Goal: Transaction & Acquisition: Purchase product/service

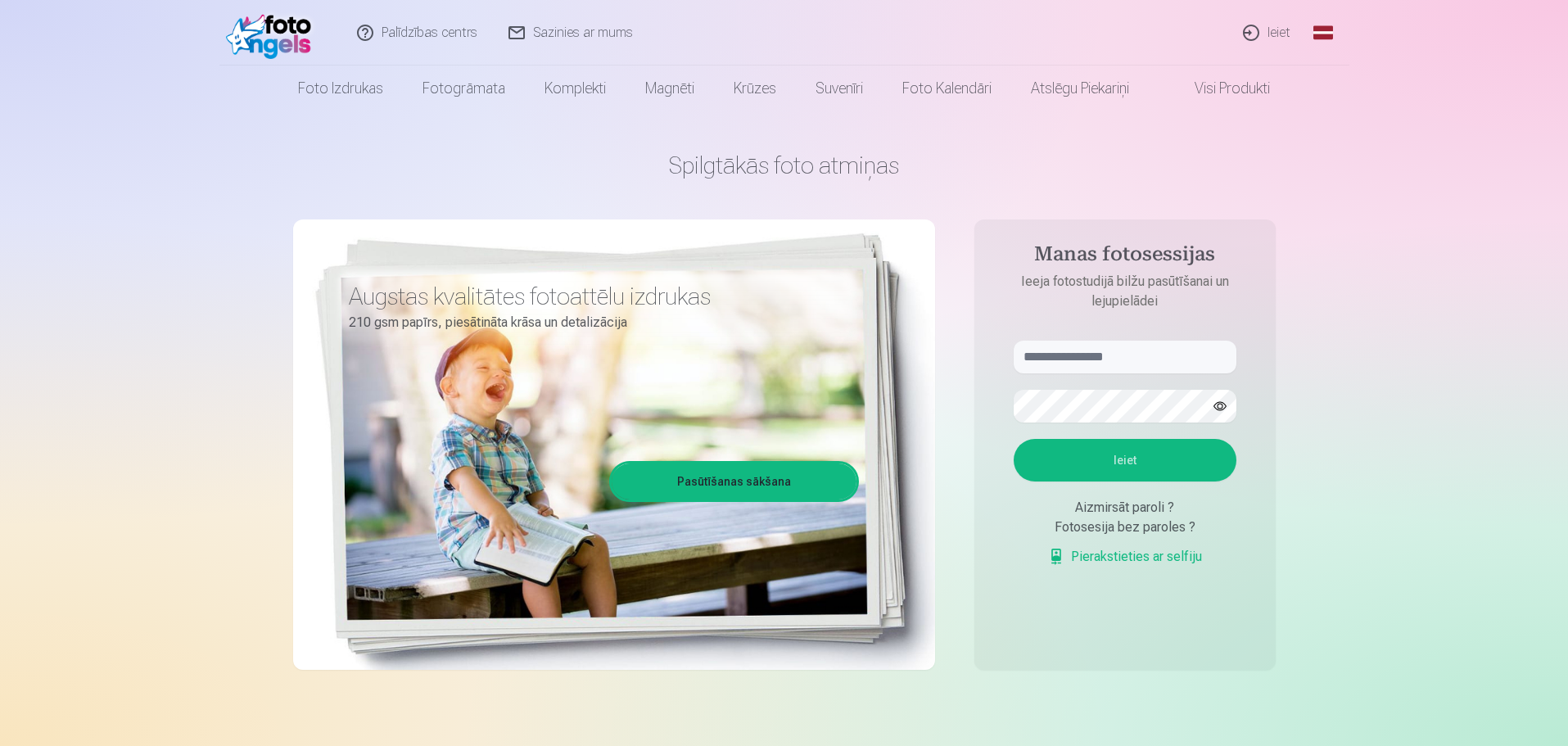
click at [1263, 31] on link "Ieiet" at bounding box center [1267, 33] width 79 height 65
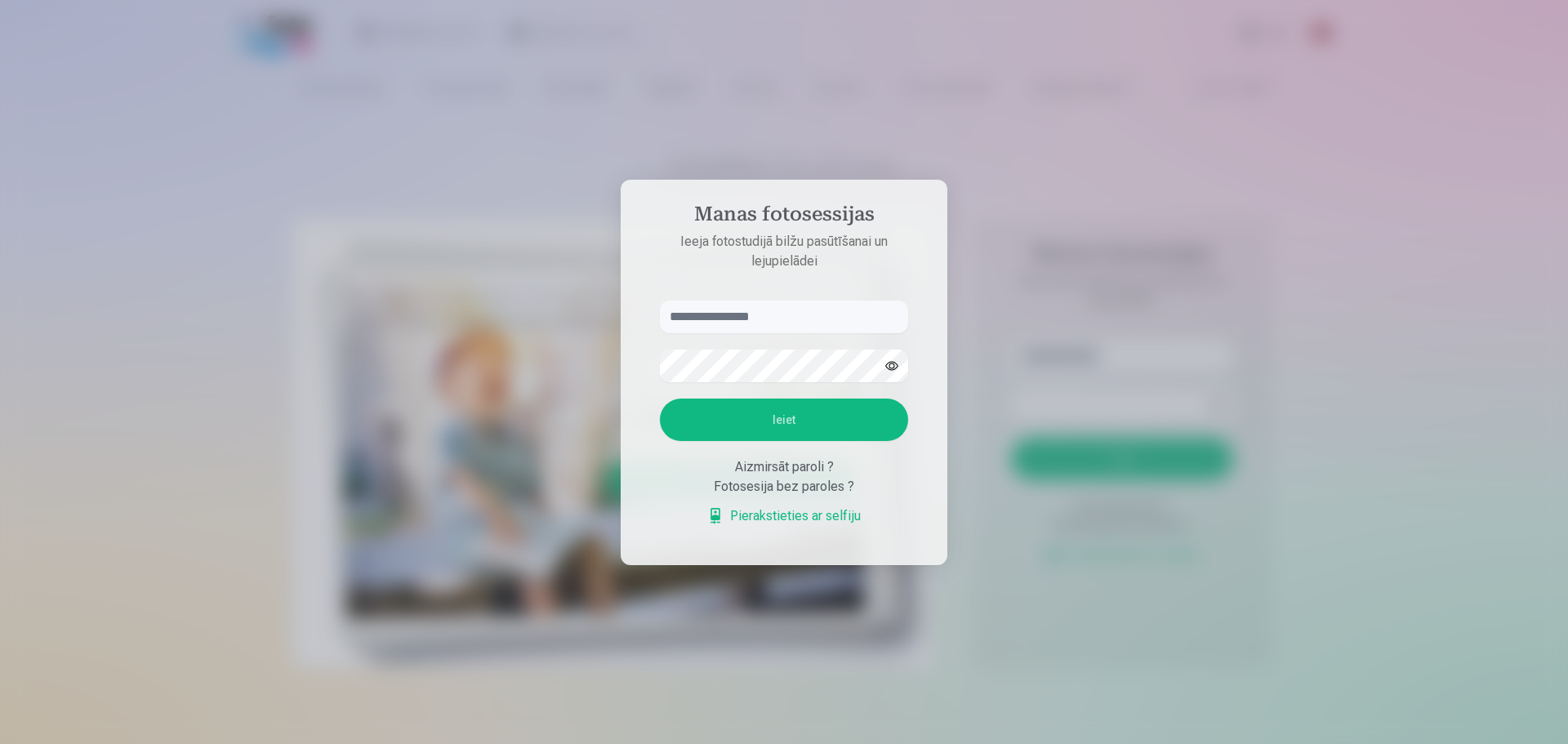
click at [725, 319] on input "text" at bounding box center [784, 317] width 249 height 33
type input "**********"
click at [799, 421] on button "Ieiet" at bounding box center [784, 420] width 249 height 42
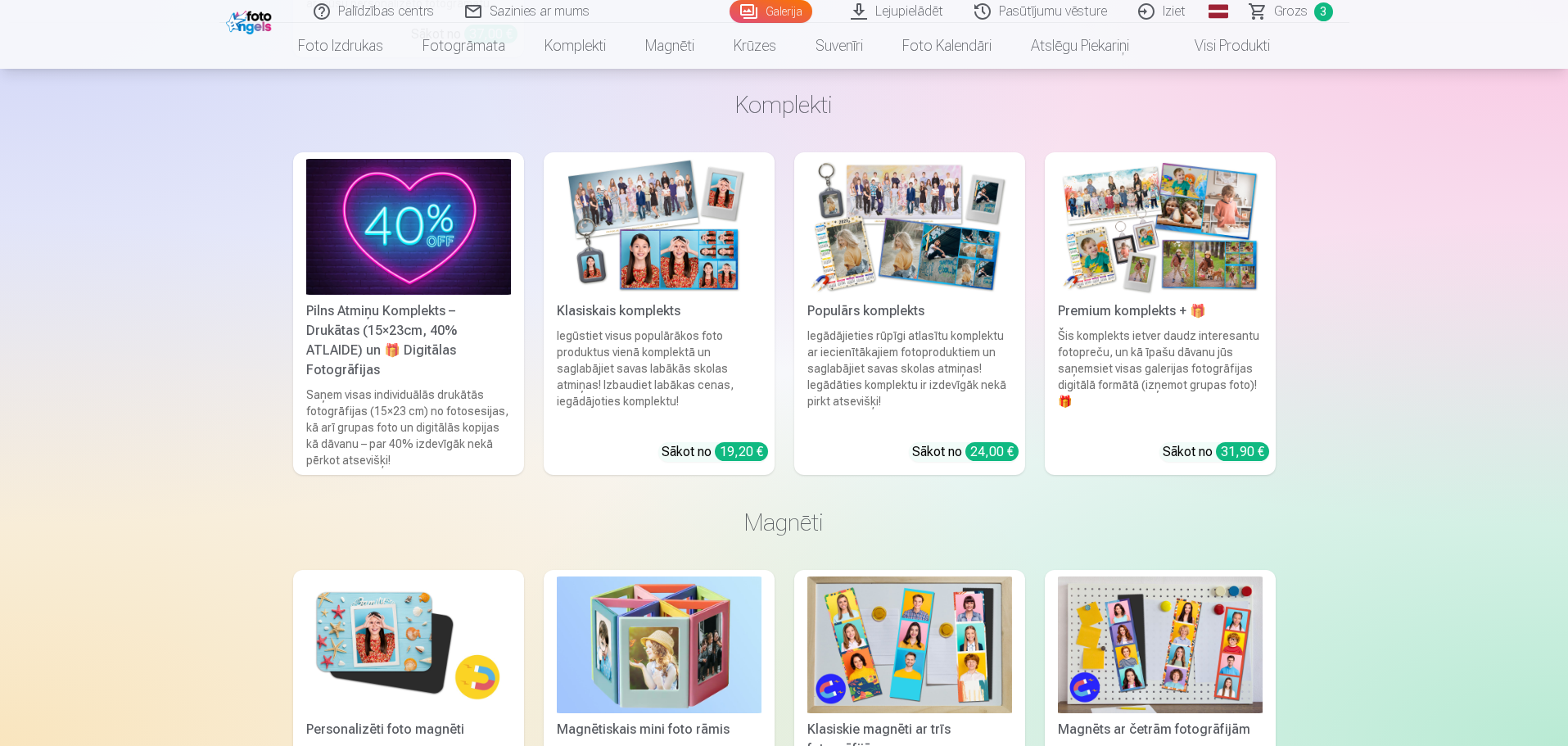
scroll to position [7290, 0]
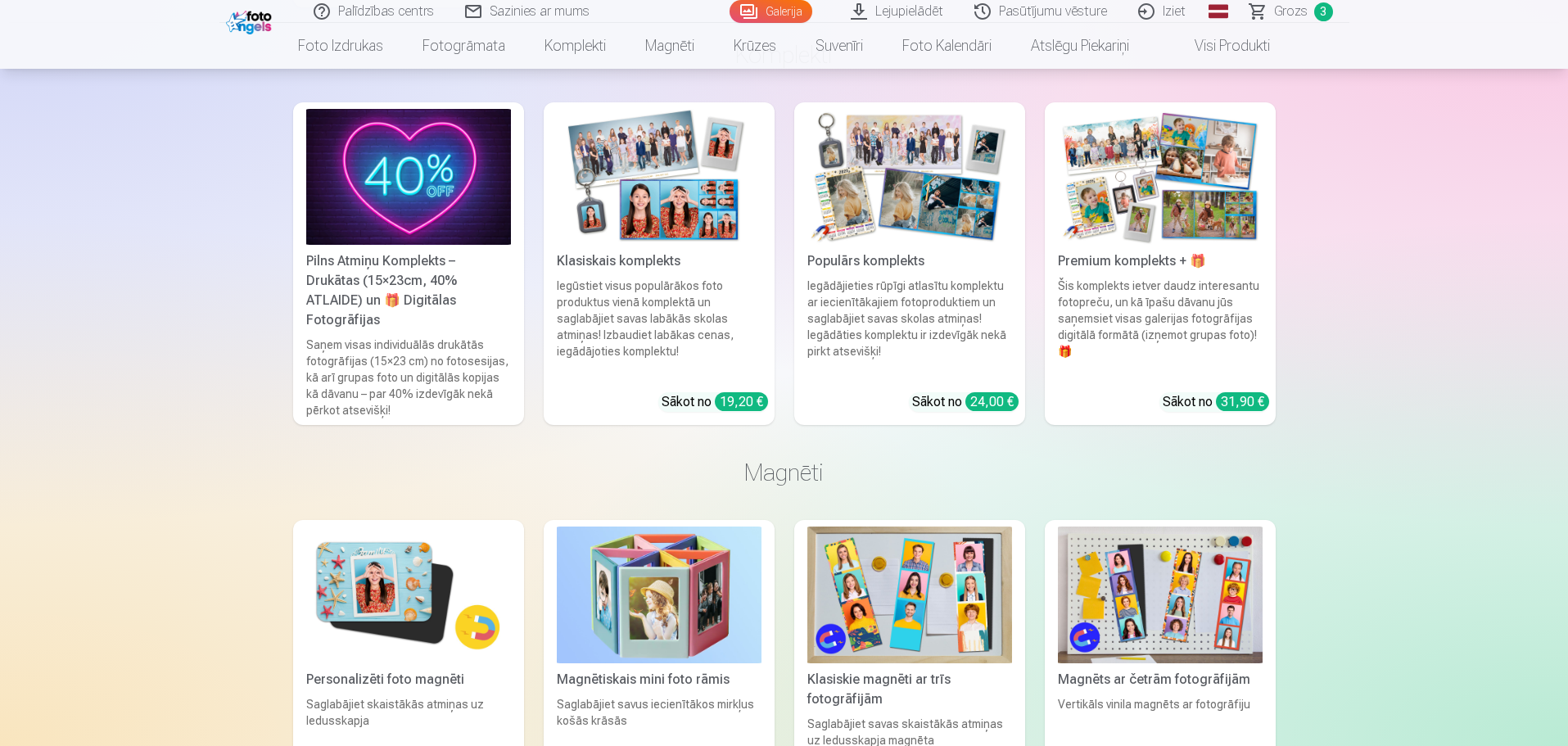
click at [419, 350] on div "Saņem visas individuālās drukātās fotogrāfijas (15×23 cm) no fotosesijas, kā ar…" at bounding box center [408, 377] width 218 height 82
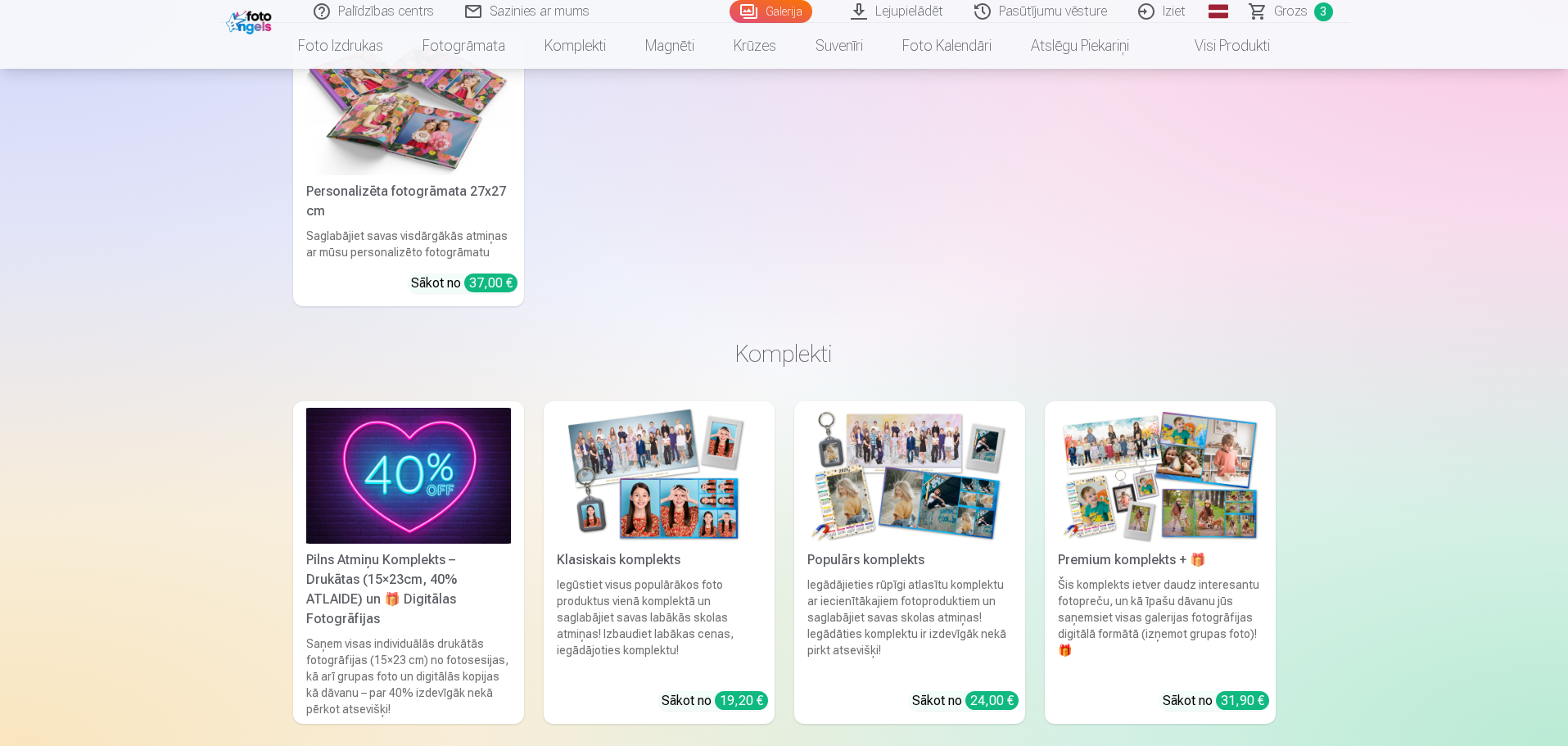
scroll to position [7209, 0]
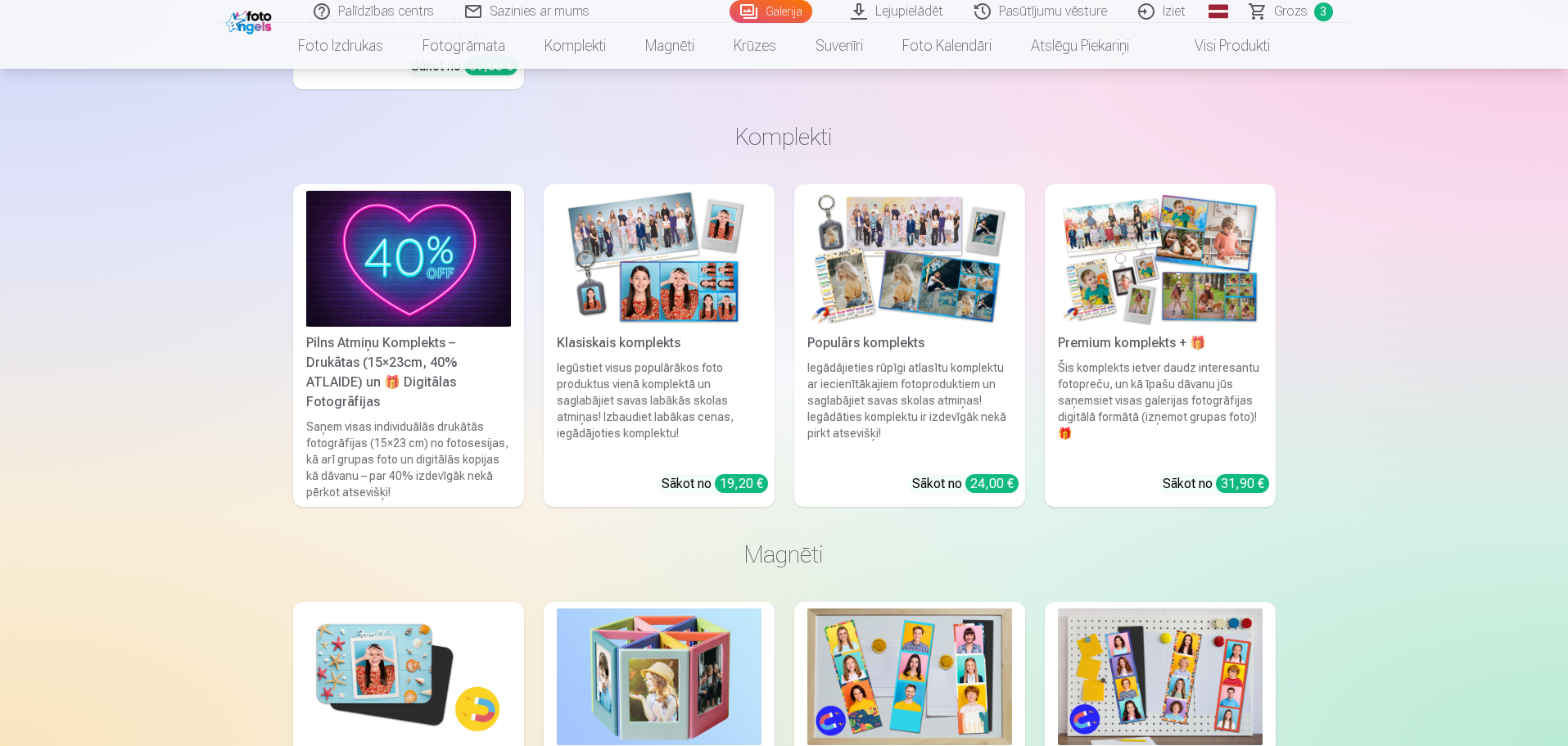
click at [1154, 384] on div "Šis komplekts ietver daudz interesantu fotopreču, un kā īpašu dāvanu jūs saņems…" at bounding box center [1160, 410] width 218 height 102
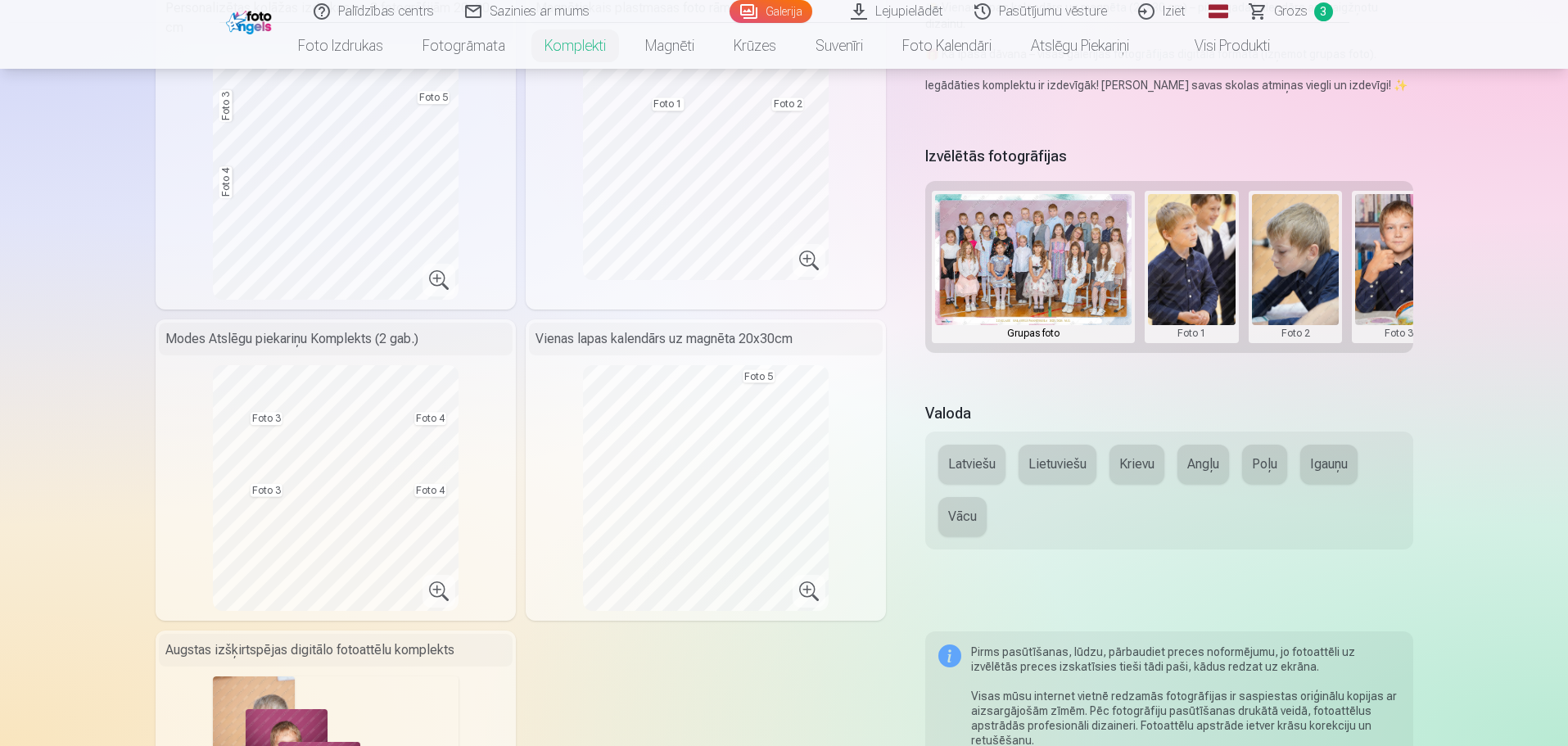
scroll to position [492, 0]
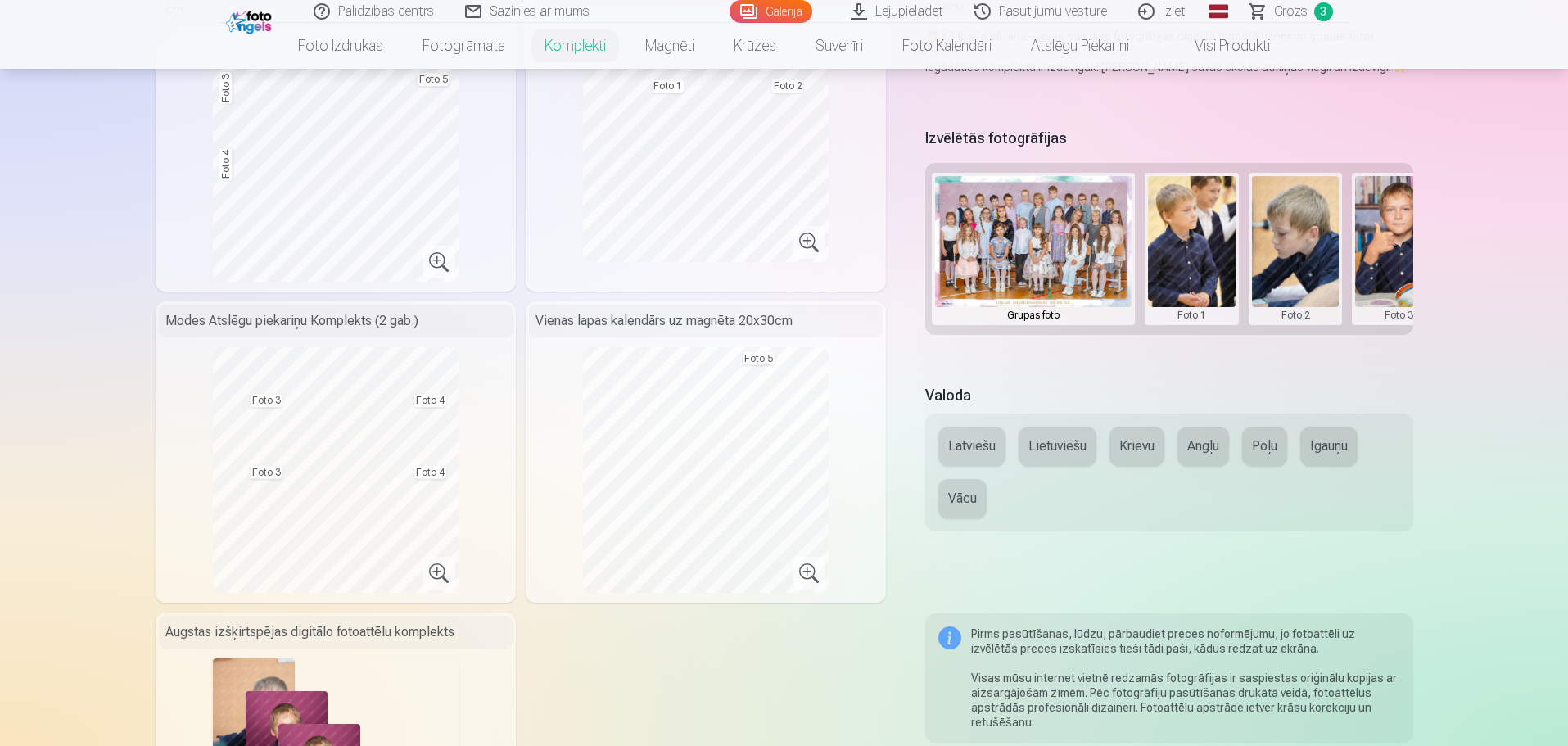
click at [970, 442] on button "Latviešu" at bounding box center [972, 446] width 67 height 39
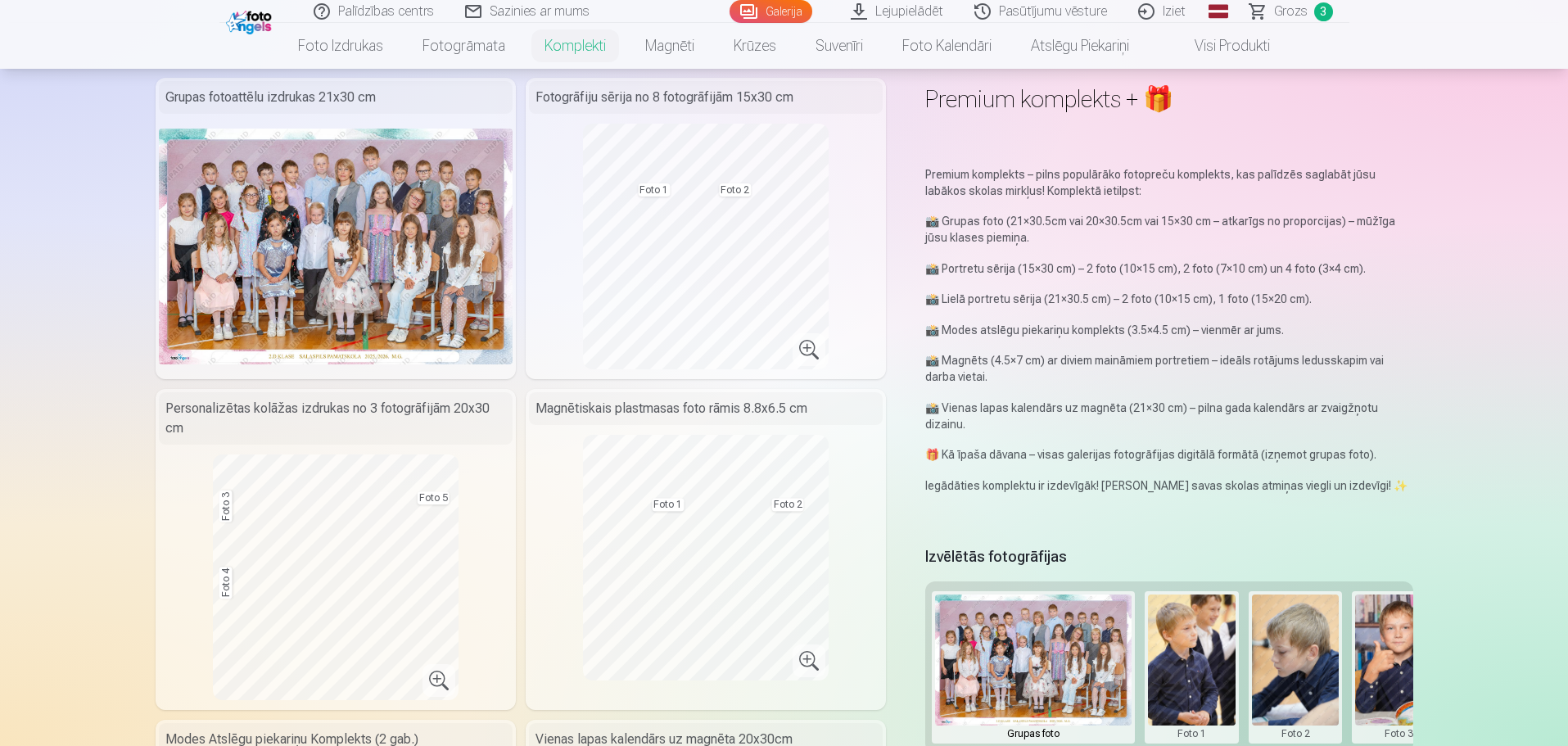
scroll to position [0, 0]
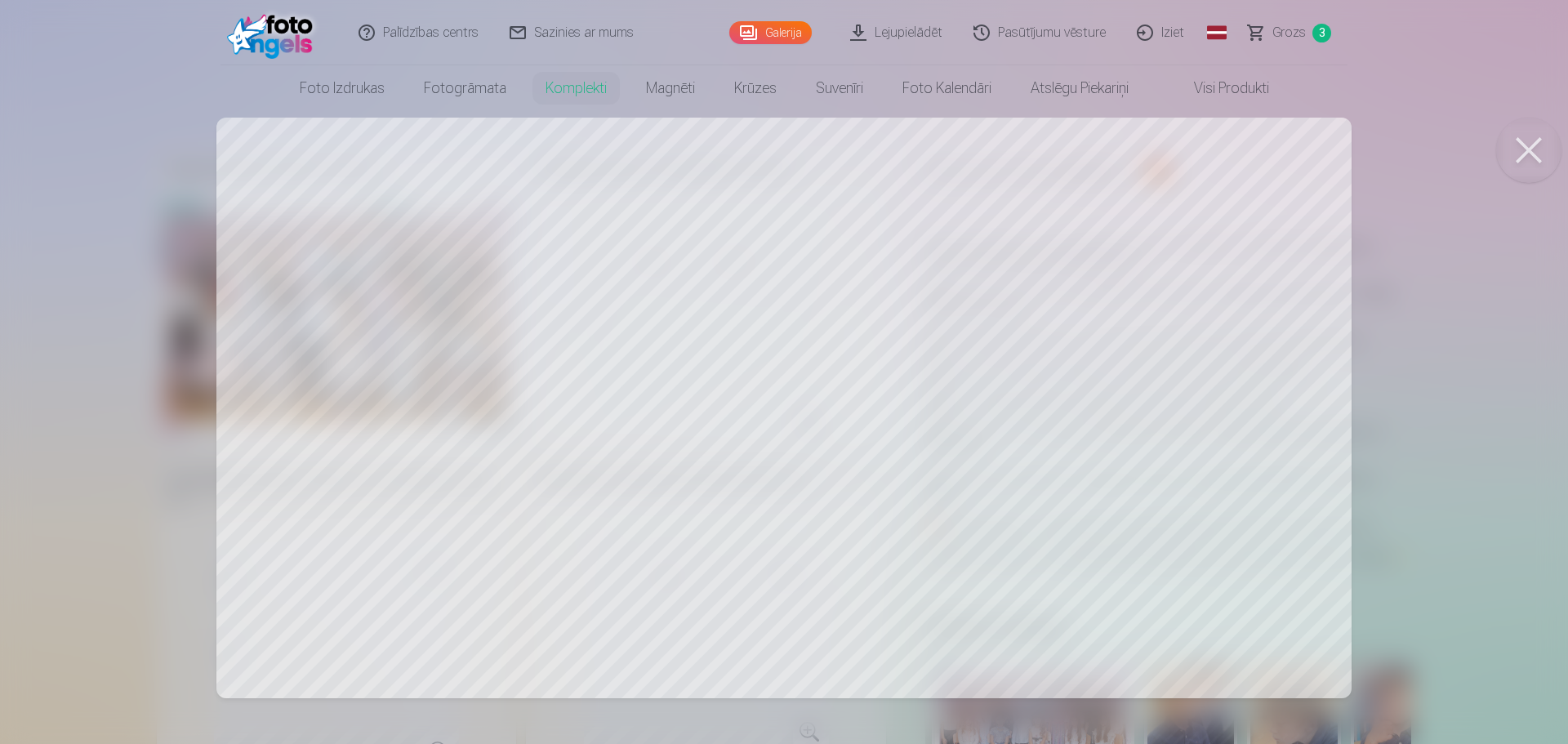
click at [432, 338] on div at bounding box center [784, 372] width 1568 height 744
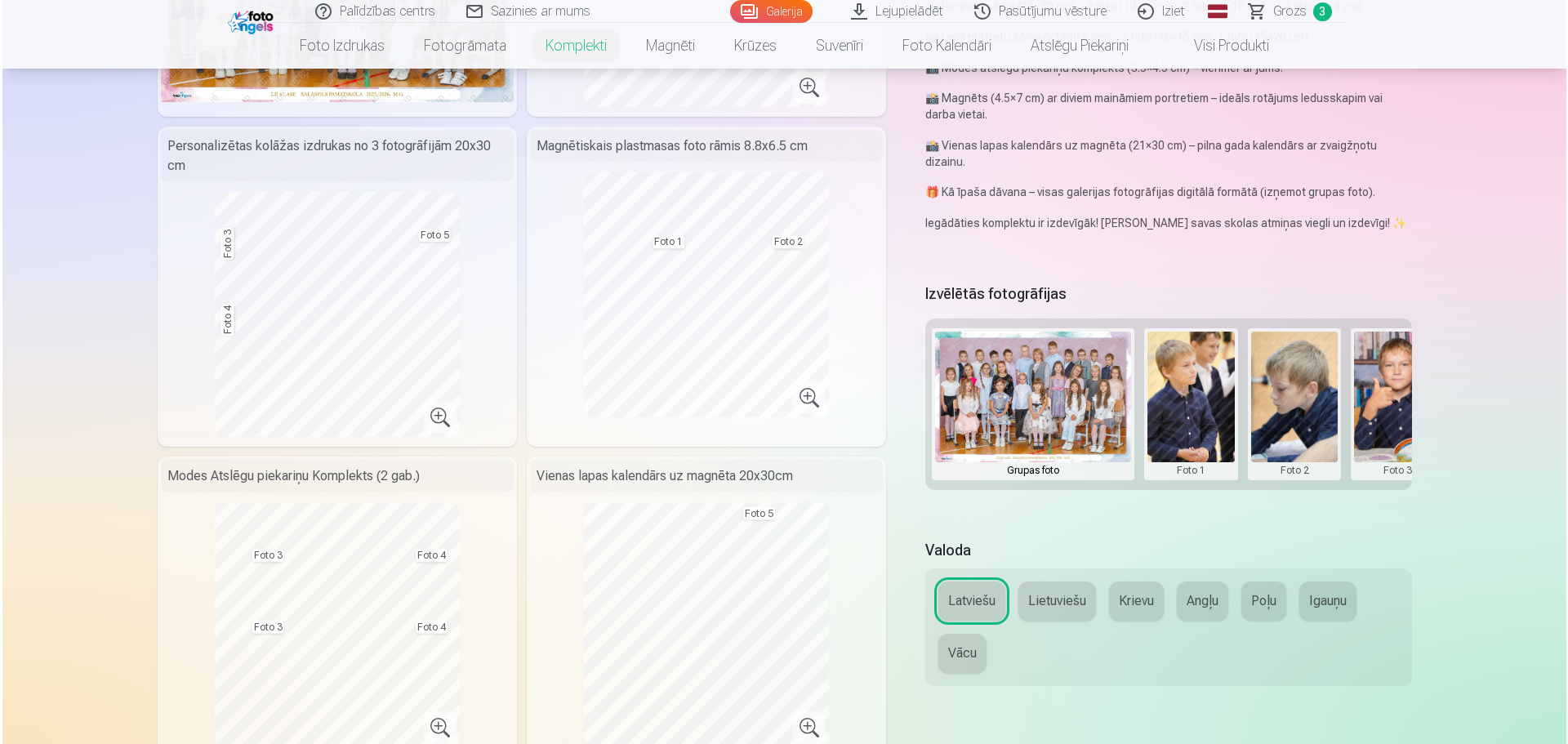
scroll to position [245, 0]
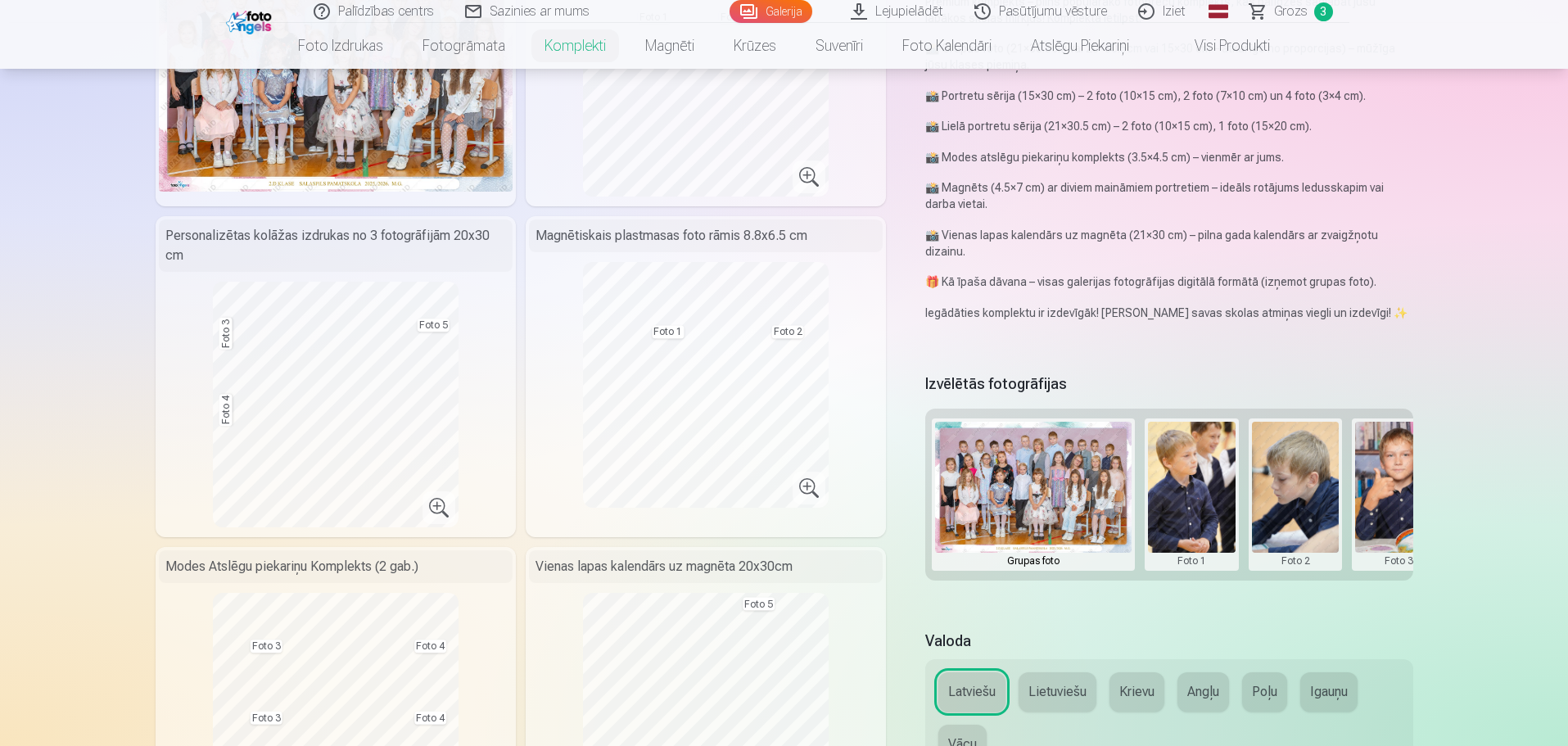
click at [1209, 506] on button at bounding box center [1191, 495] width 87 height 146
click at [1192, 498] on button "Nomainiet foto" at bounding box center [1190, 494] width 133 height 46
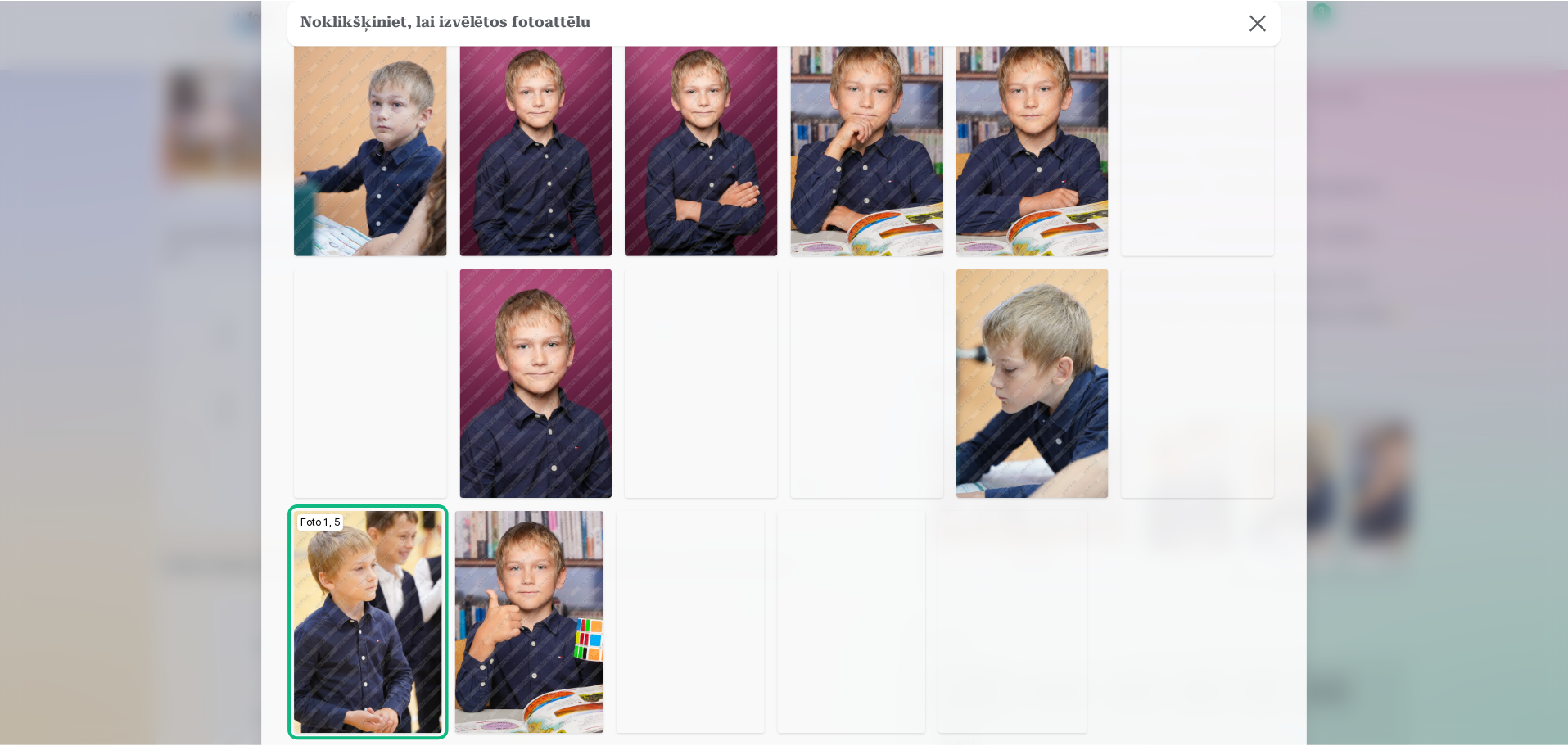
scroll to position [82, 0]
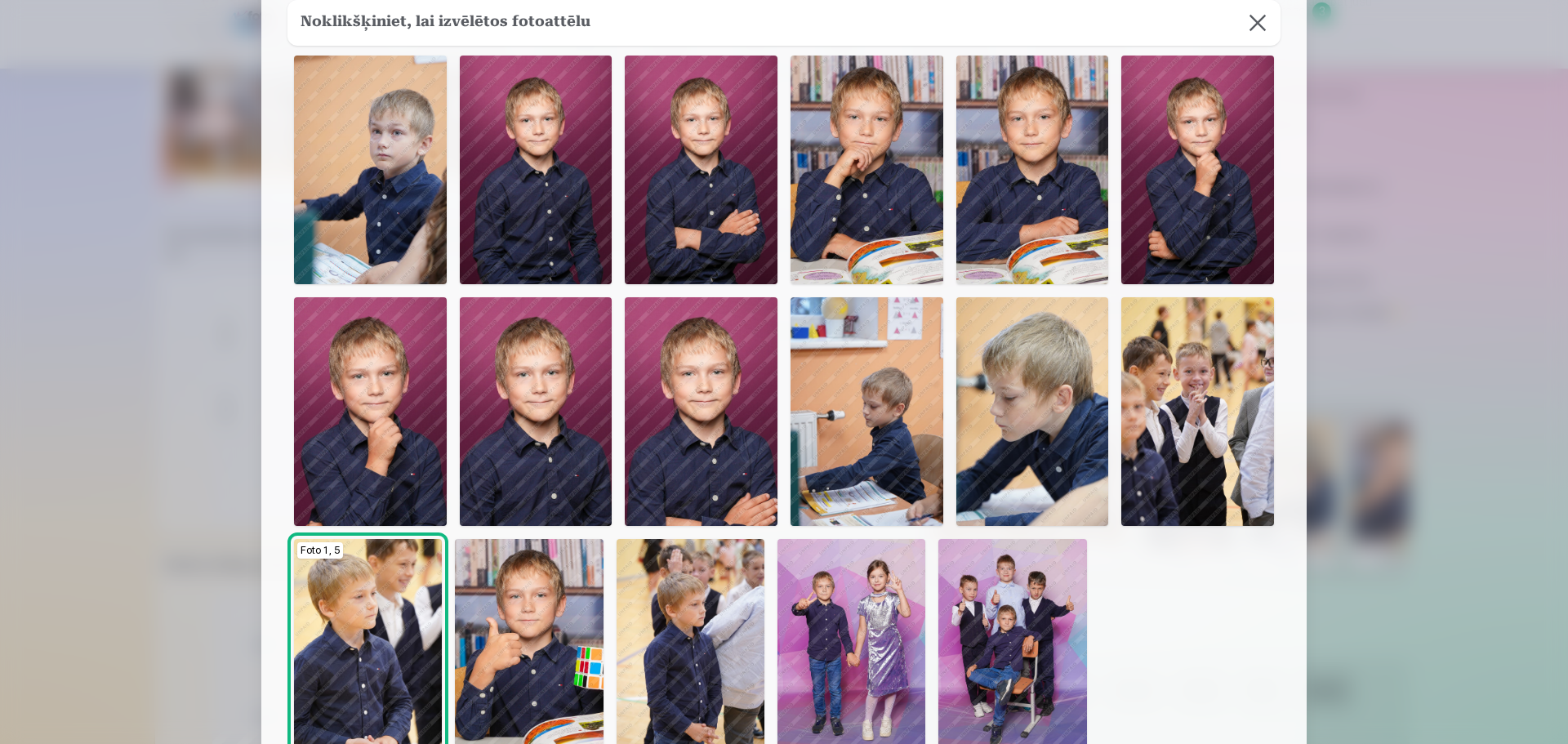
click at [1208, 230] on img at bounding box center [1198, 169] width 153 height 229
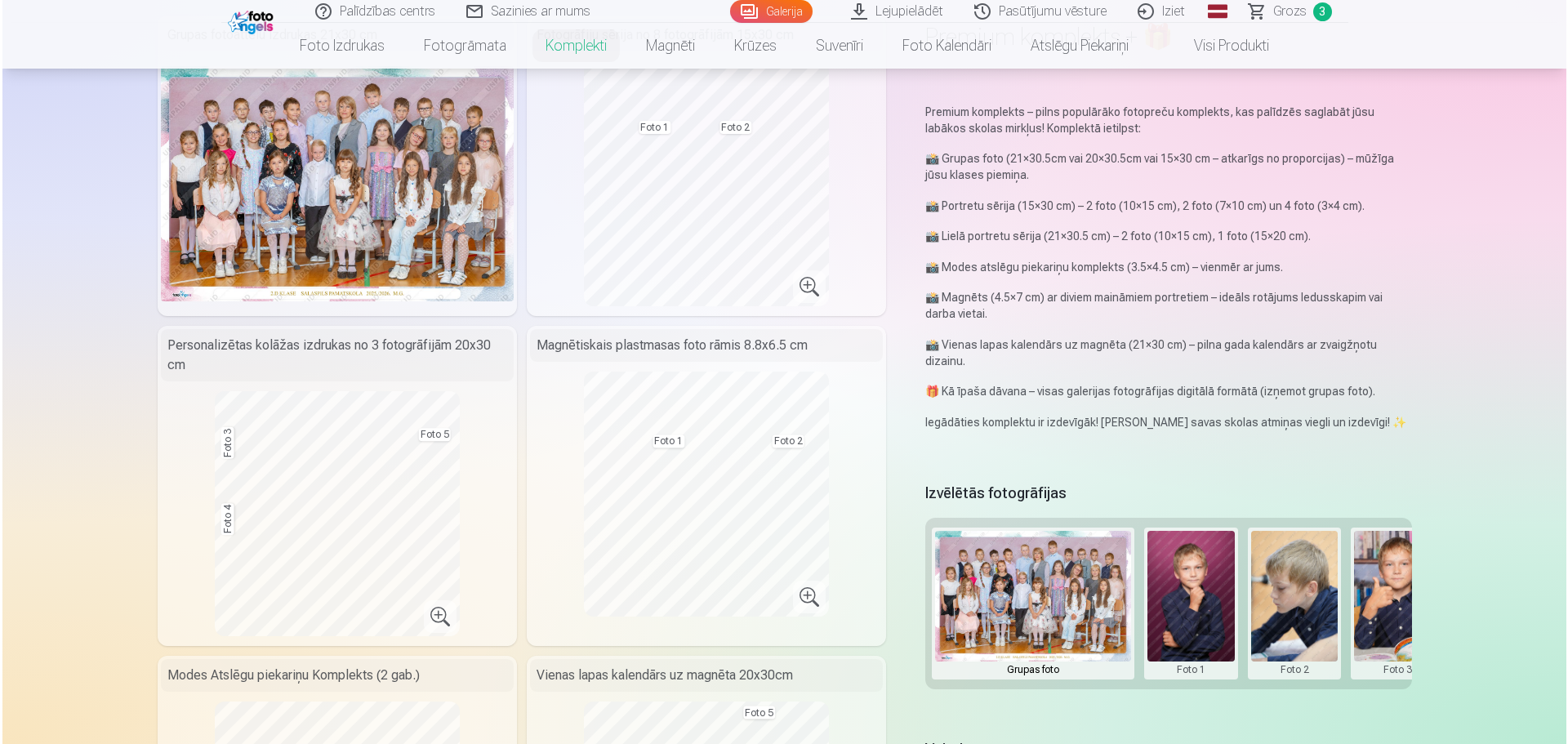
scroll to position [164, 0]
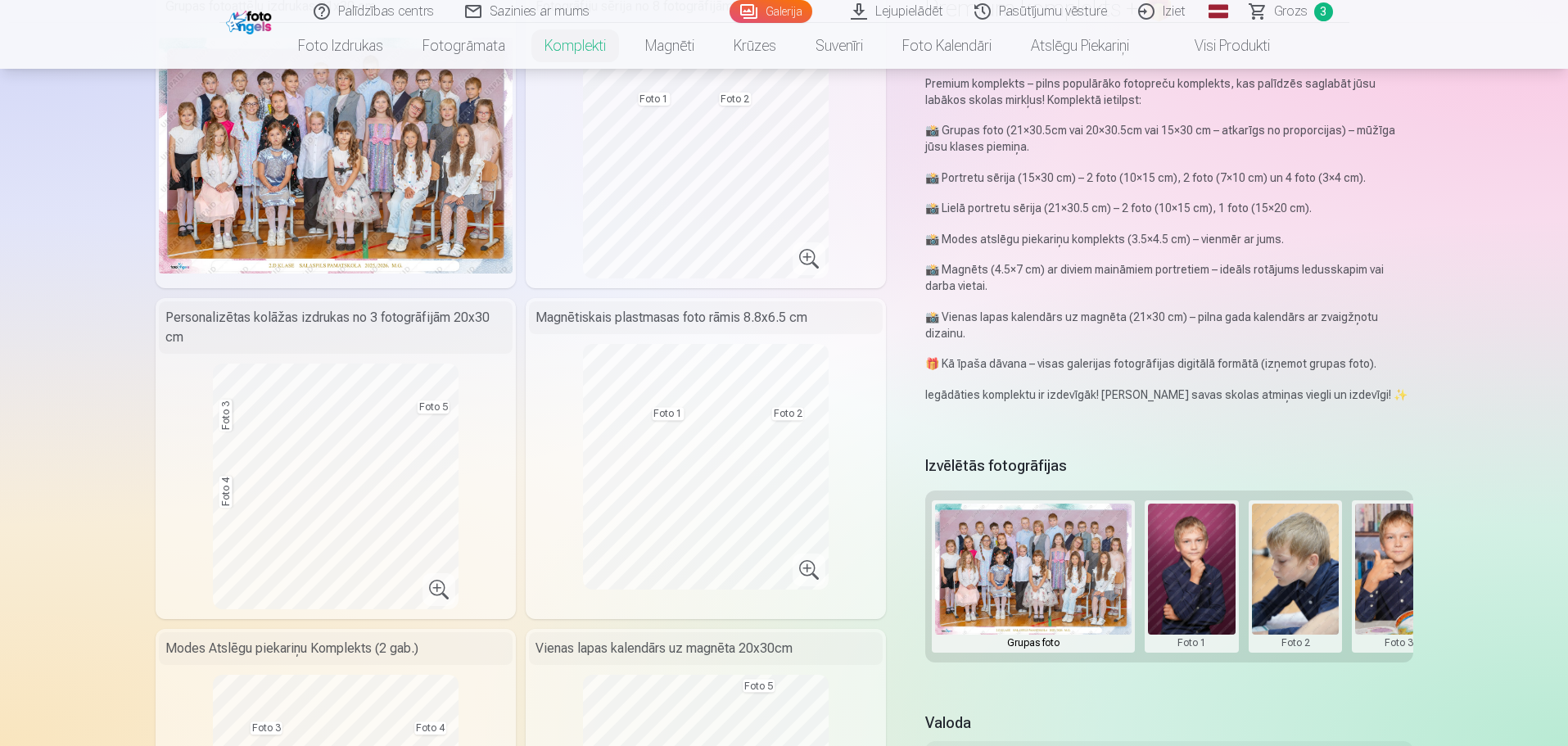
click at [1286, 576] on button at bounding box center [1295, 576] width 87 height 146
click at [1282, 567] on button "Nomainiet foto" at bounding box center [1294, 576] width 133 height 46
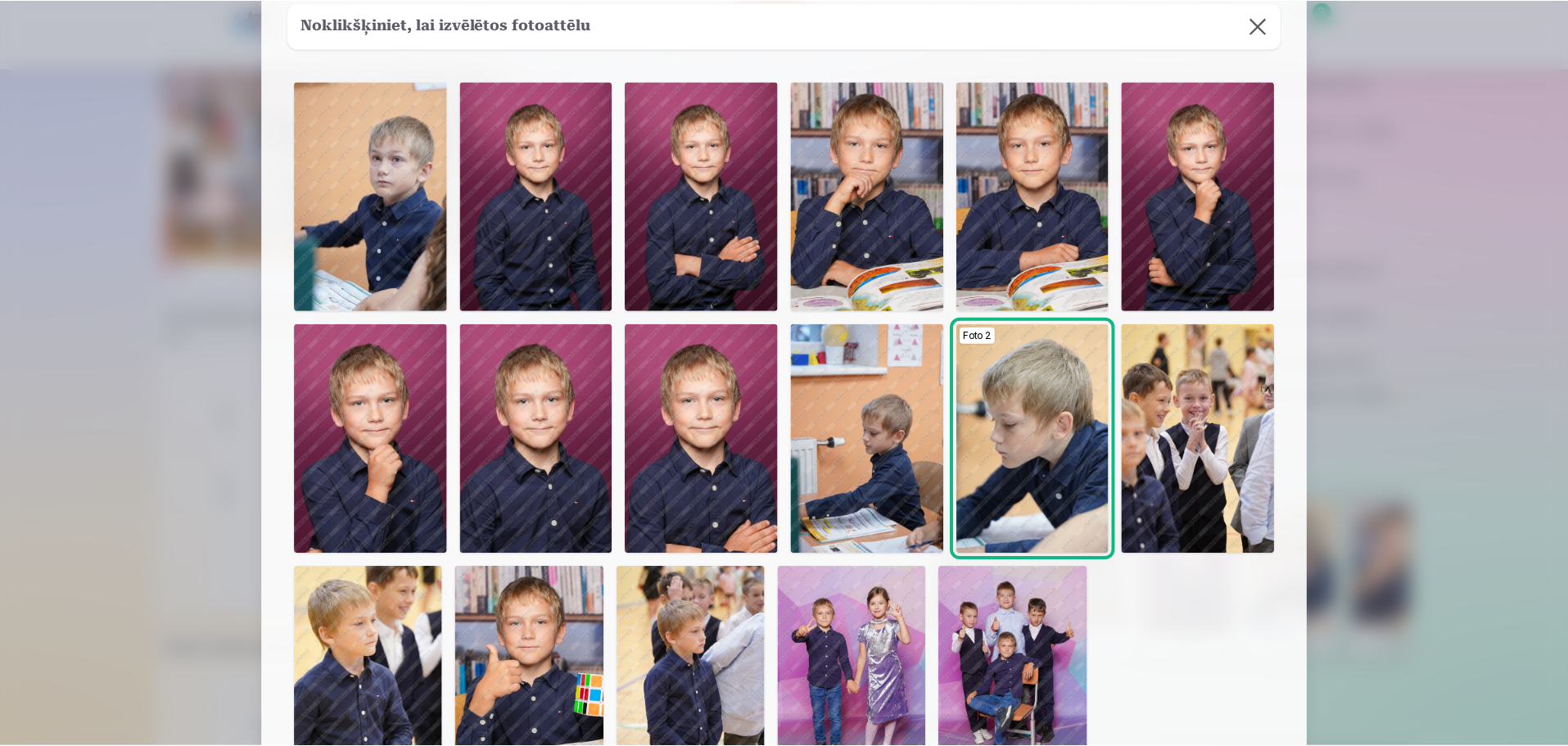
scroll to position [82, 0]
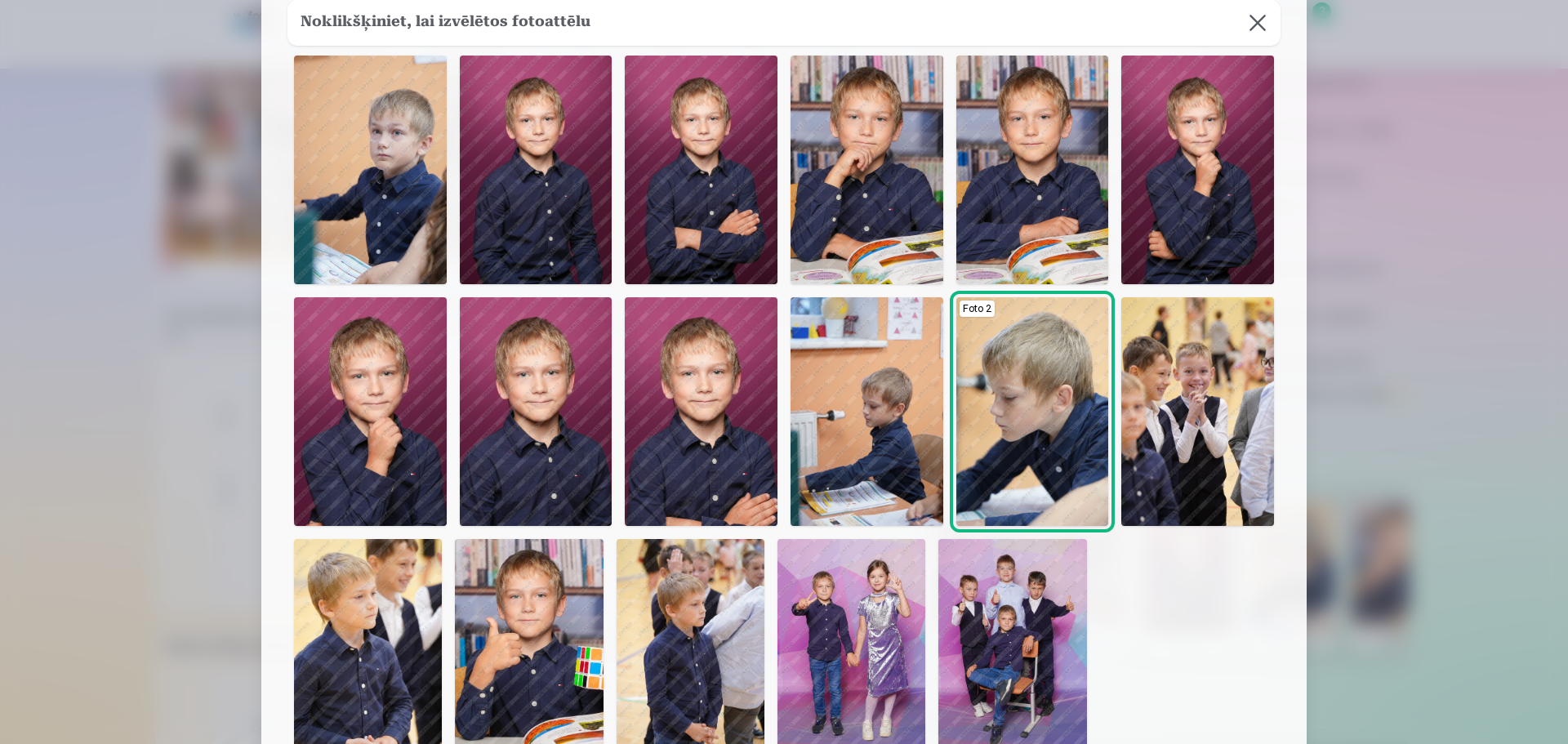
click at [549, 683] on img at bounding box center [529, 650] width 148 height 222
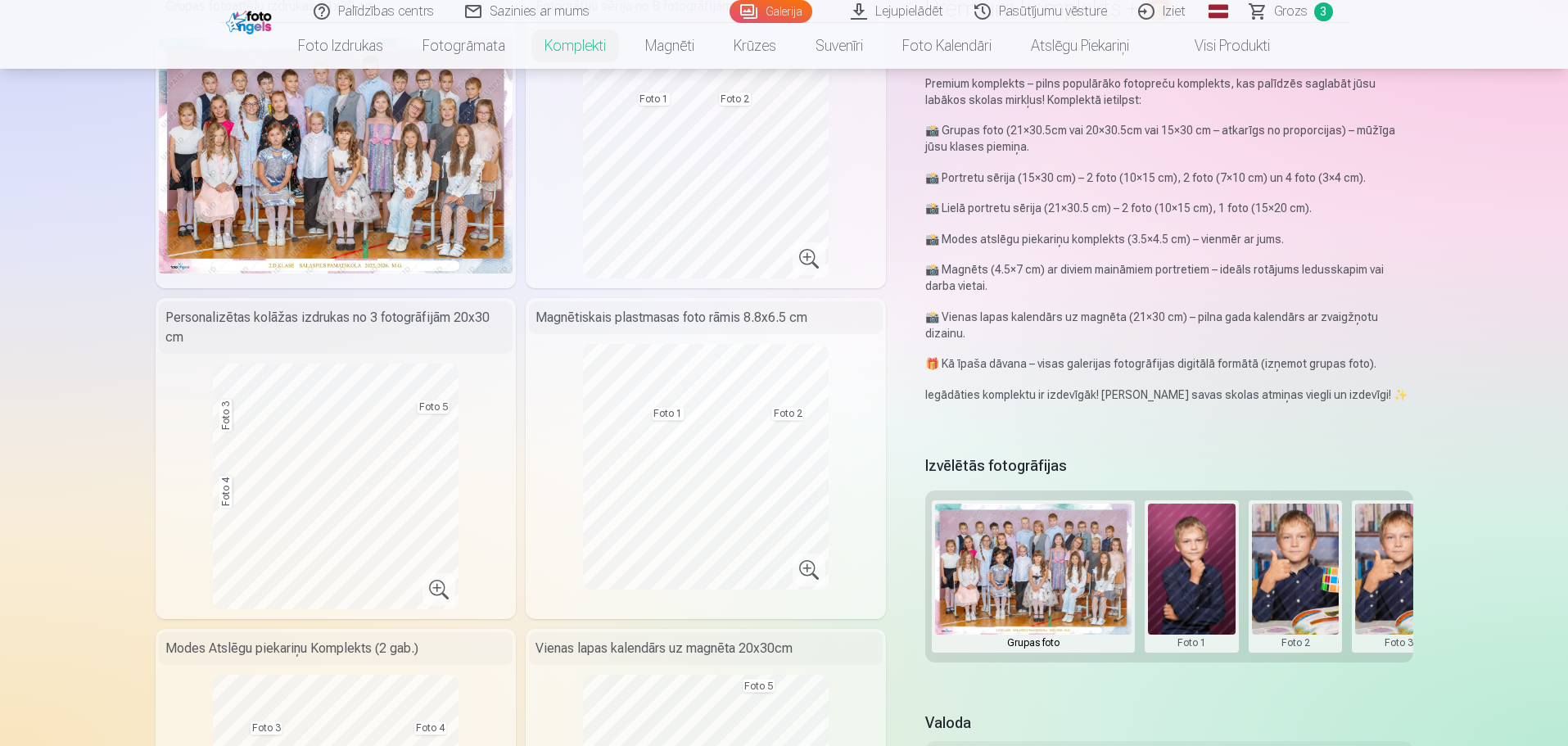
scroll to position [245, 0]
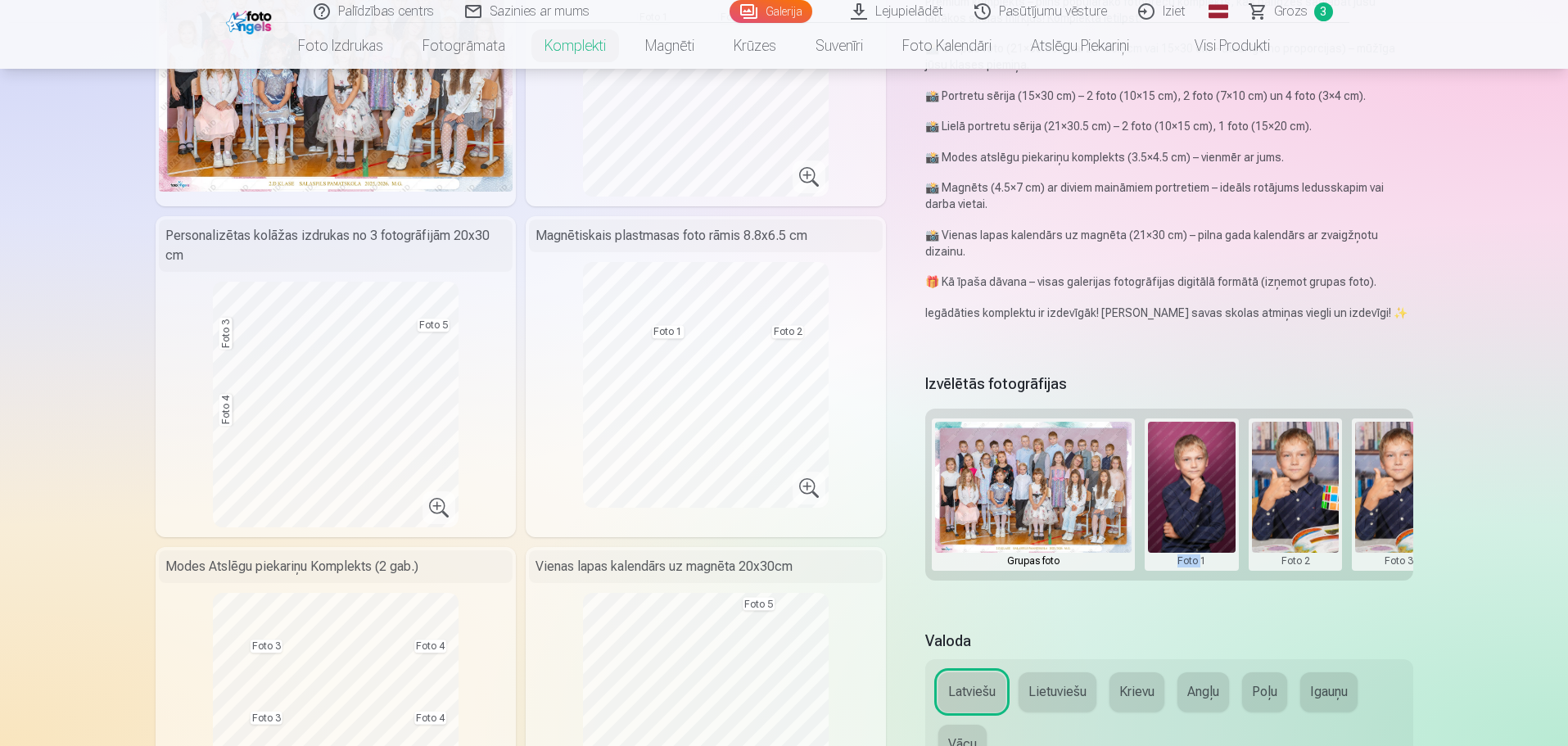
drag, startPoint x: 1177, startPoint y: 584, endPoint x: 1200, endPoint y: 585, distance: 23.0
click at [1200, 585] on div "Izvēlētās fotogrāfijas Grupas foto Foto 1 Foto 2 Foto 3 Foto 4 Foto 5" at bounding box center [1168, 489] width 487 height 241
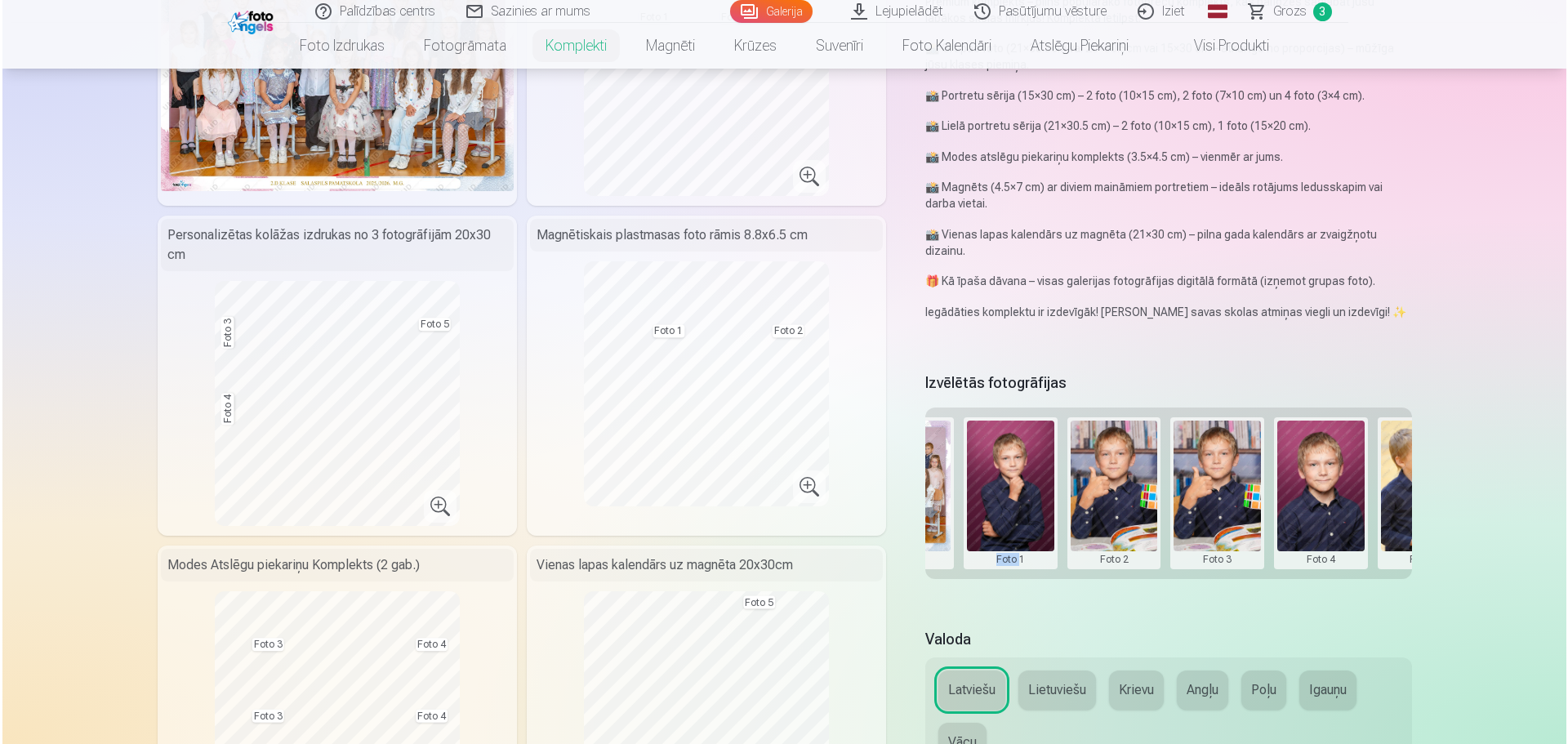
scroll to position [0, 246]
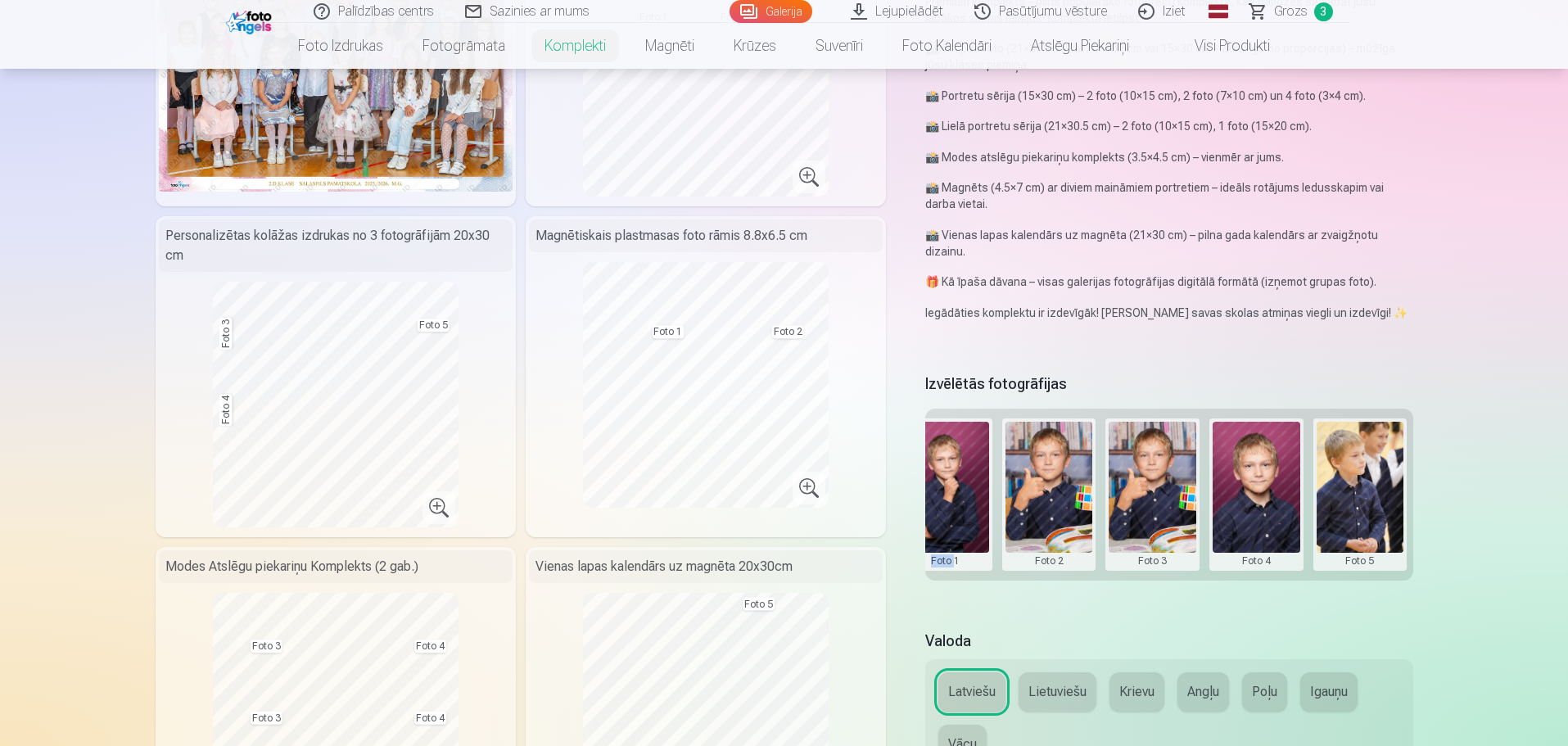
click at [1346, 520] on button at bounding box center [1360, 495] width 87 height 146
click at [1359, 497] on button "Nomainiet foto" at bounding box center [1359, 494] width 133 height 46
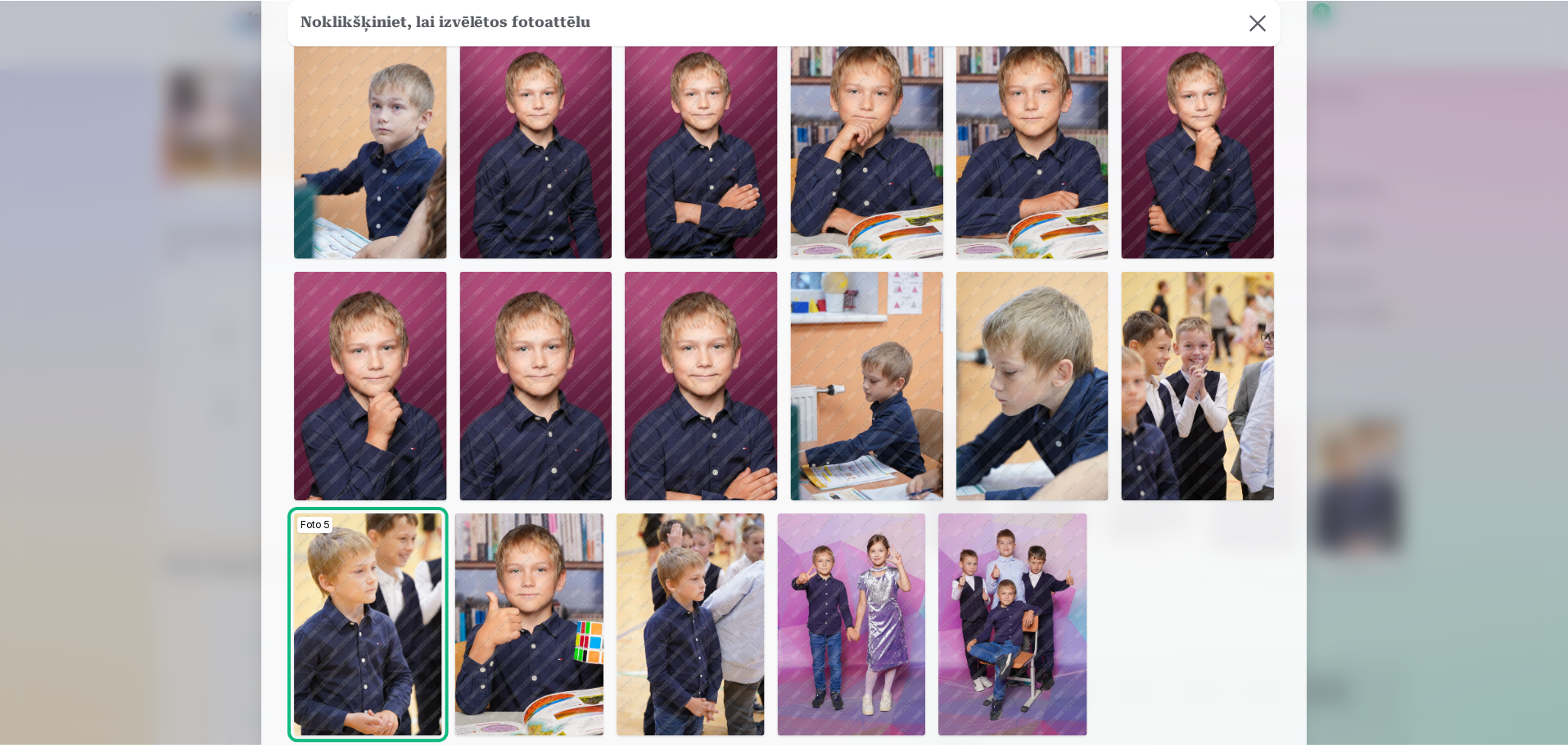
scroll to position [82, 0]
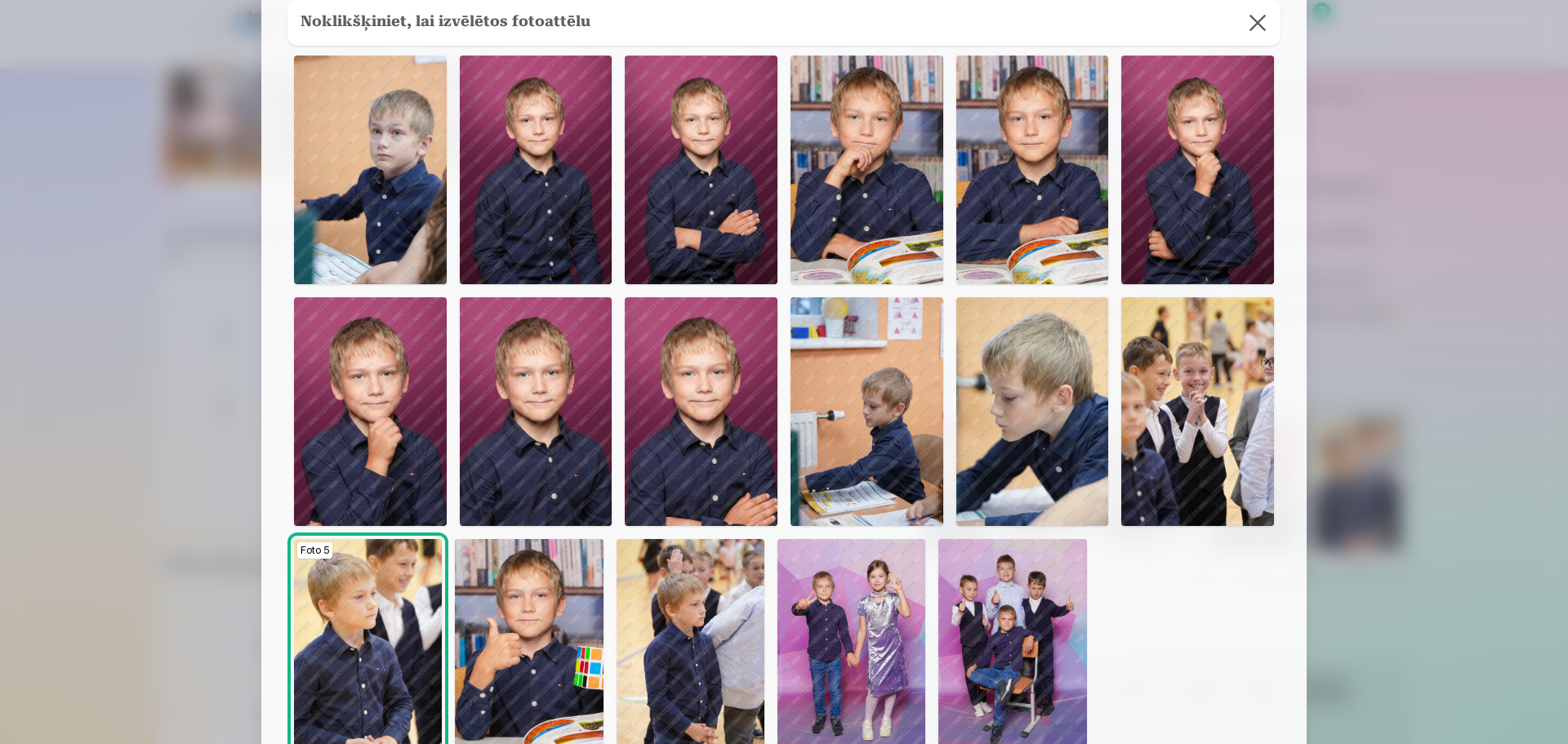
click at [1012, 195] on img at bounding box center [1033, 169] width 153 height 229
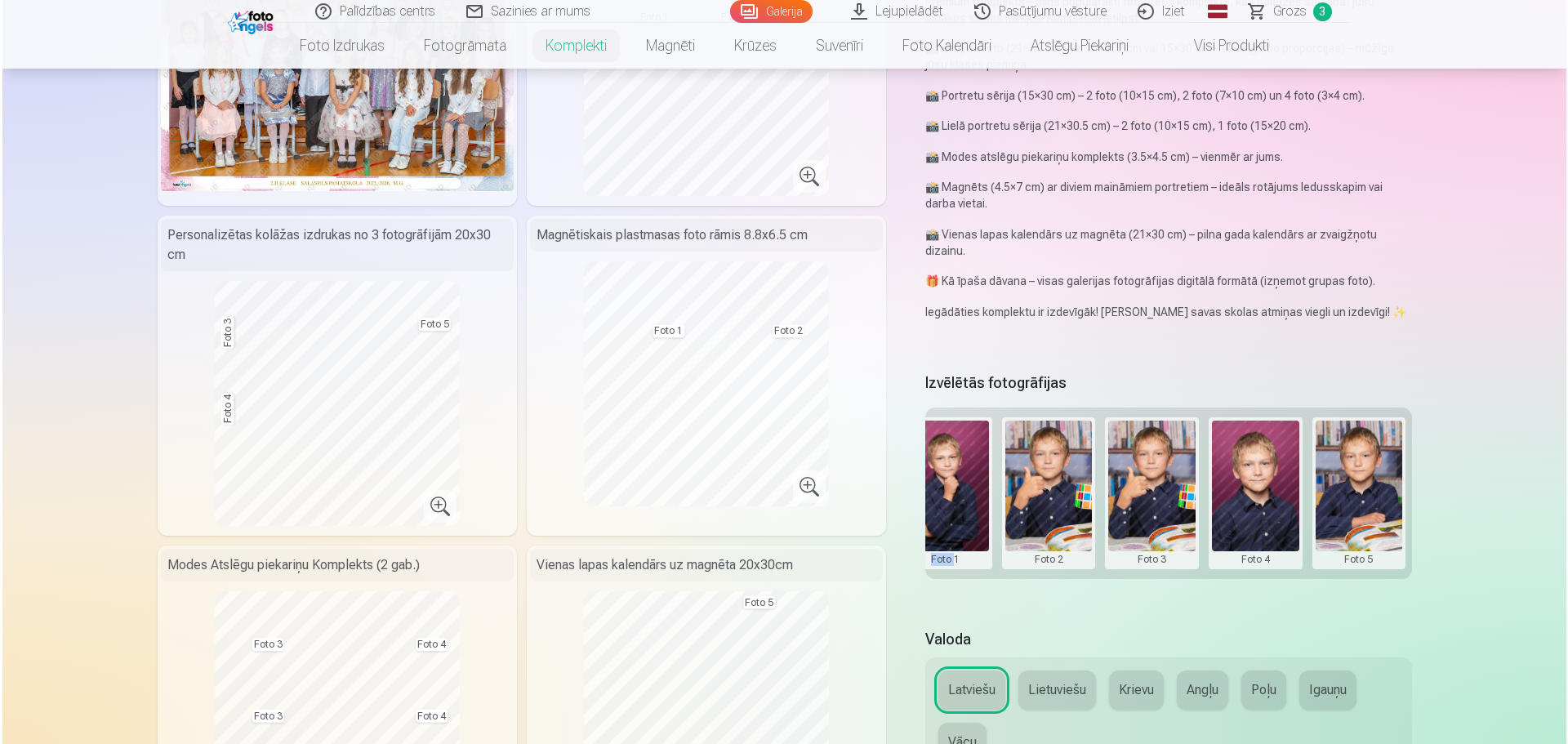
scroll to position [0, 212]
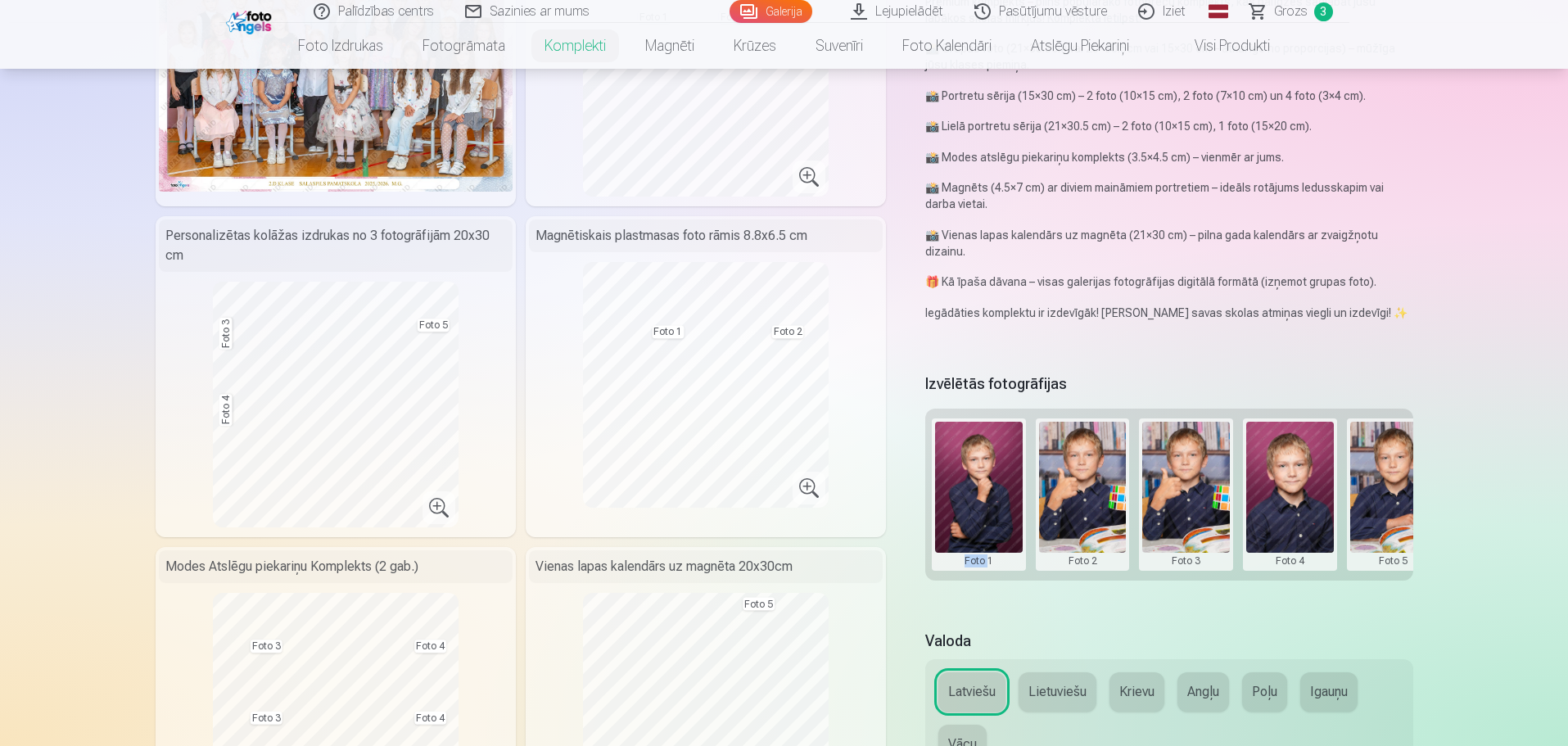
click at [1187, 521] on button at bounding box center [1186, 495] width 87 height 146
click at [1187, 491] on button "Nomainiet foto" at bounding box center [1186, 494] width 133 height 46
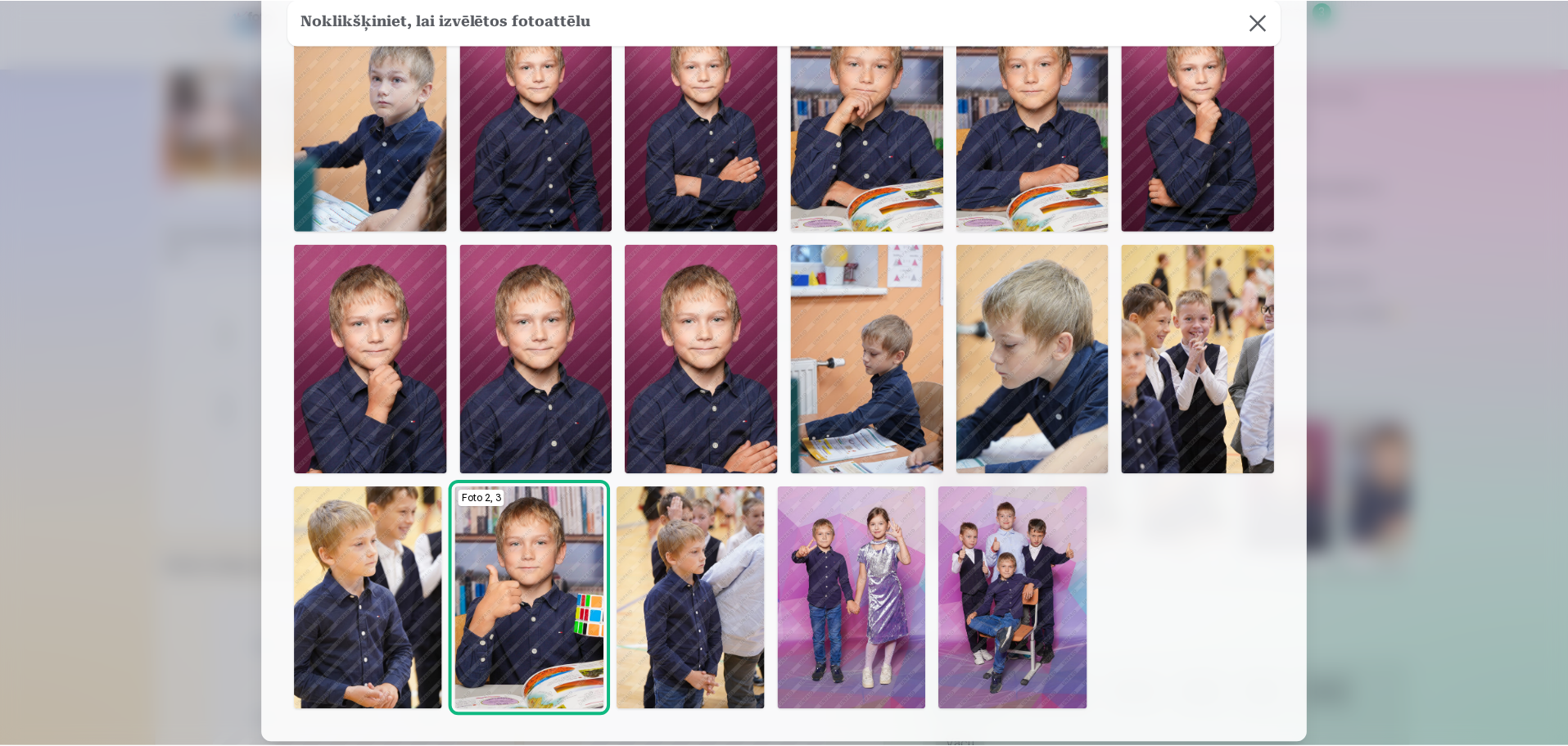
scroll to position [164, 0]
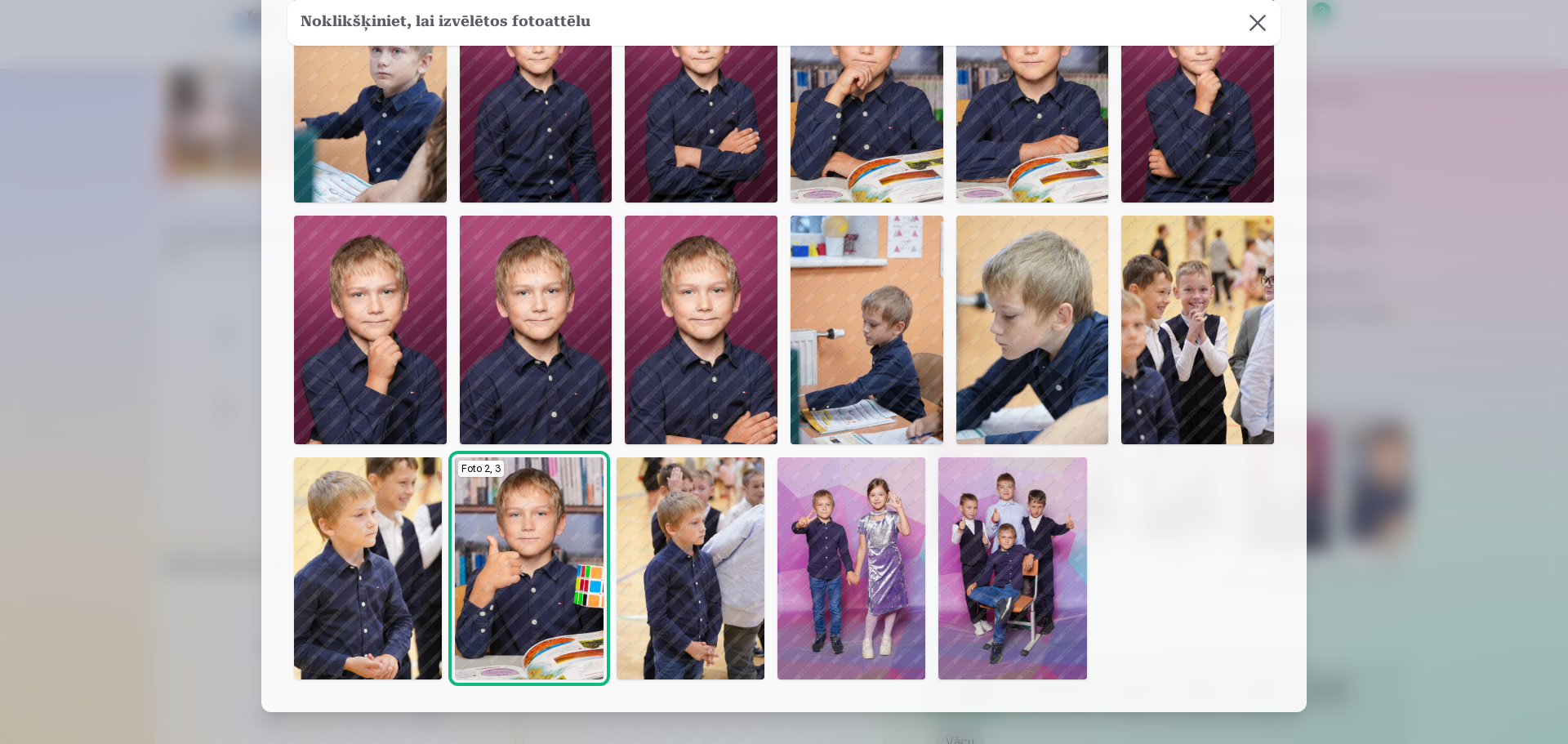
click at [869, 367] on img at bounding box center [867, 330] width 153 height 229
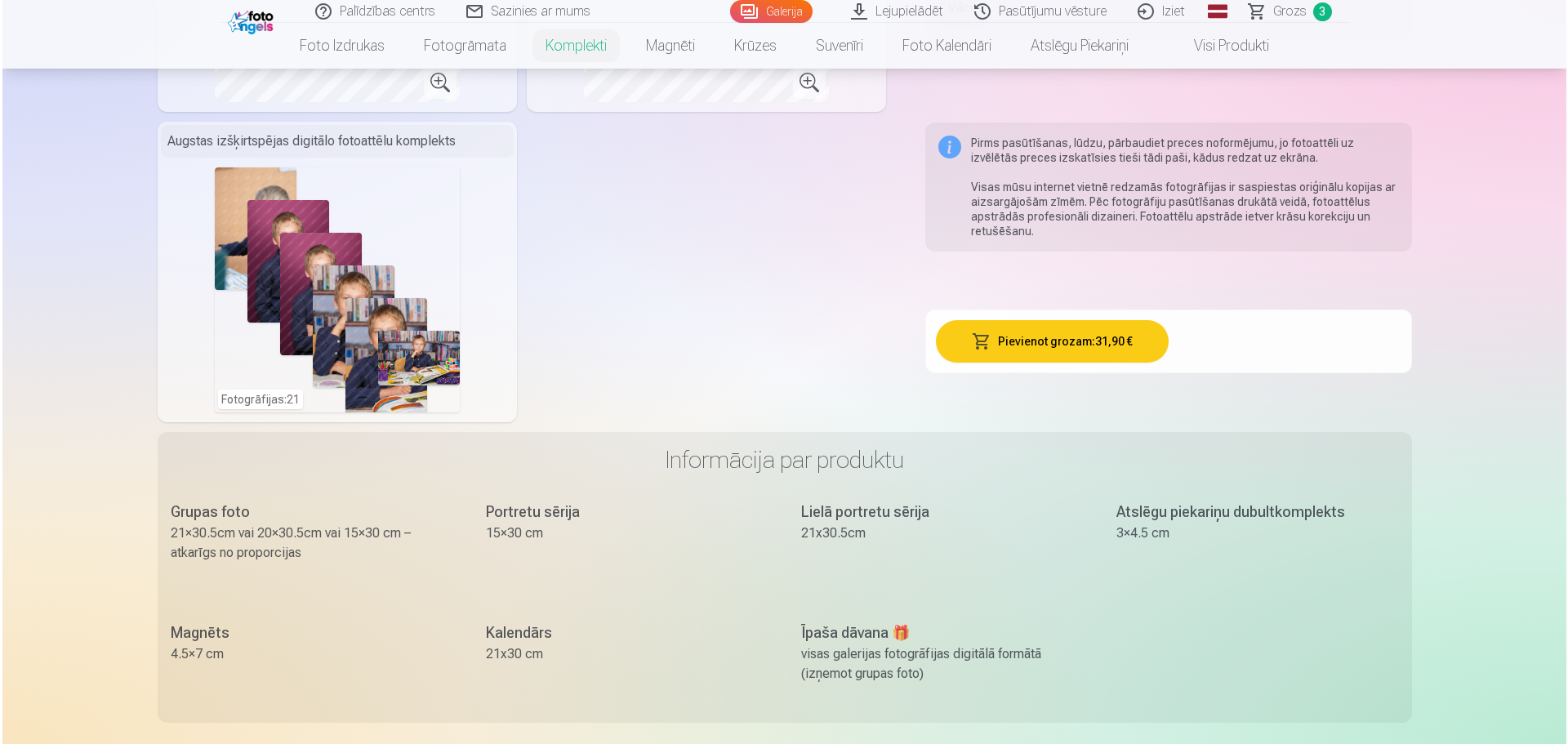
scroll to position [980, 0]
click at [1055, 343] on button "Pievienot grozam : 31,90 €" at bounding box center [1049, 340] width 232 height 42
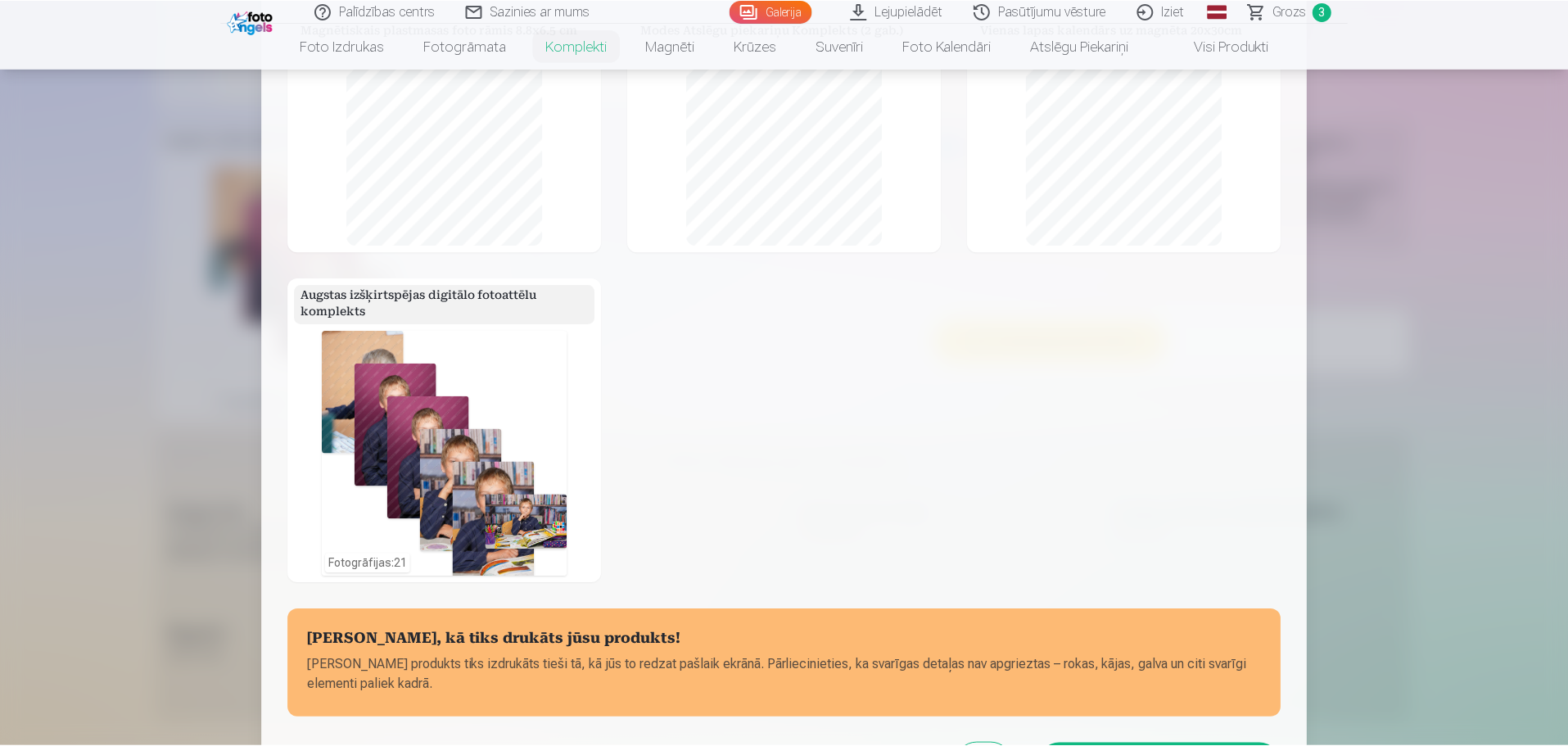
scroll to position [525, 0]
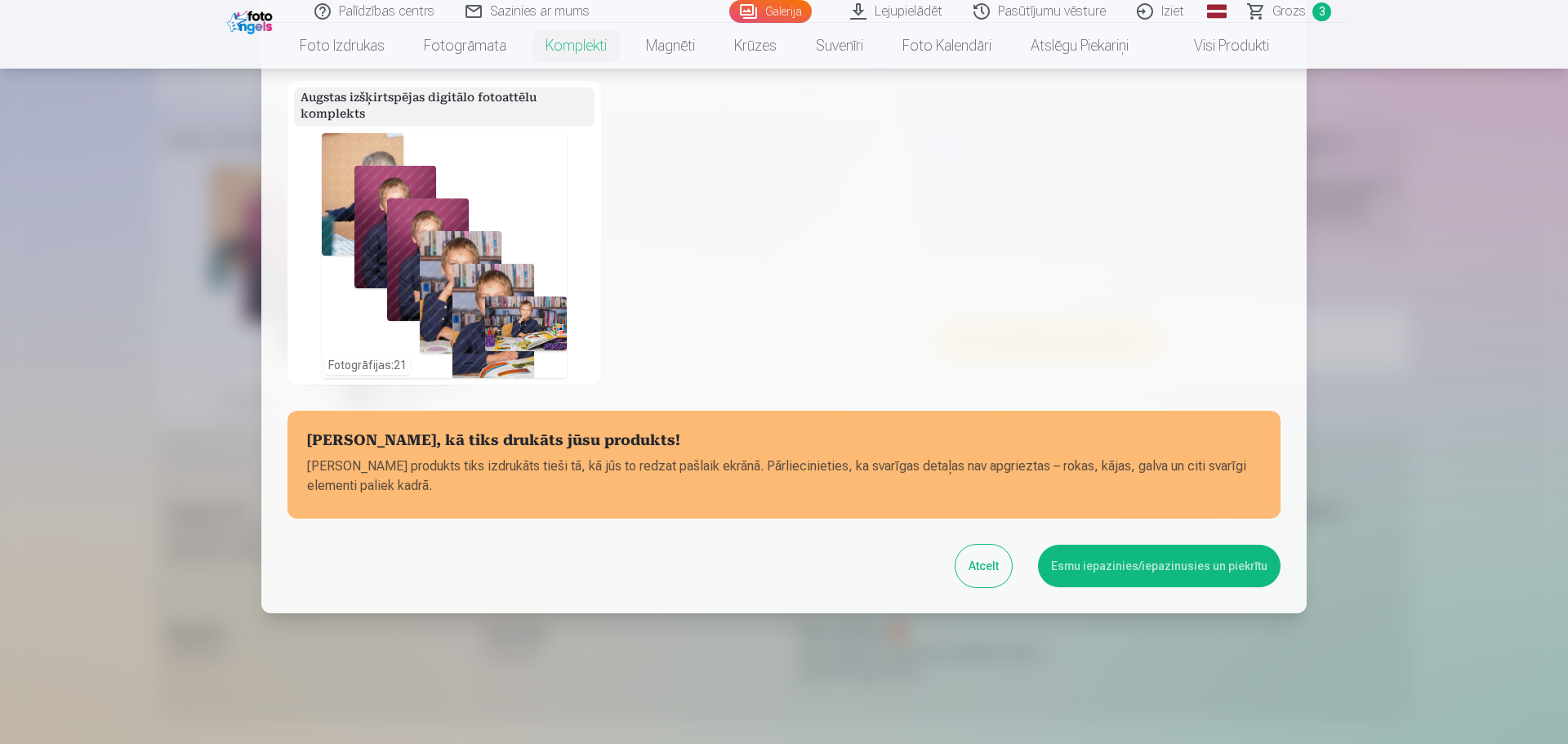
click at [1154, 572] on button "Esmu iepazinies/iepazinusies un piekrītu" at bounding box center [1160, 566] width 243 height 42
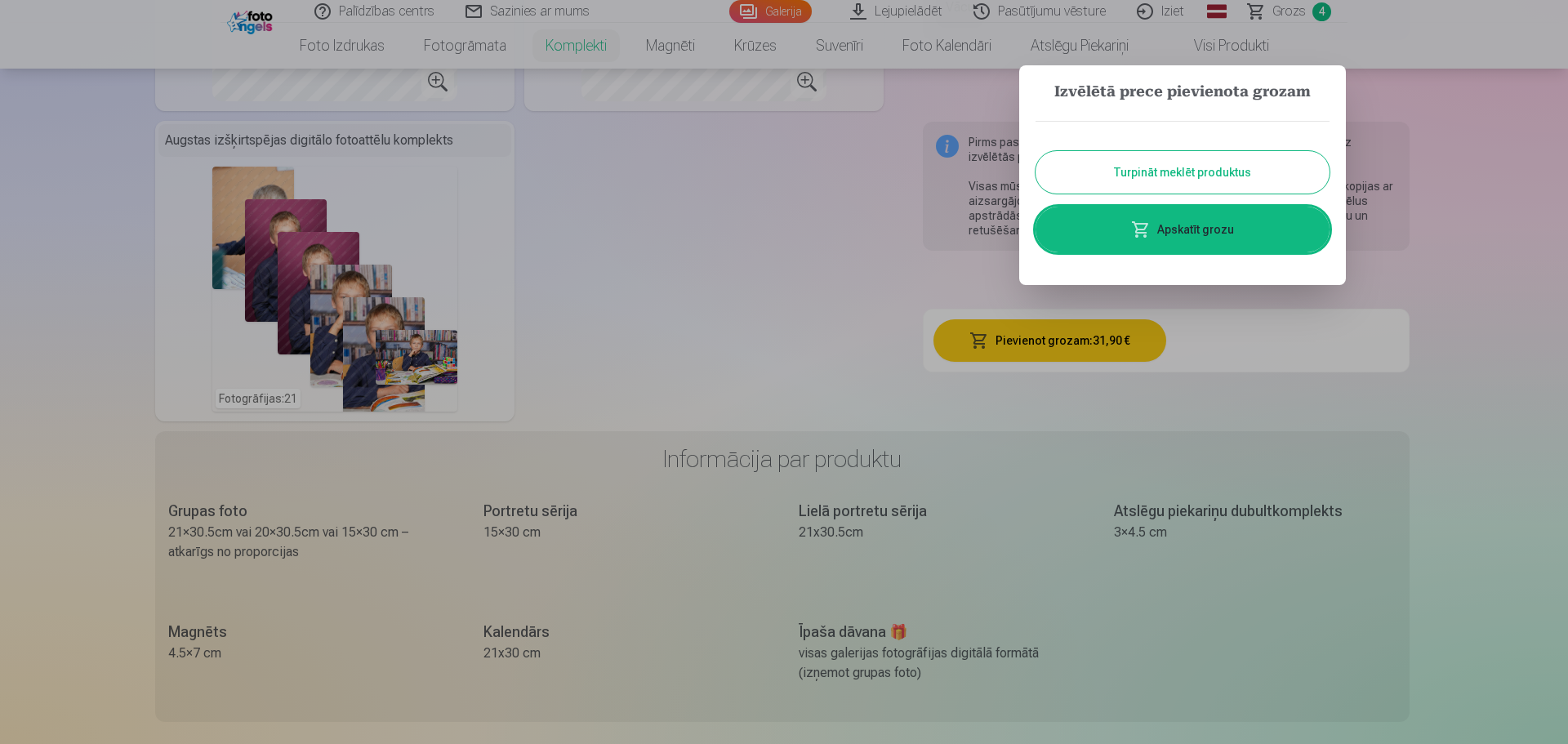
click at [783, 252] on div at bounding box center [784, 372] width 1568 height 744
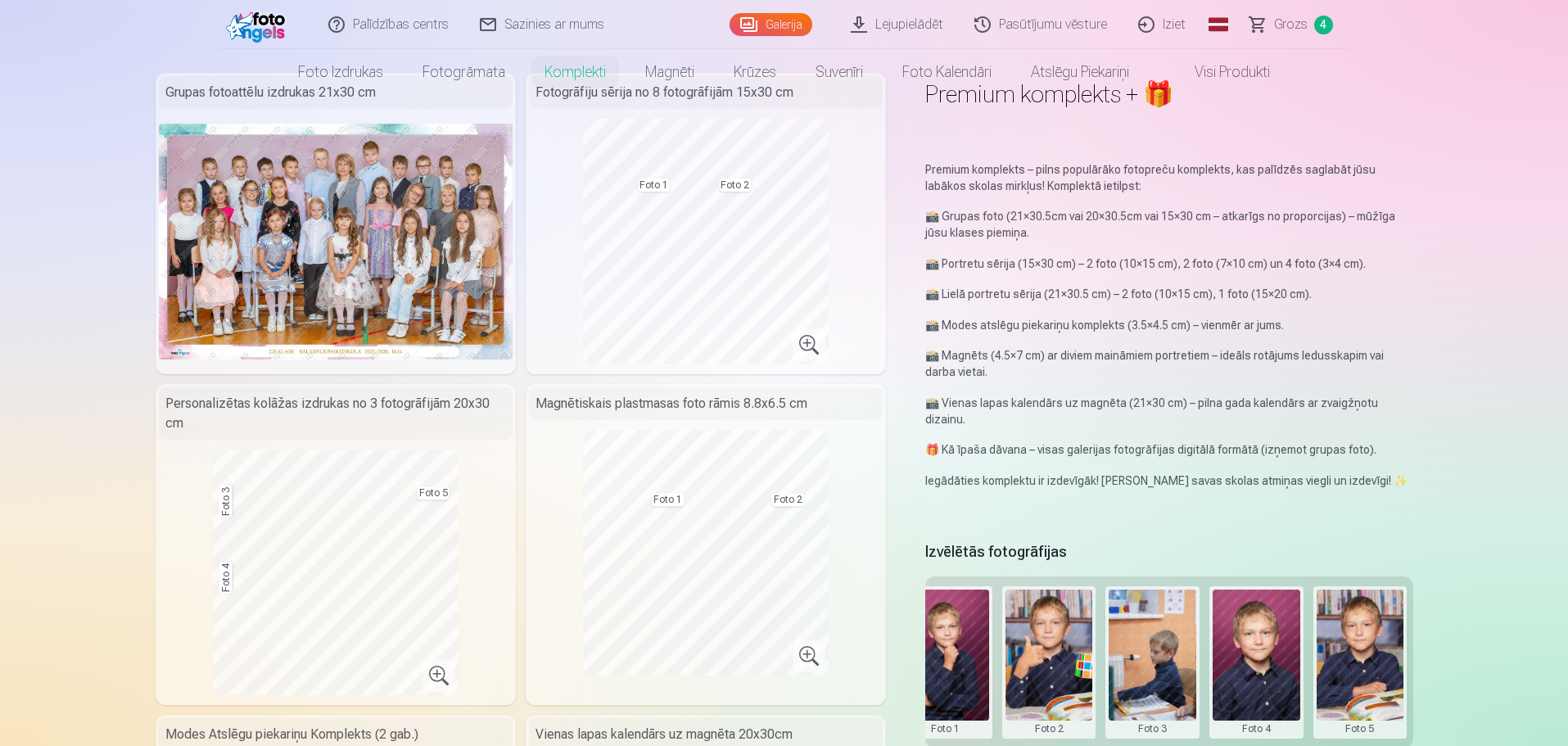
scroll to position [0, 0]
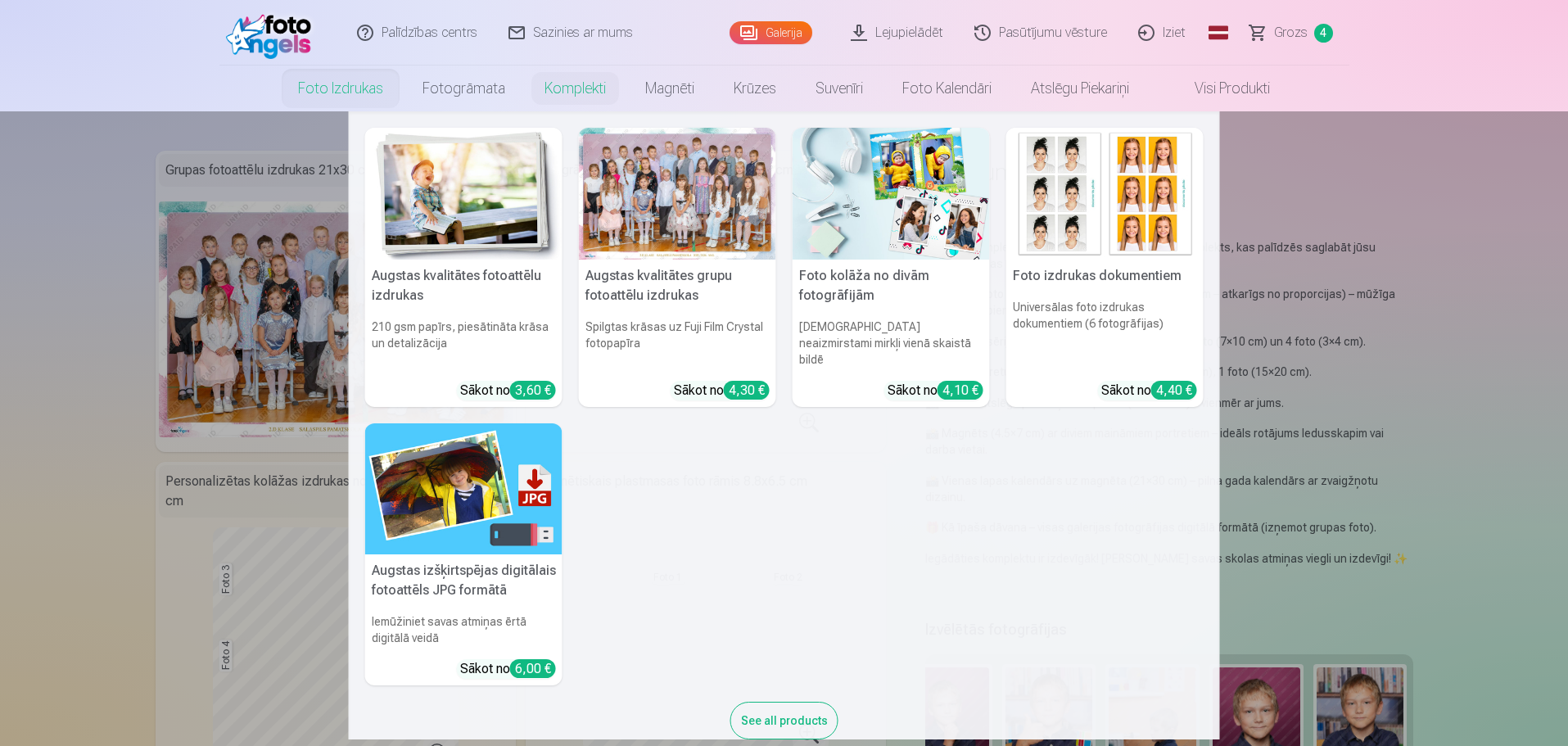
click at [311, 90] on link "Foto izdrukas" at bounding box center [340, 88] width 125 height 46
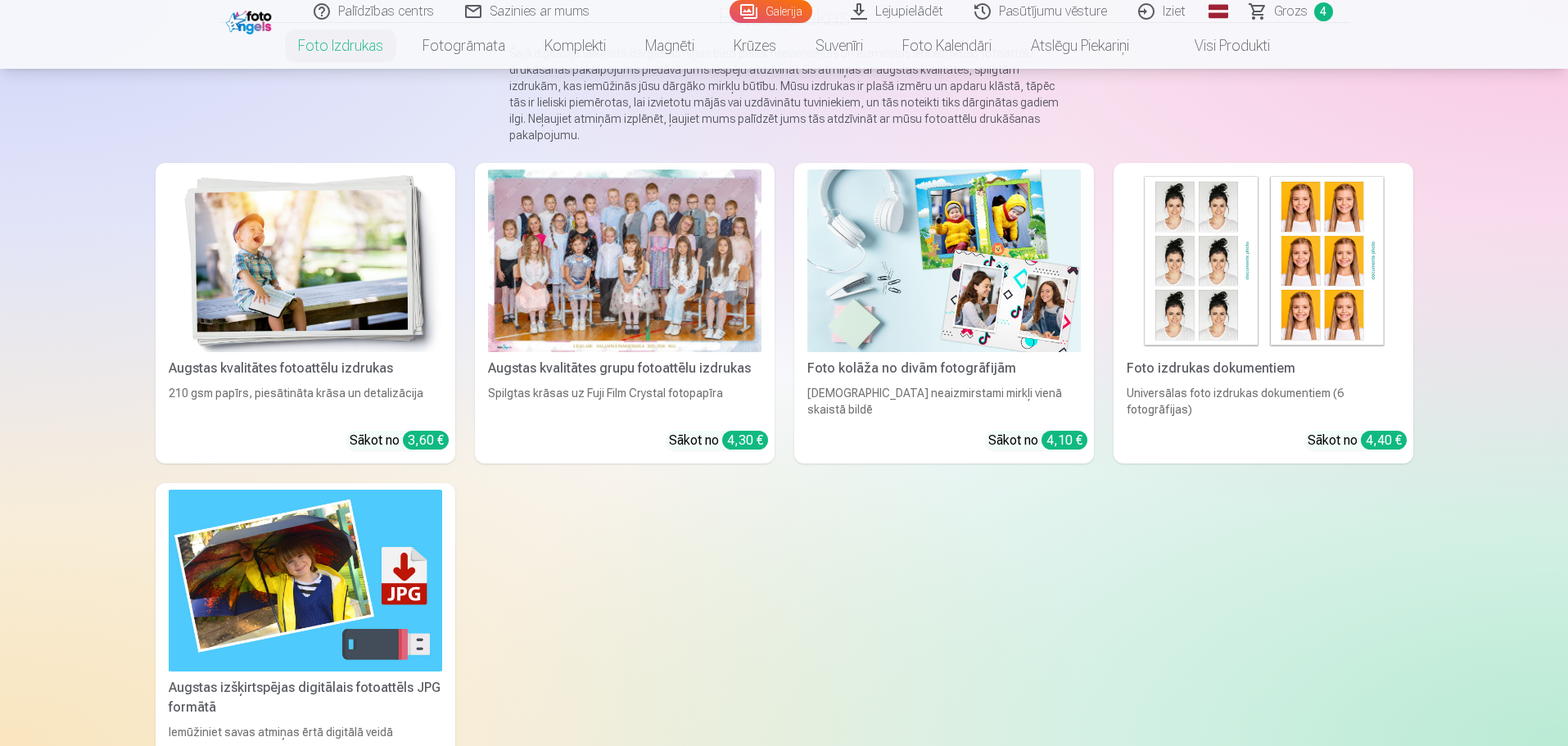
scroll to position [82, 0]
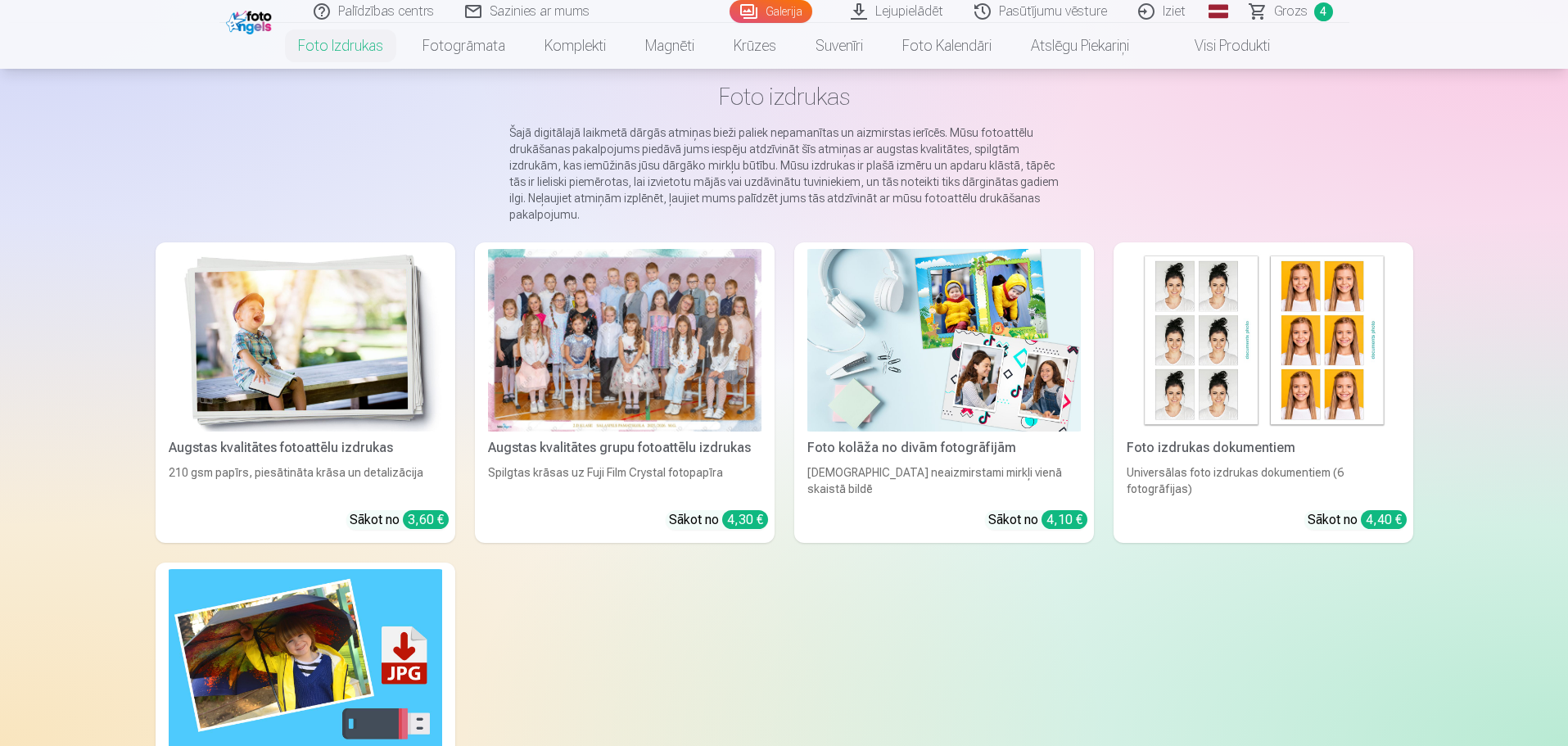
click at [305, 416] on img at bounding box center [305, 340] width 273 height 183
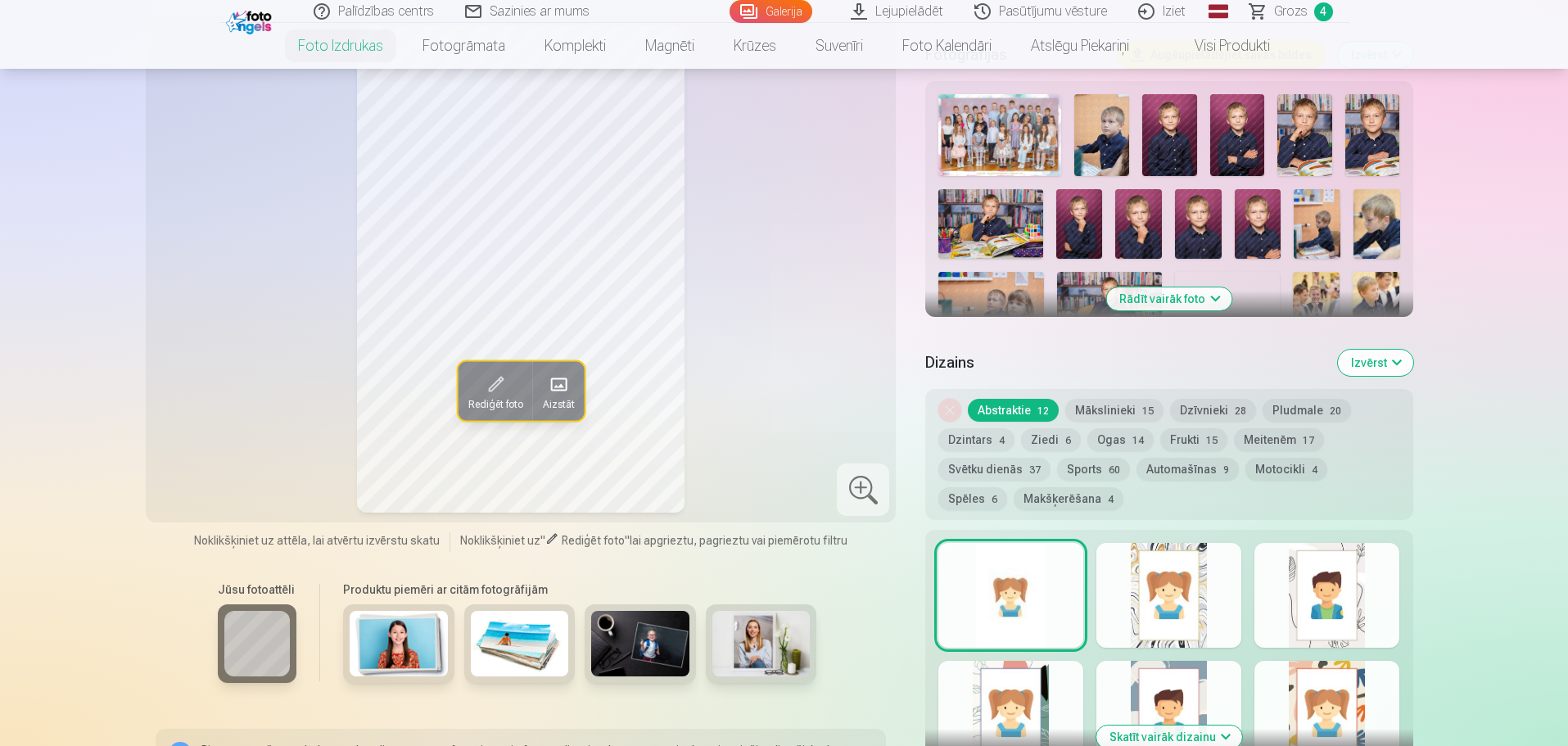
scroll to position [328, 0]
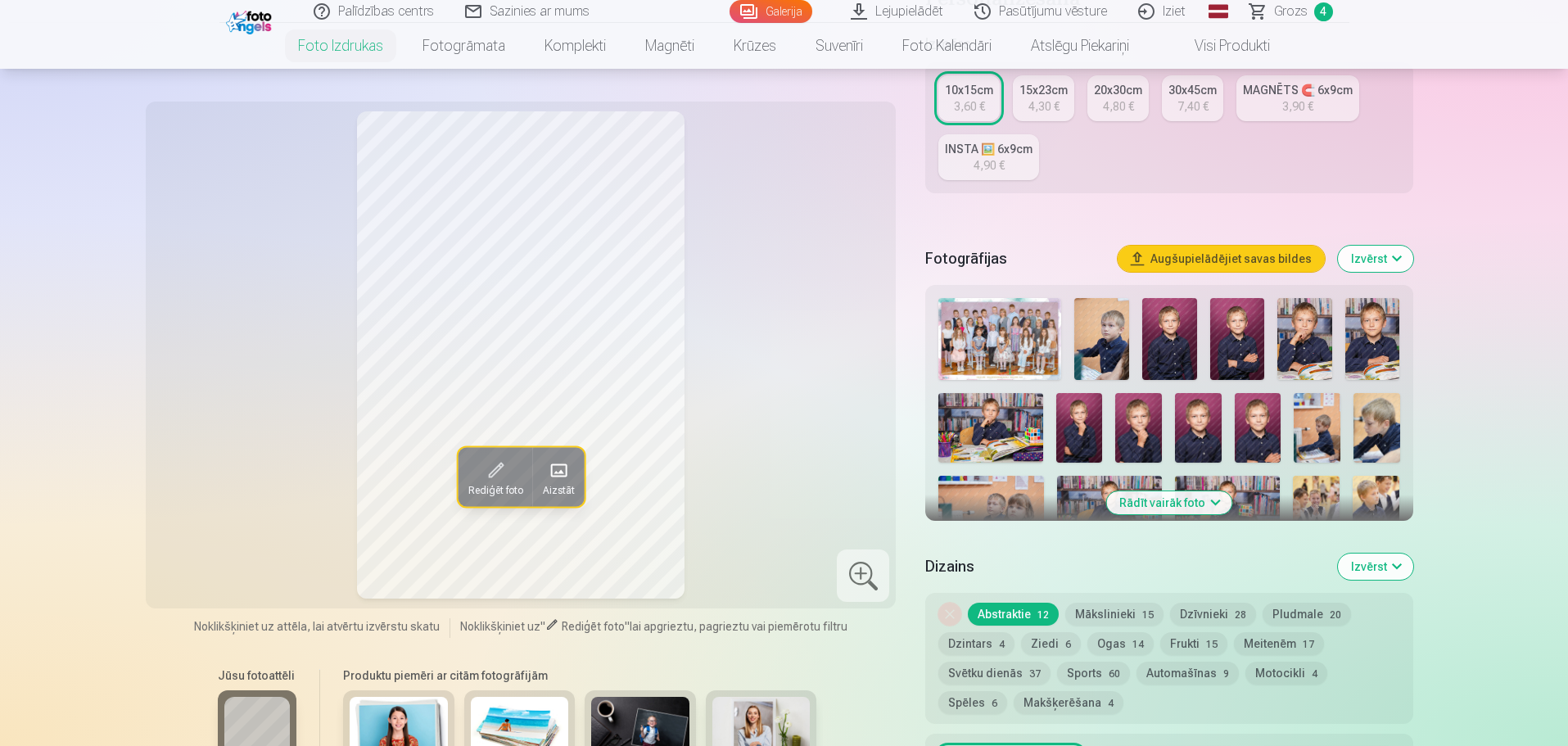
click at [1199, 504] on button "Rādīt vairāk foto" at bounding box center [1168, 503] width 126 height 23
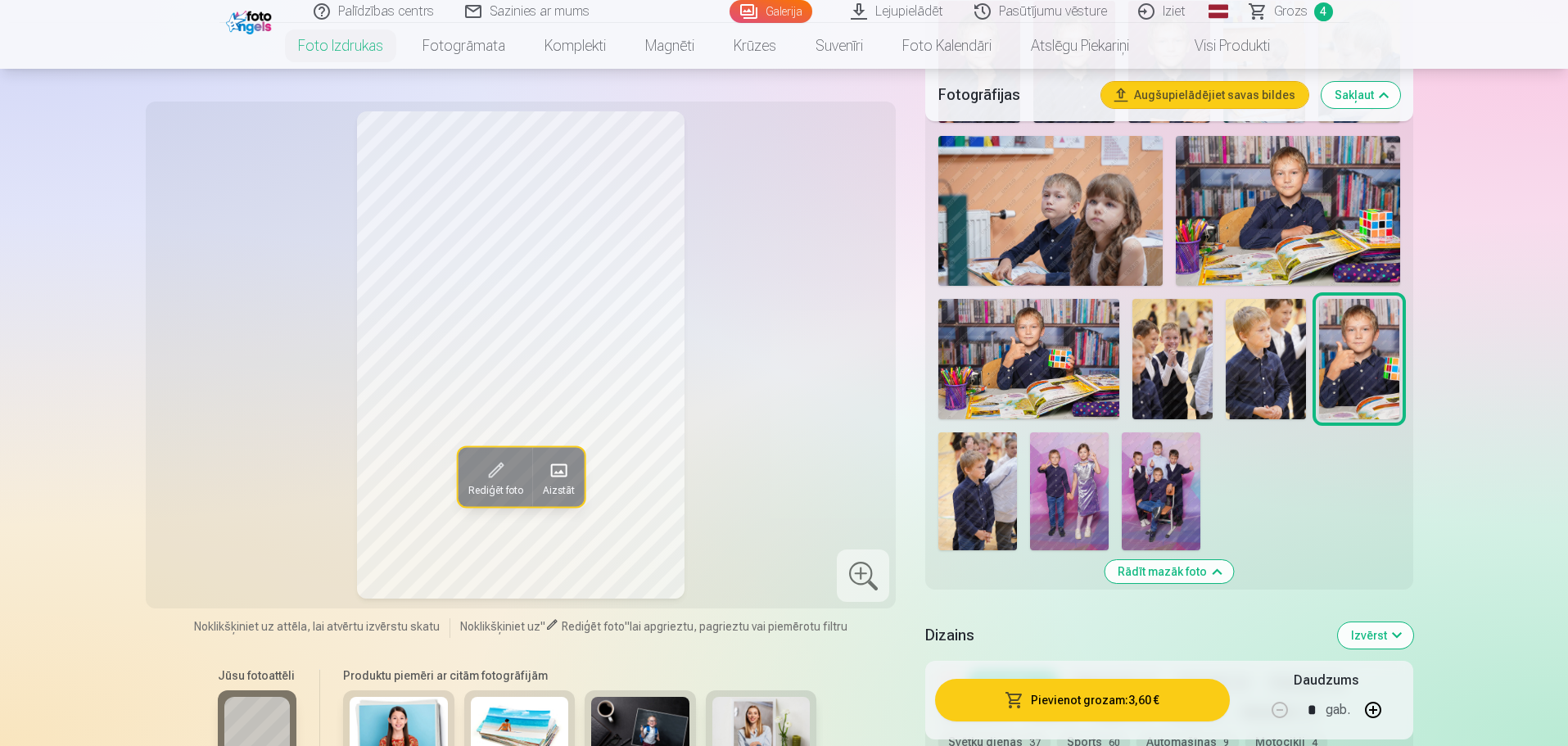
scroll to position [901, 0]
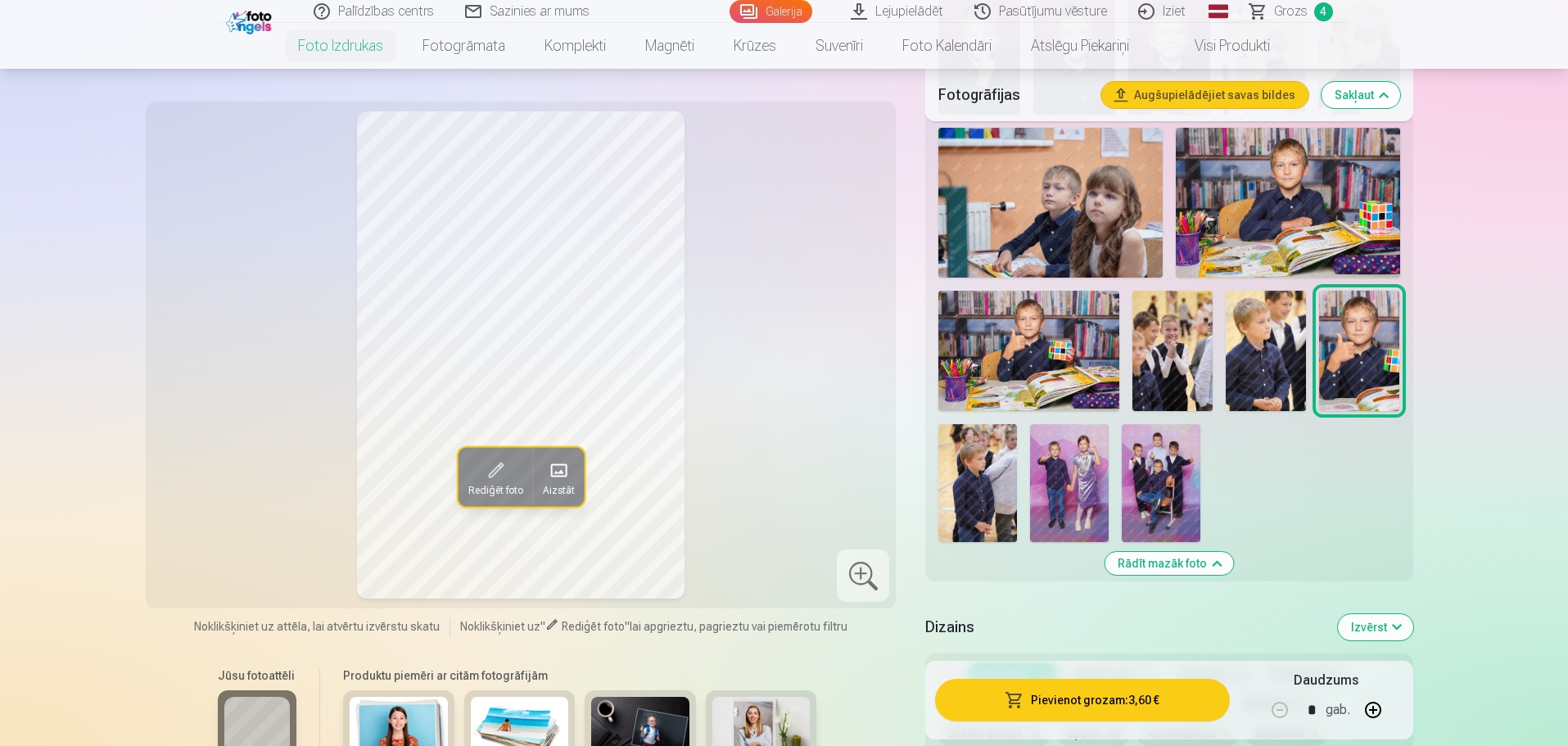
click at [1067, 491] on img at bounding box center [1070, 483] width 79 height 118
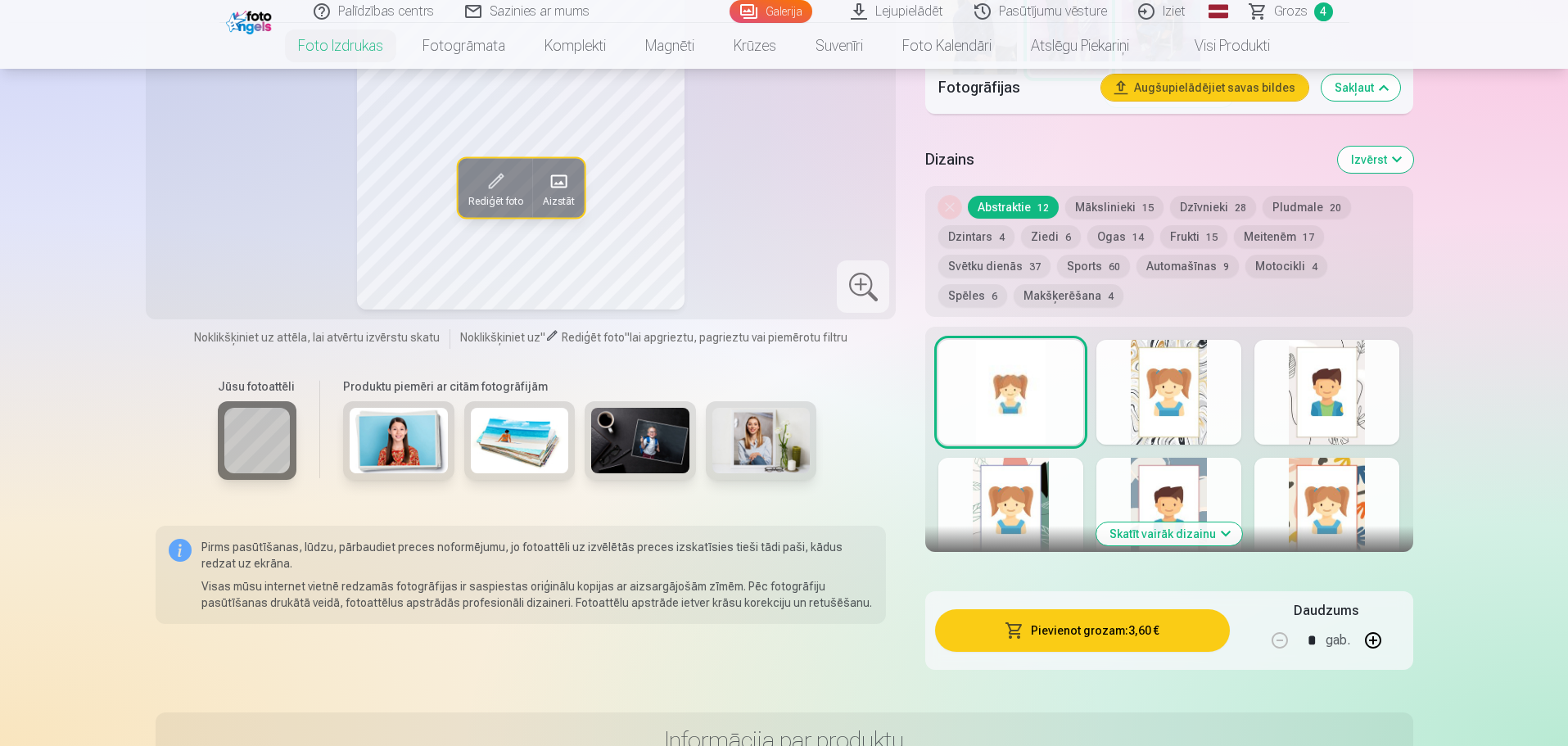
scroll to position [1228, 0]
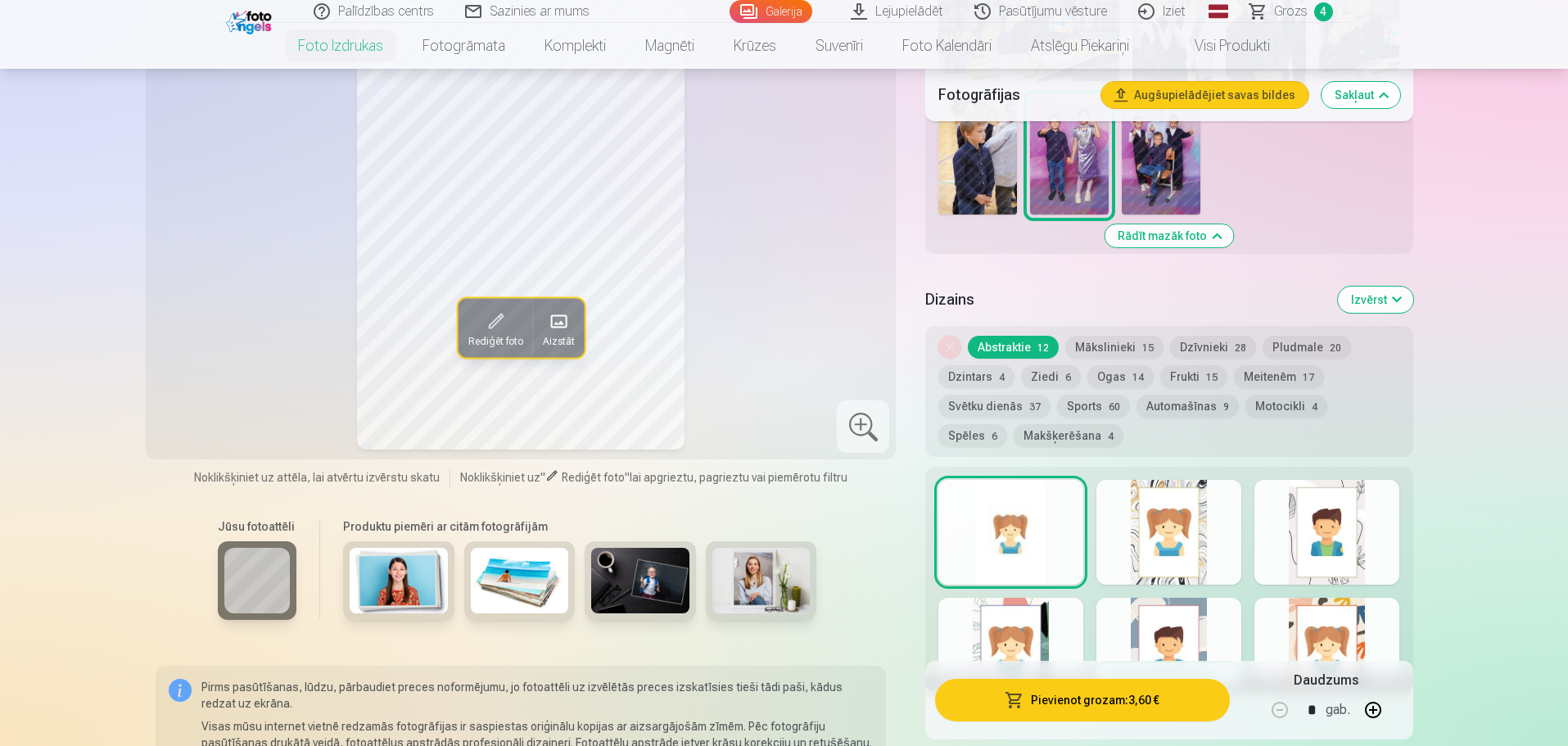
click at [1143, 525] on div at bounding box center [1168, 532] width 145 height 105
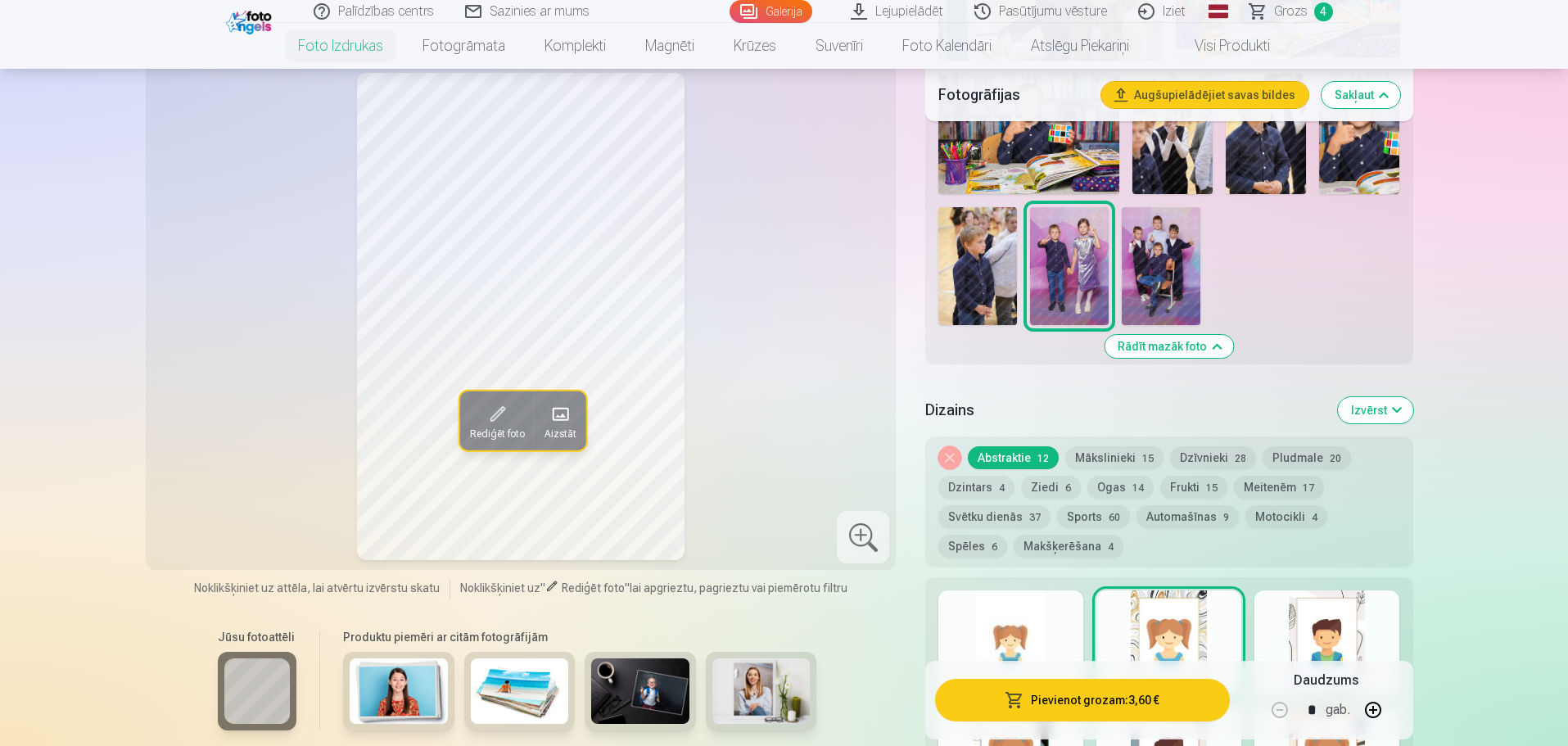
scroll to position [1147, 0]
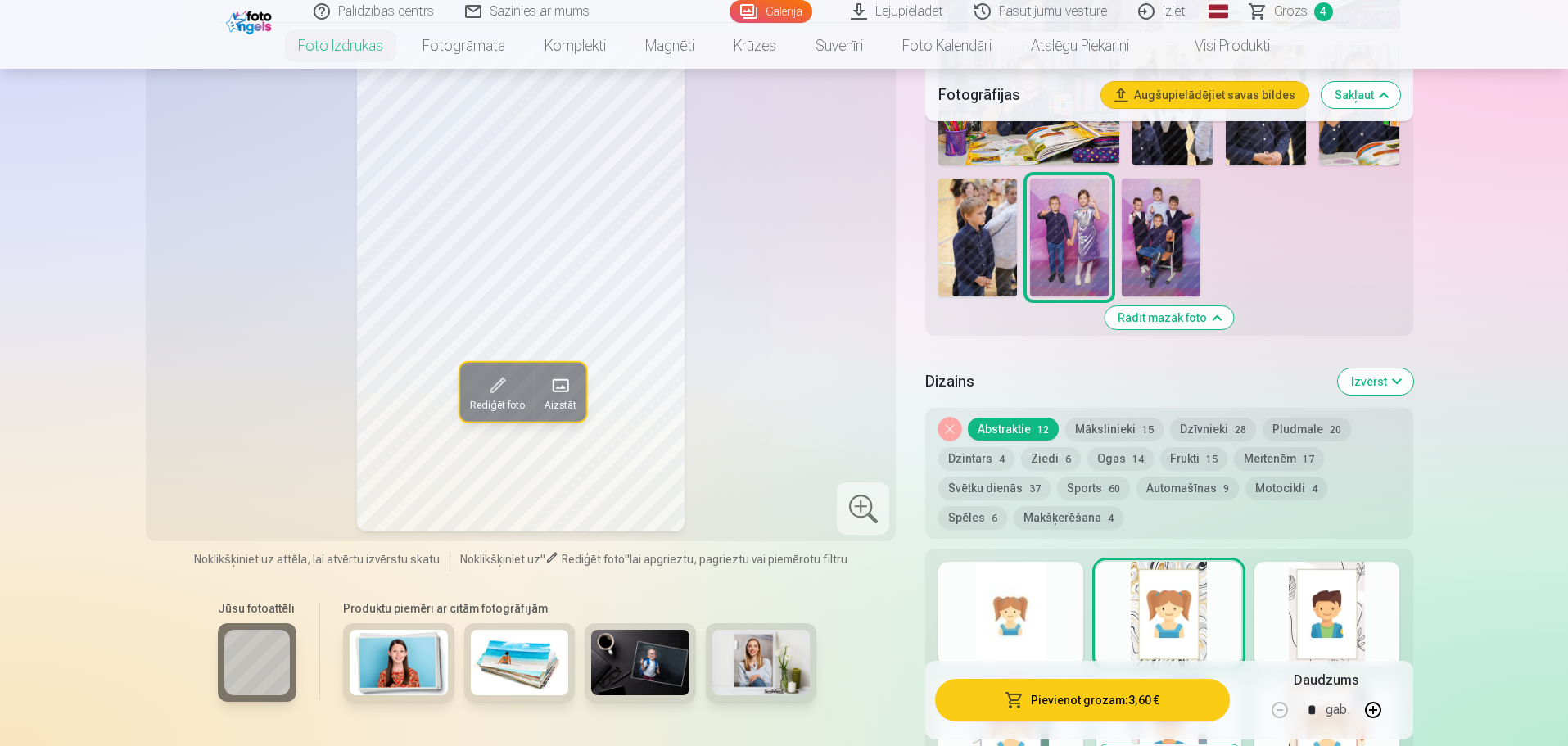
click at [1367, 615] on div at bounding box center [1326, 614] width 145 height 105
click at [1009, 606] on div at bounding box center [1010, 614] width 145 height 105
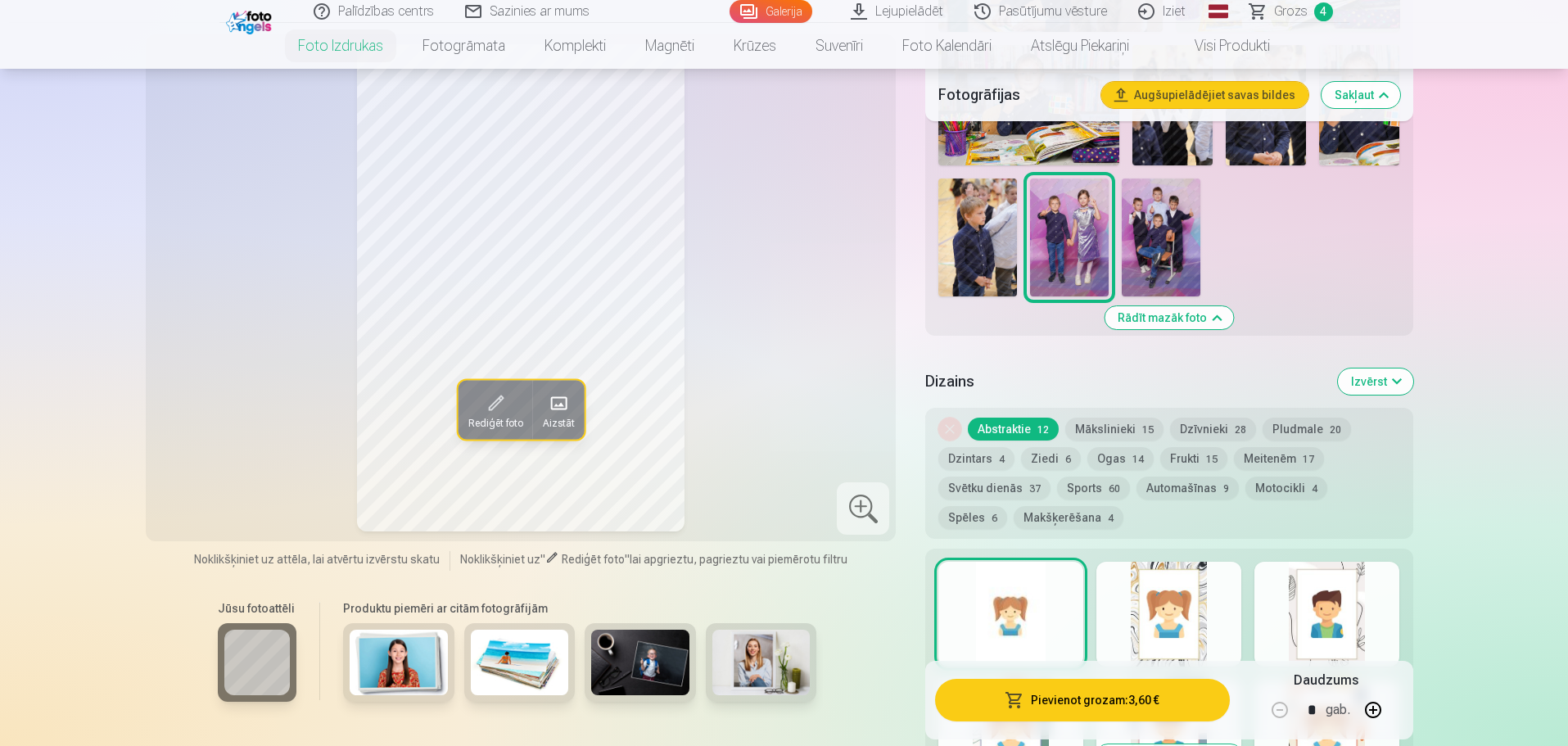
click at [1161, 610] on div at bounding box center [1168, 614] width 145 height 105
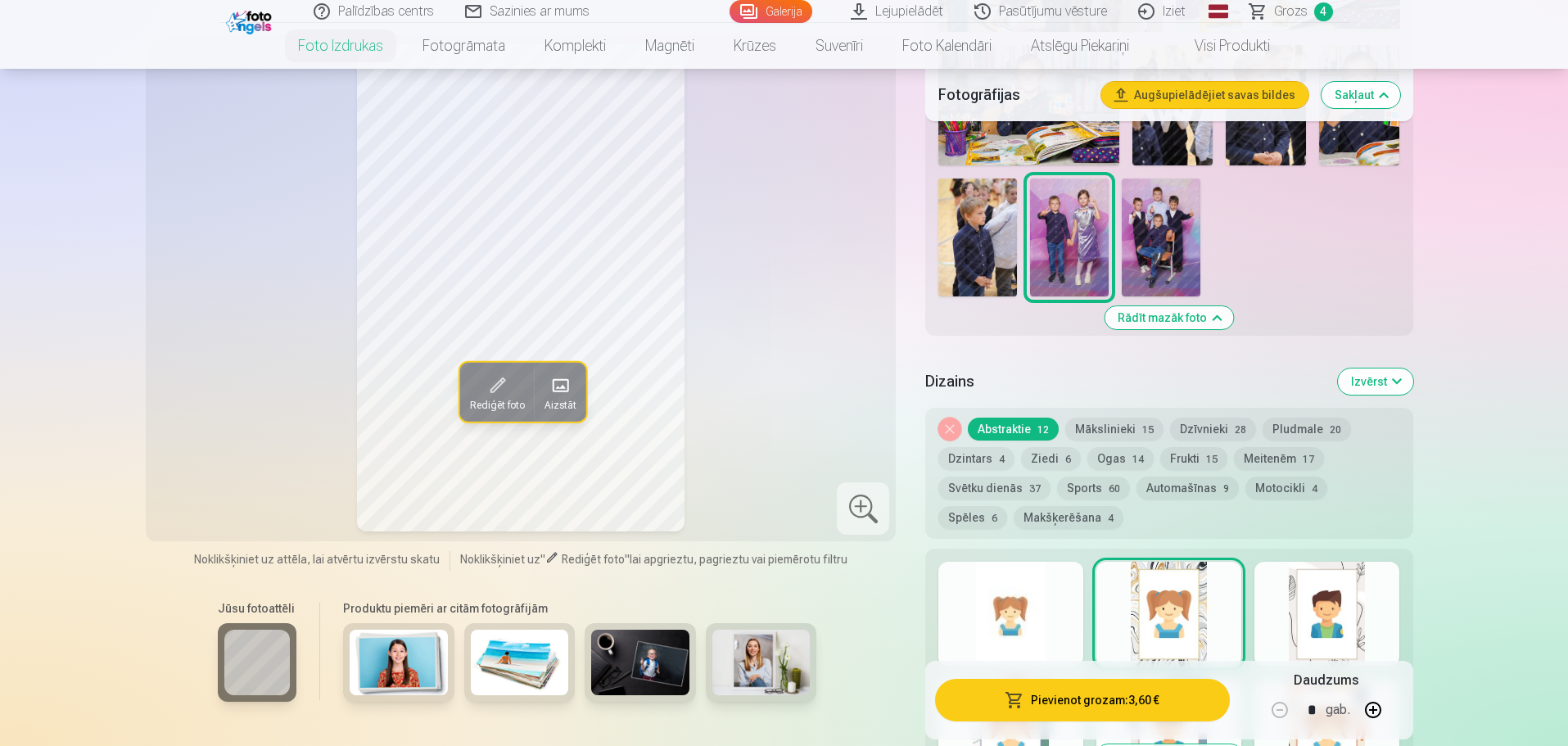
click at [1345, 604] on div at bounding box center [1326, 614] width 145 height 105
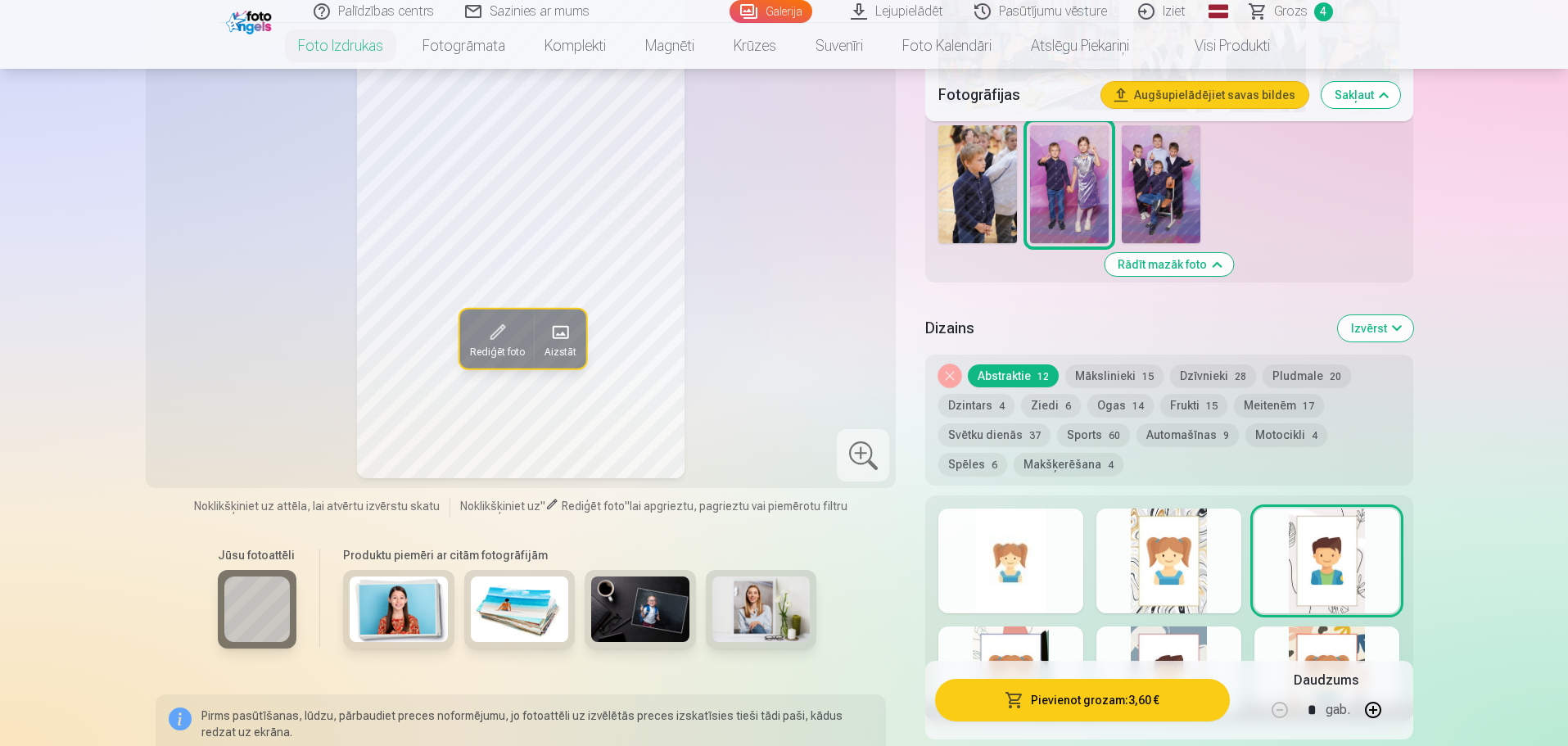
scroll to position [1228, 0]
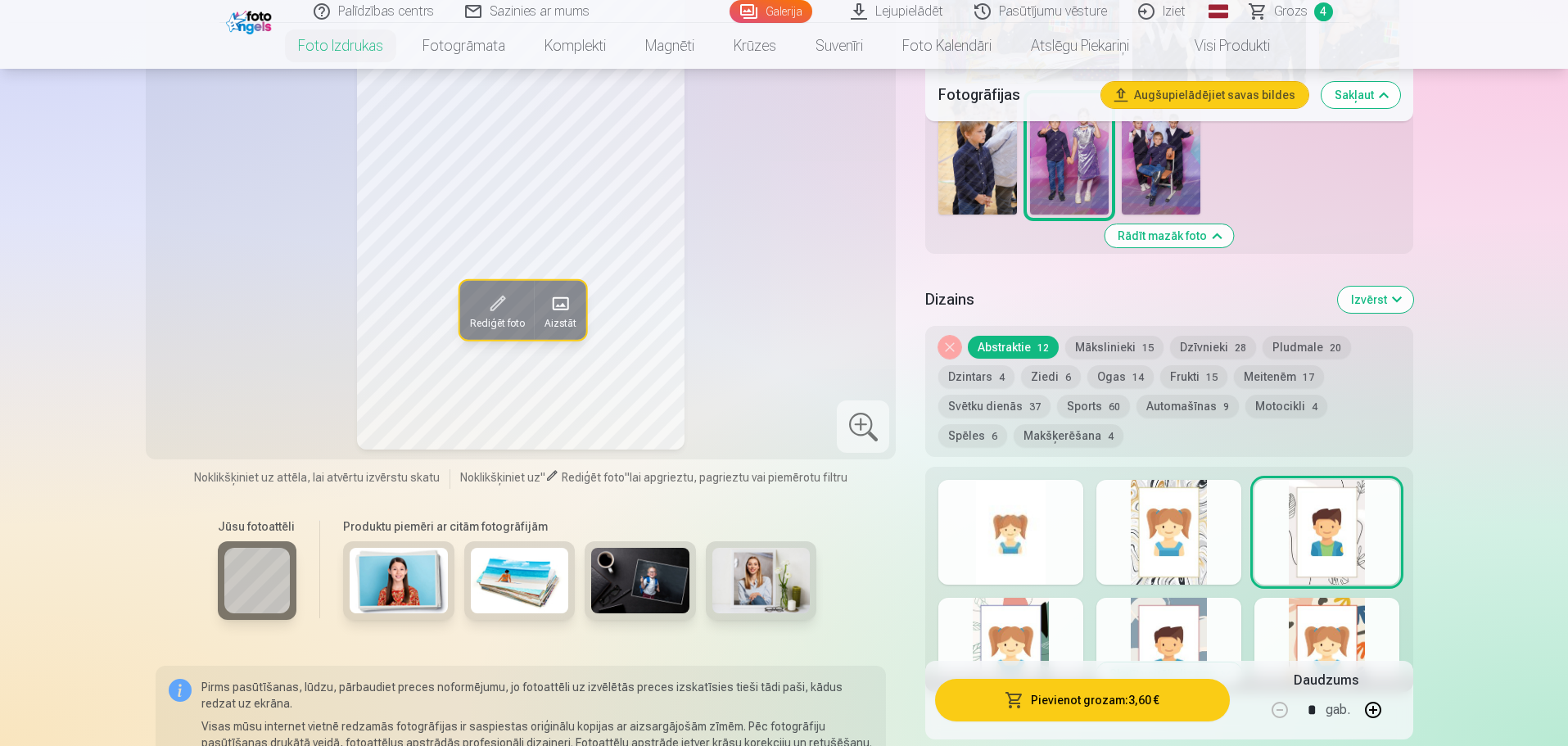
click at [1016, 627] on div at bounding box center [1010, 650] width 145 height 105
click at [1164, 627] on div at bounding box center [1168, 650] width 145 height 105
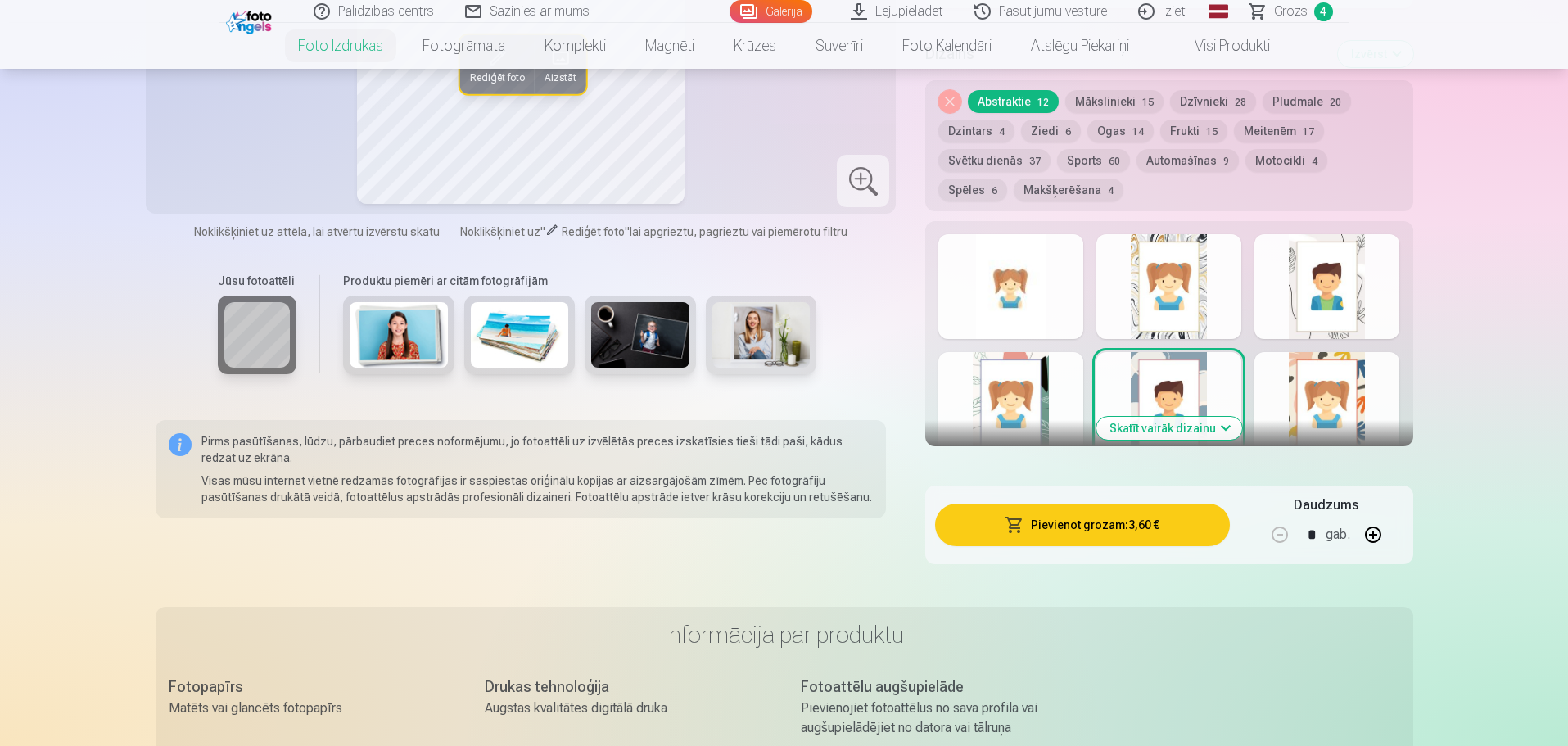
scroll to position [1556, 0]
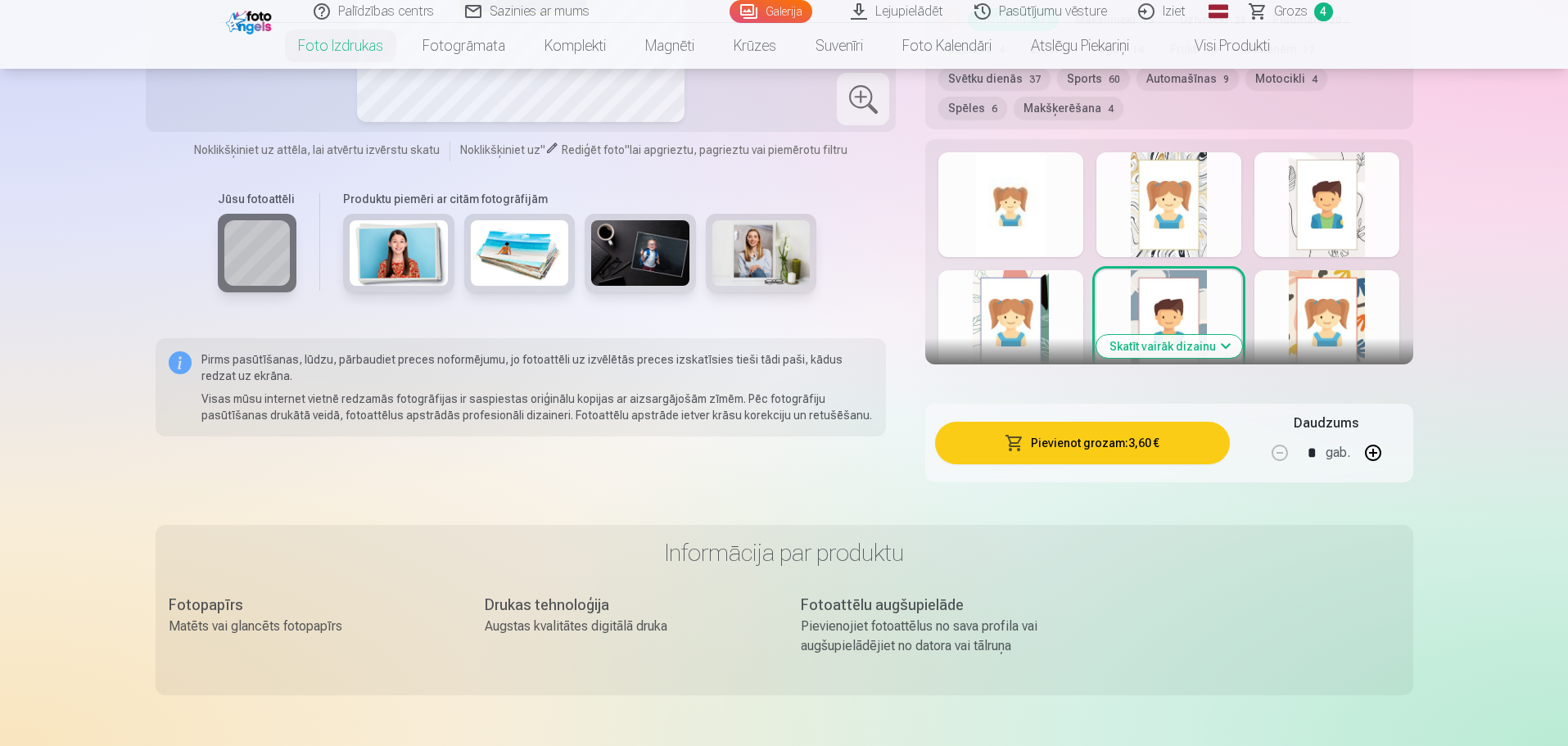
click at [1141, 353] on button "Skatīt vairāk dizainu" at bounding box center [1169, 346] width 146 height 23
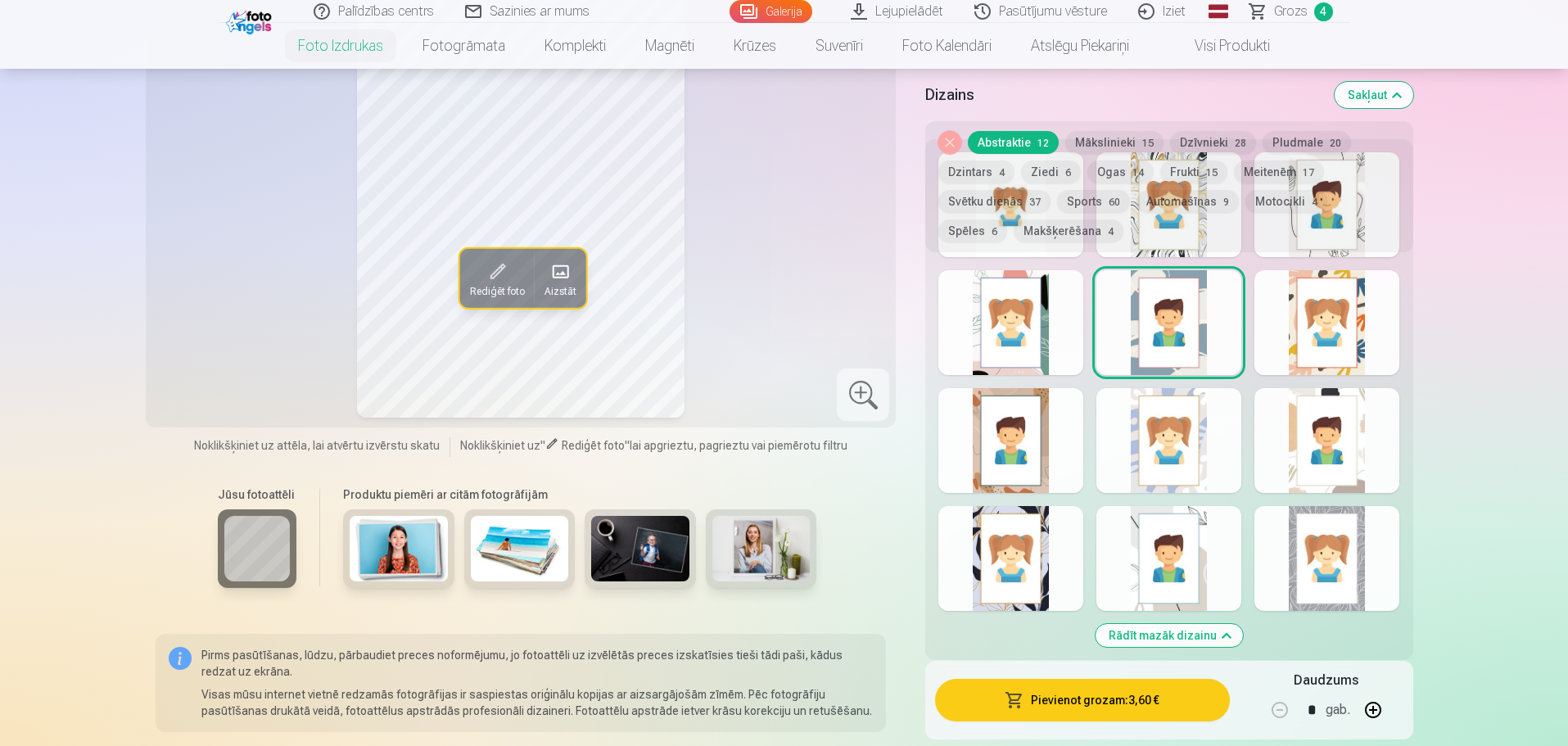
click at [1200, 453] on div at bounding box center [1168, 440] width 145 height 105
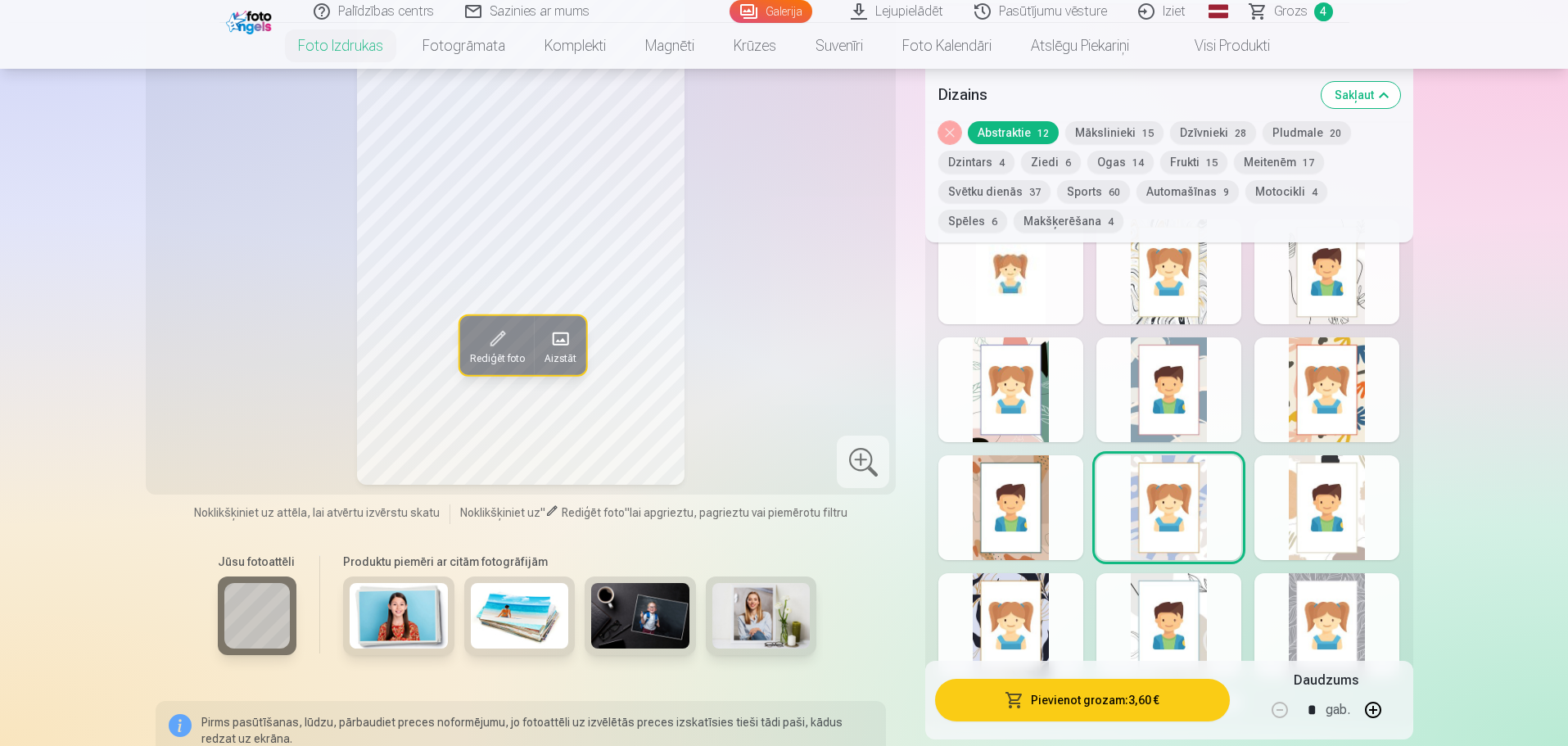
scroll to position [1392, 0]
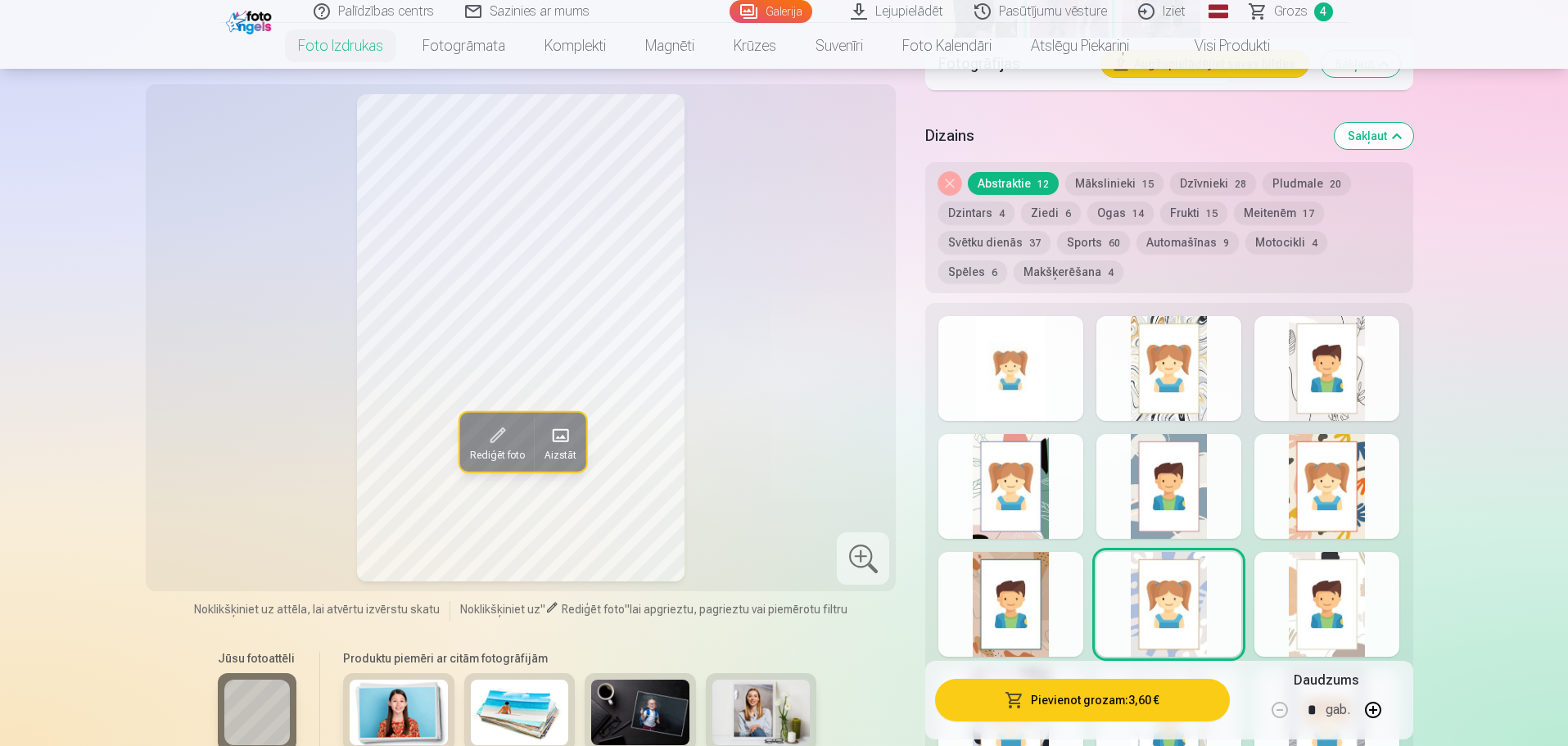
click at [1059, 390] on div at bounding box center [1010, 368] width 145 height 105
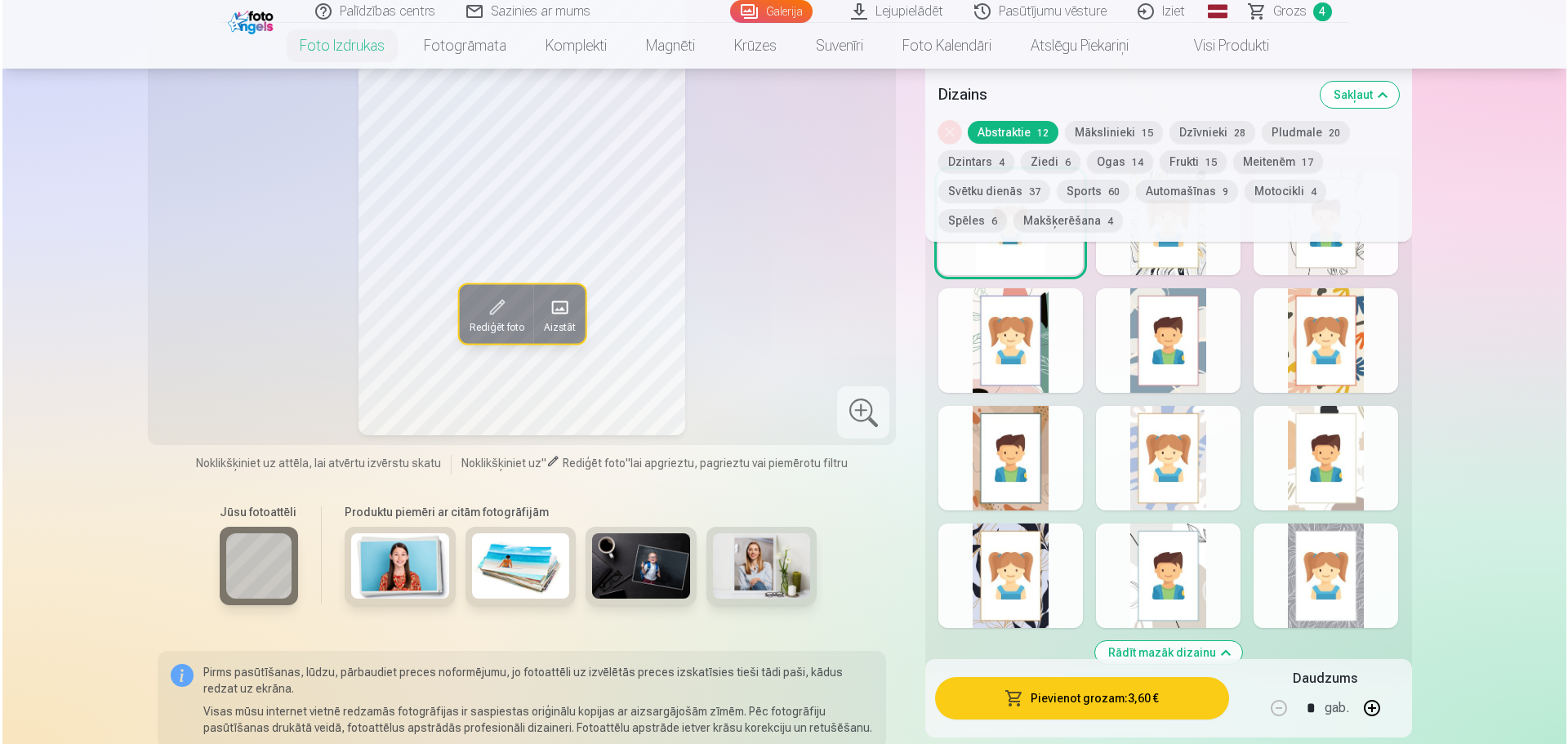
scroll to position [1552, 0]
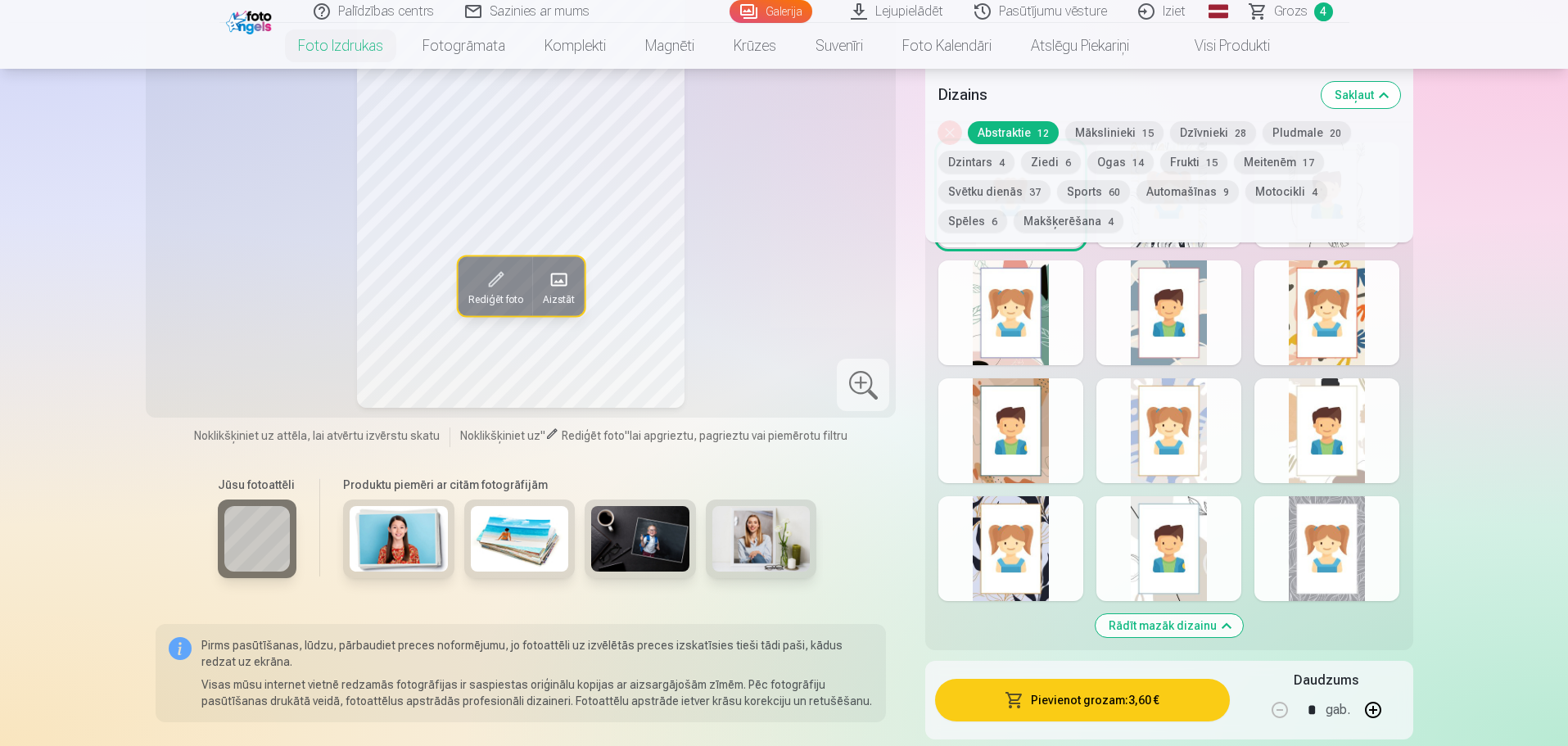
click at [1097, 702] on button "Pievienot grozam : 3,60 €" at bounding box center [1082, 700] width 294 height 42
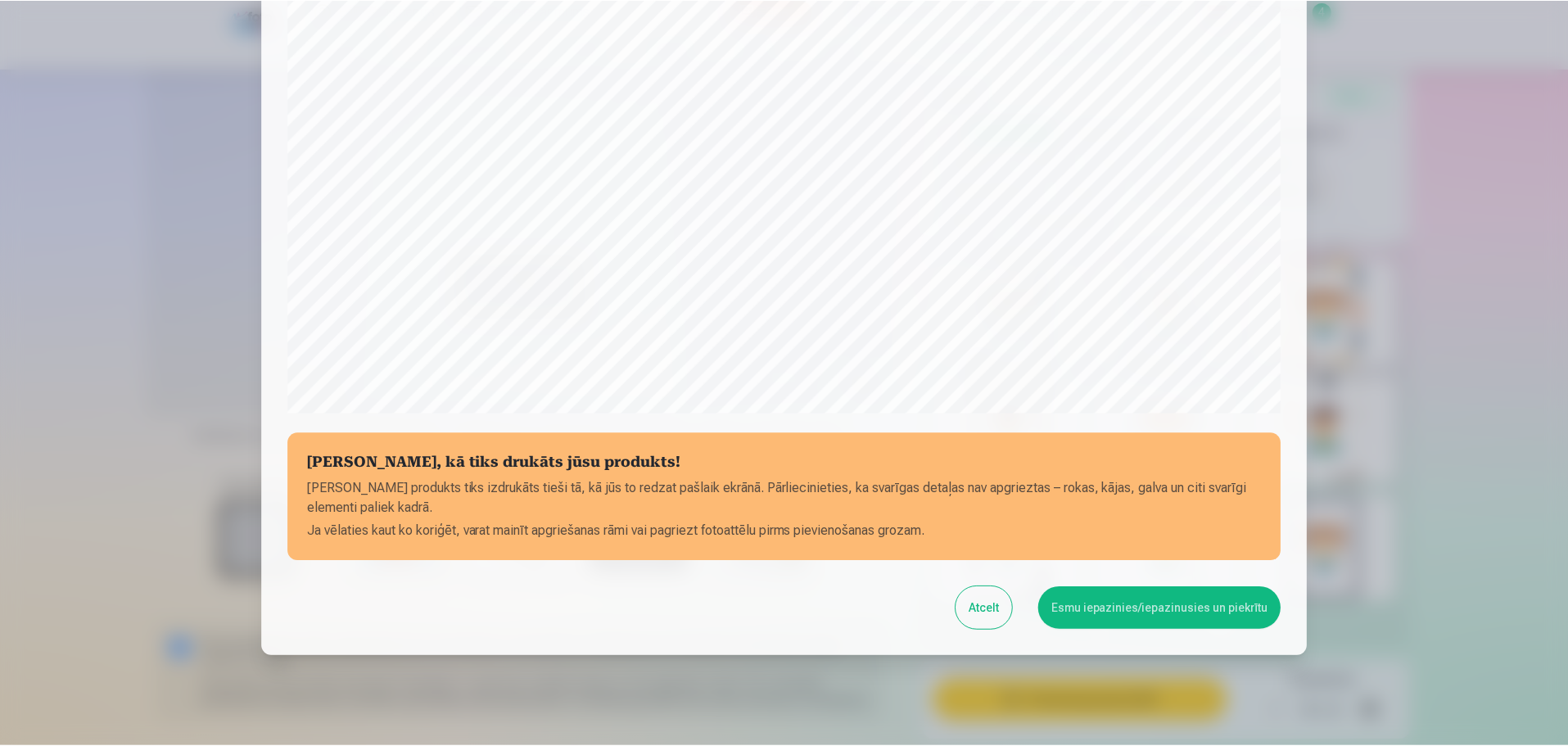
scroll to position [433, 0]
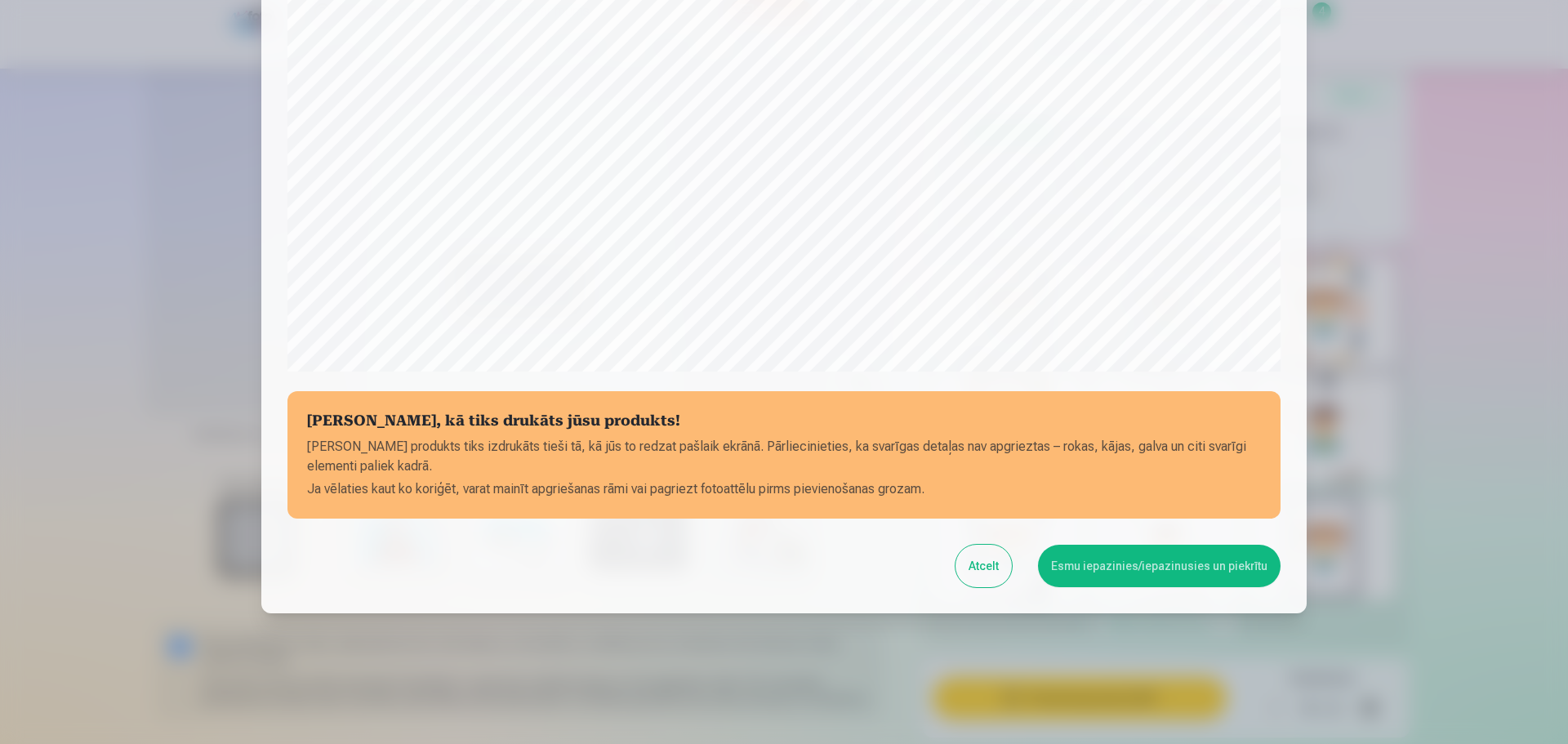
click at [1104, 572] on button "Esmu iepazinies/iepazinusies un piekrītu" at bounding box center [1160, 566] width 243 height 42
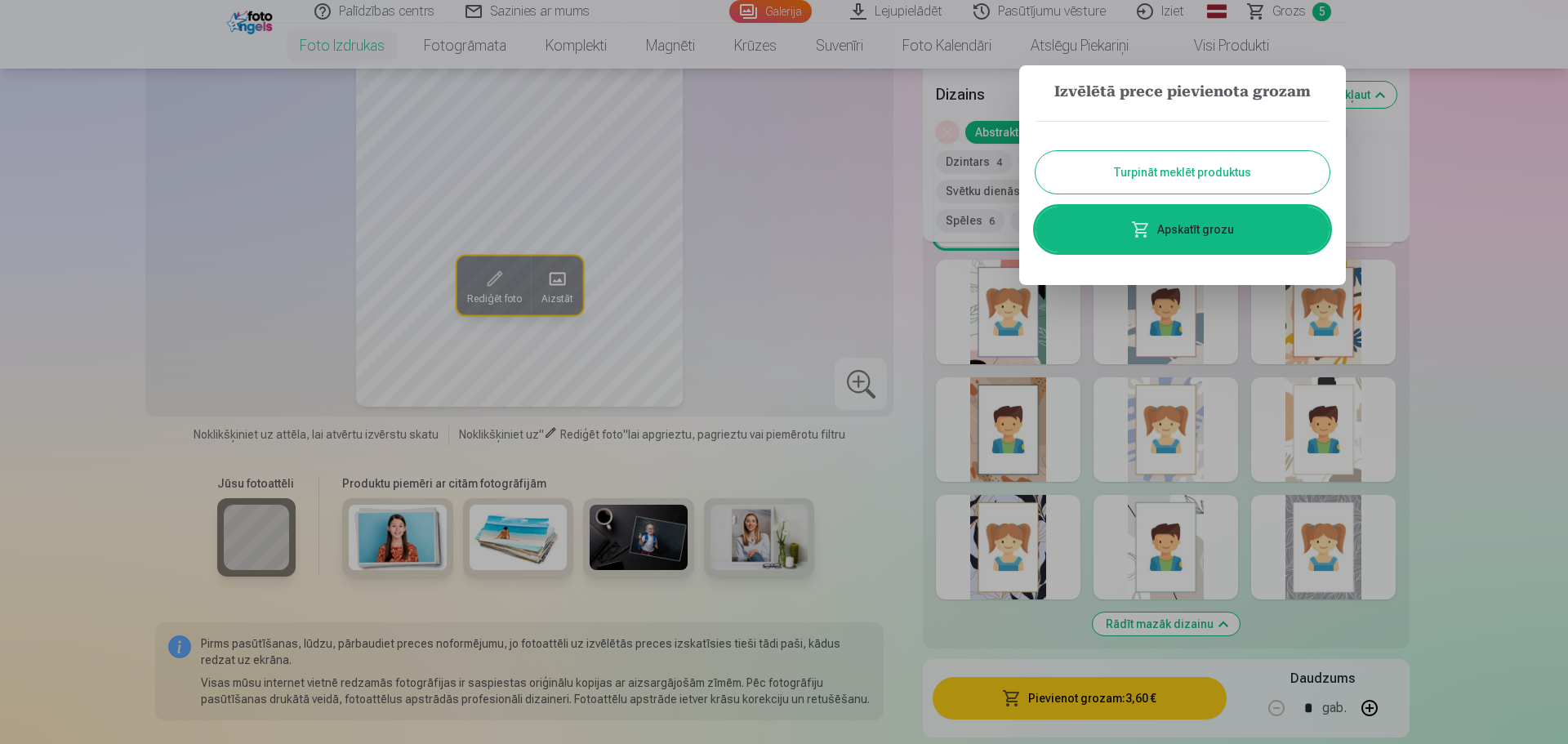
click at [1156, 176] on button "Turpināt meklēt produktus" at bounding box center [1183, 172] width 294 height 42
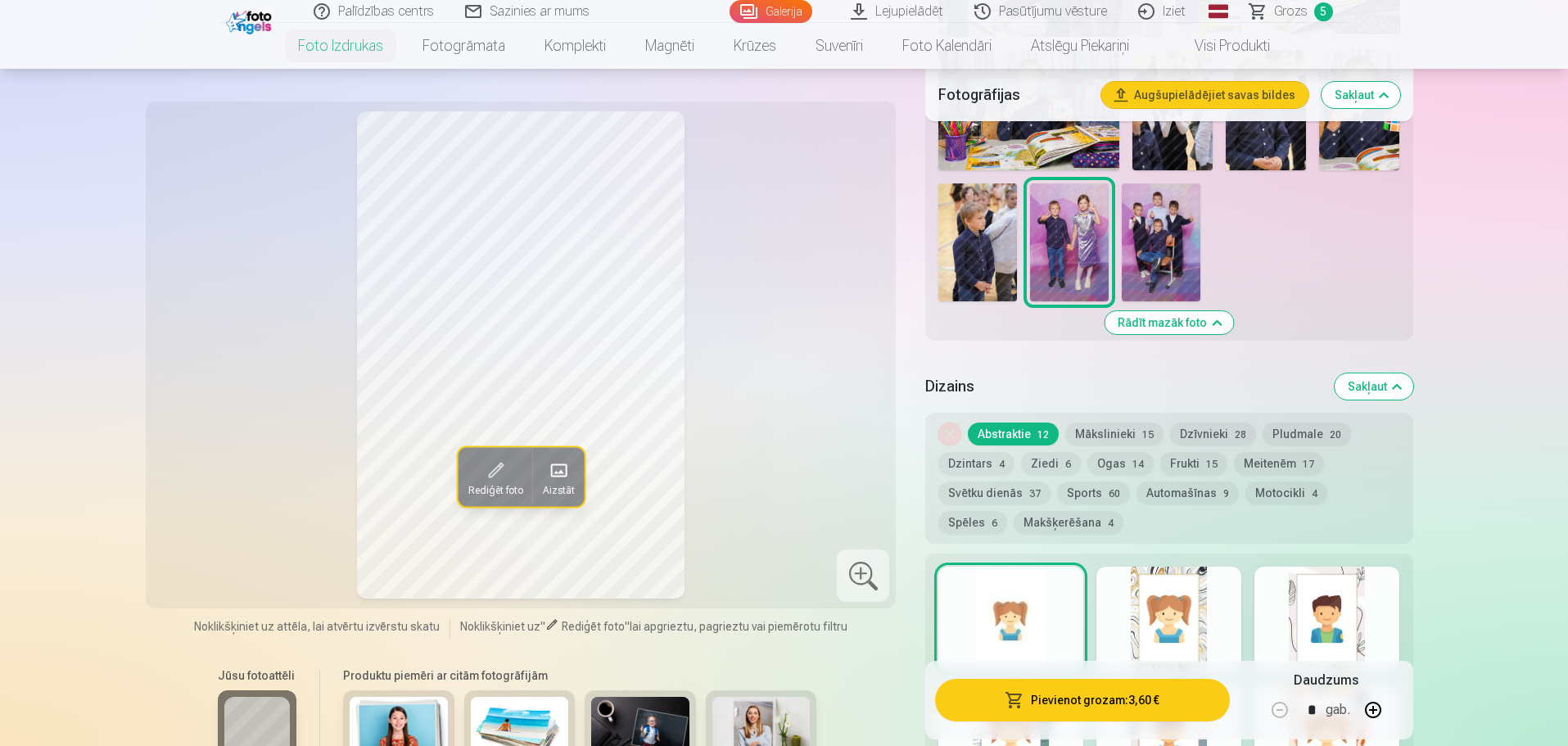
scroll to position [983, 0]
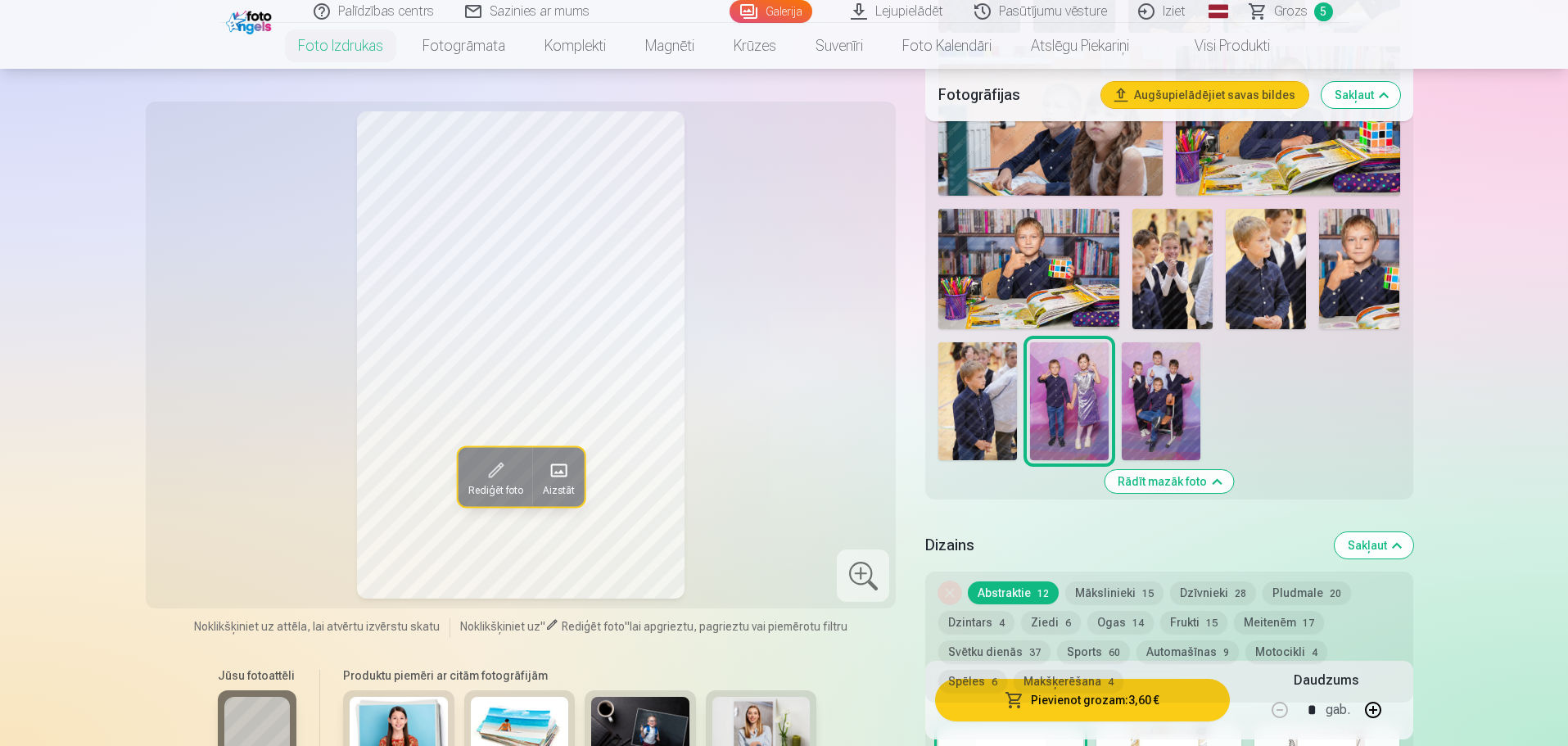
click at [1175, 405] on img at bounding box center [1161, 401] width 79 height 118
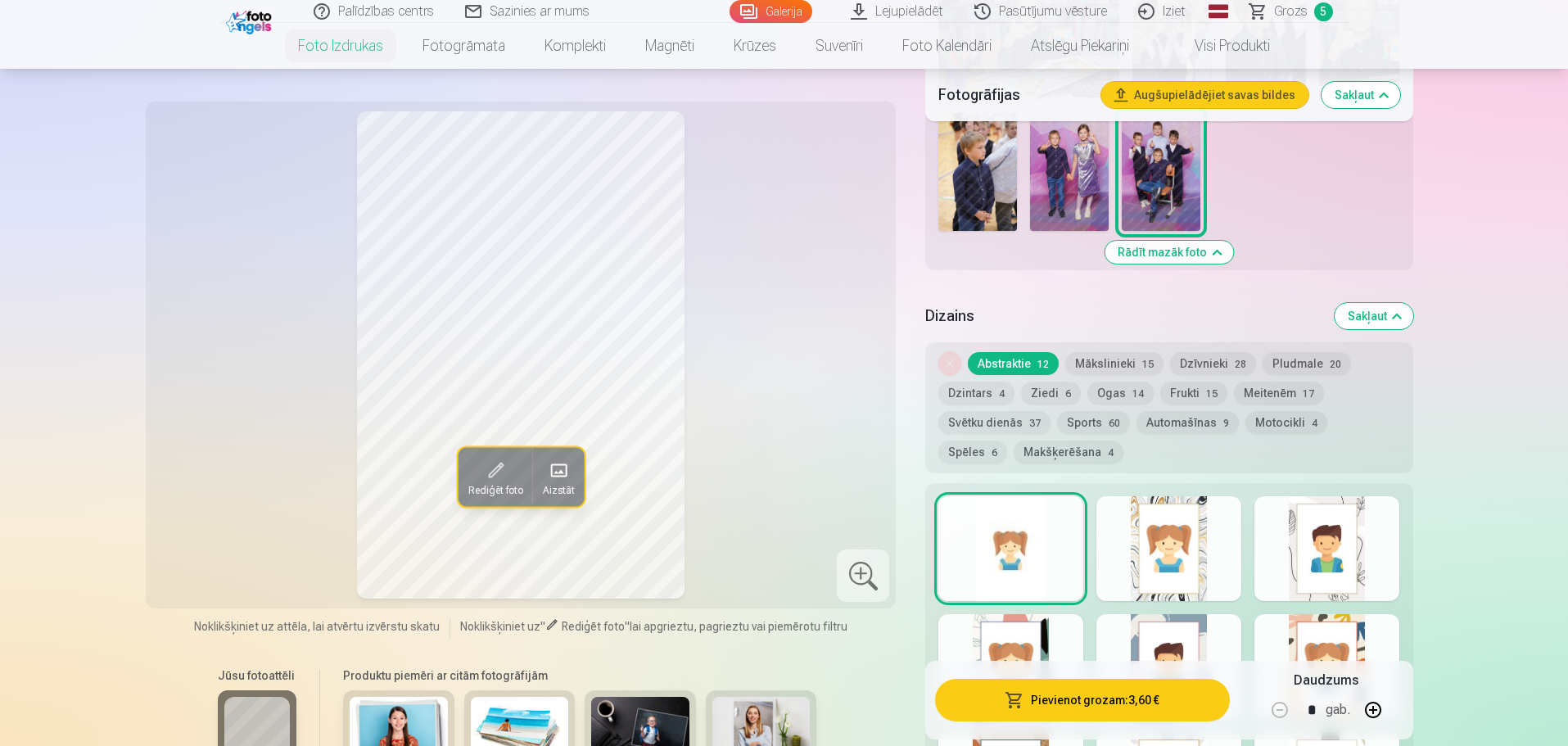
scroll to position [1228, 0]
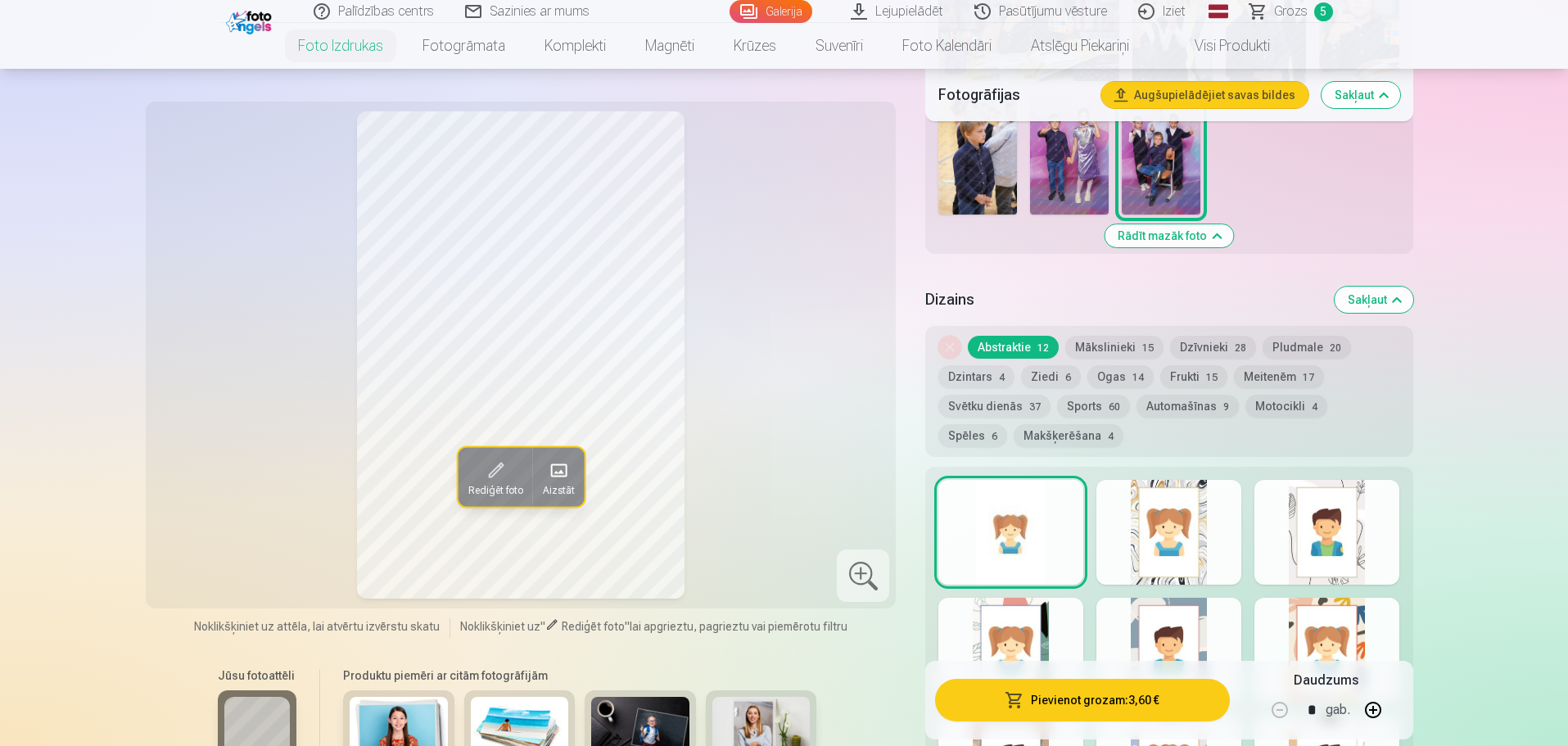
click at [1096, 348] on button "Mākslinieki 15" at bounding box center [1114, 347] width 99 height 23
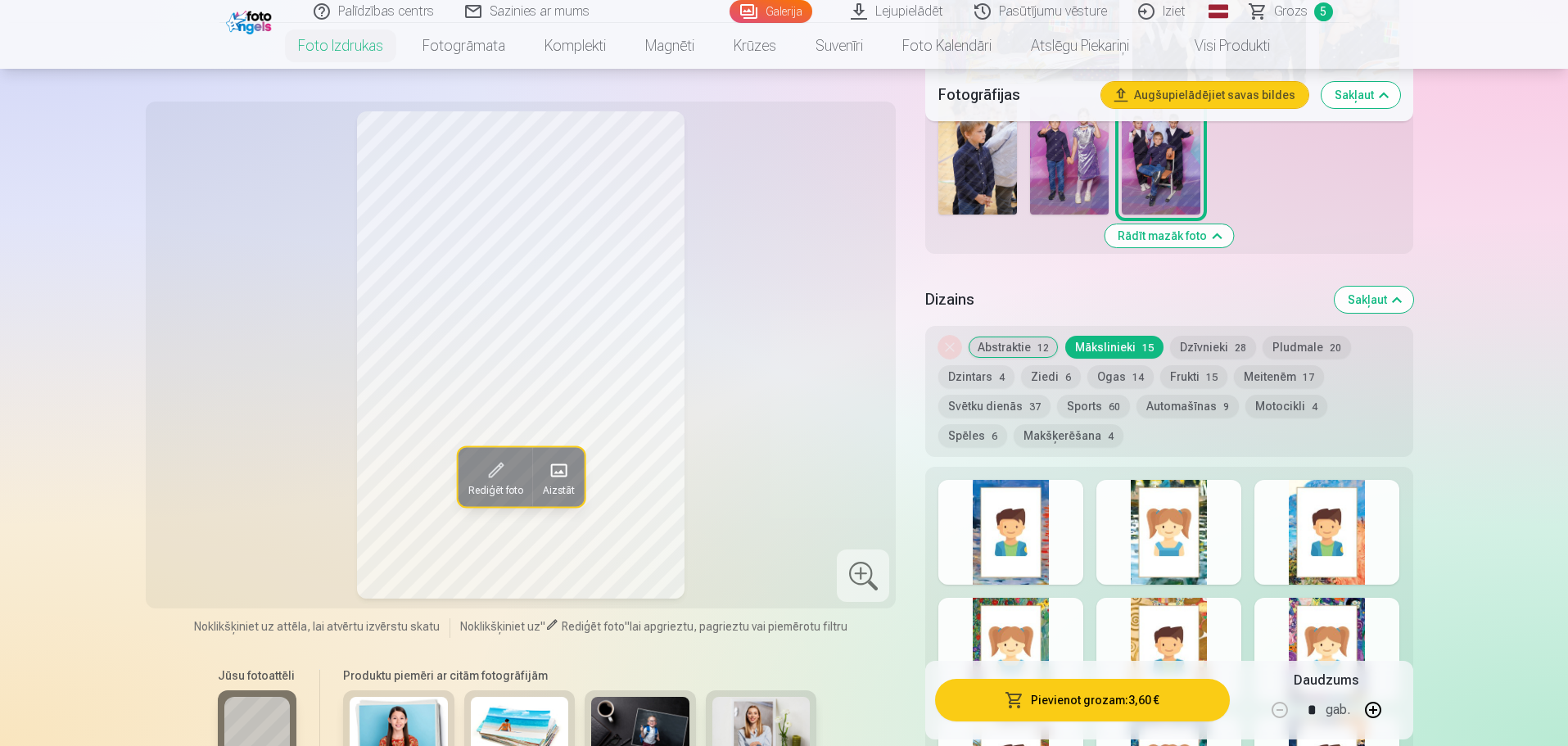
click at [1201, 351] on button "Dzīvnieki 28" at bounding box center [1213, 347] width 86 height 23
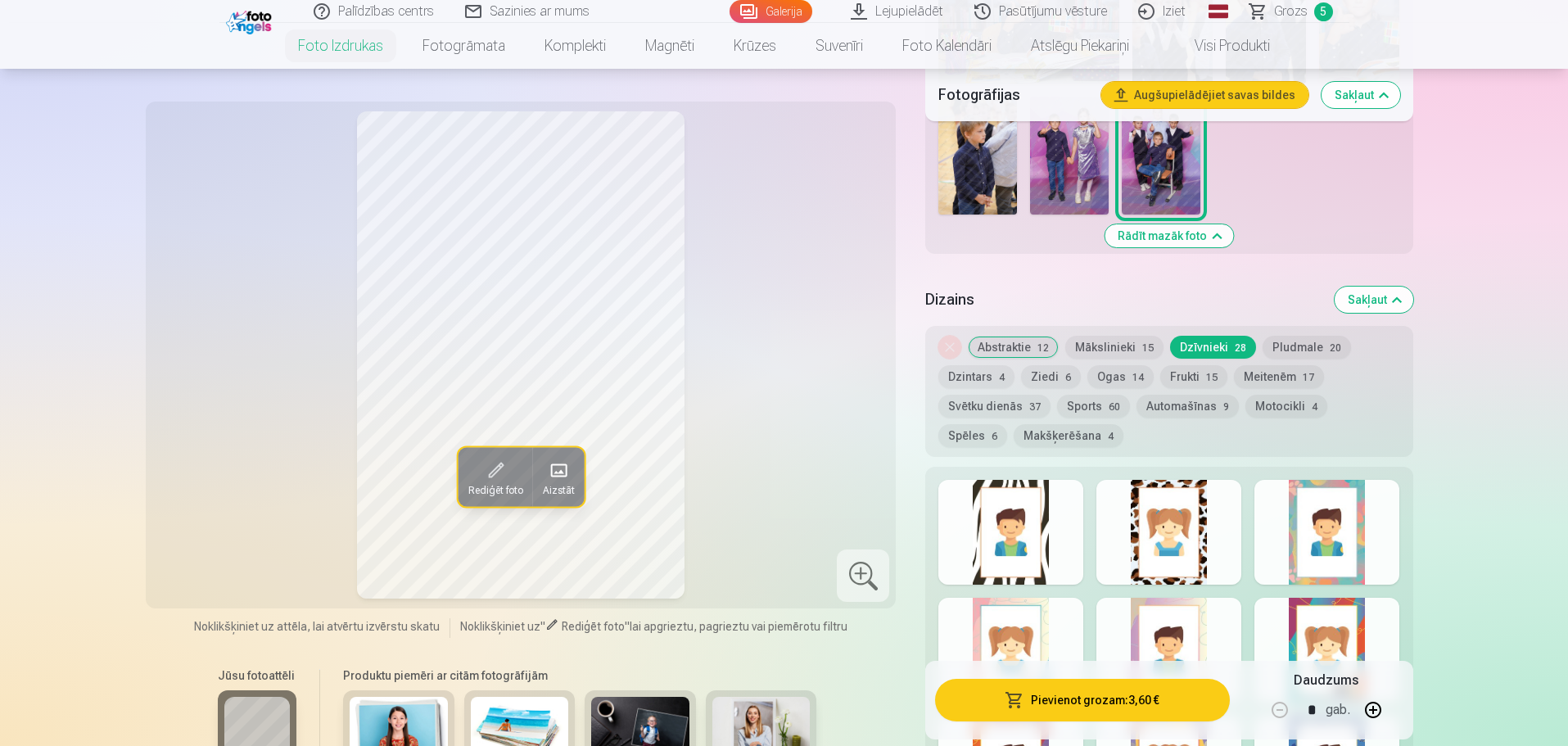
click at [1014, 430] on button "Makšķerēšana 4" at bounding box center [1069, 436] width 109 height 23
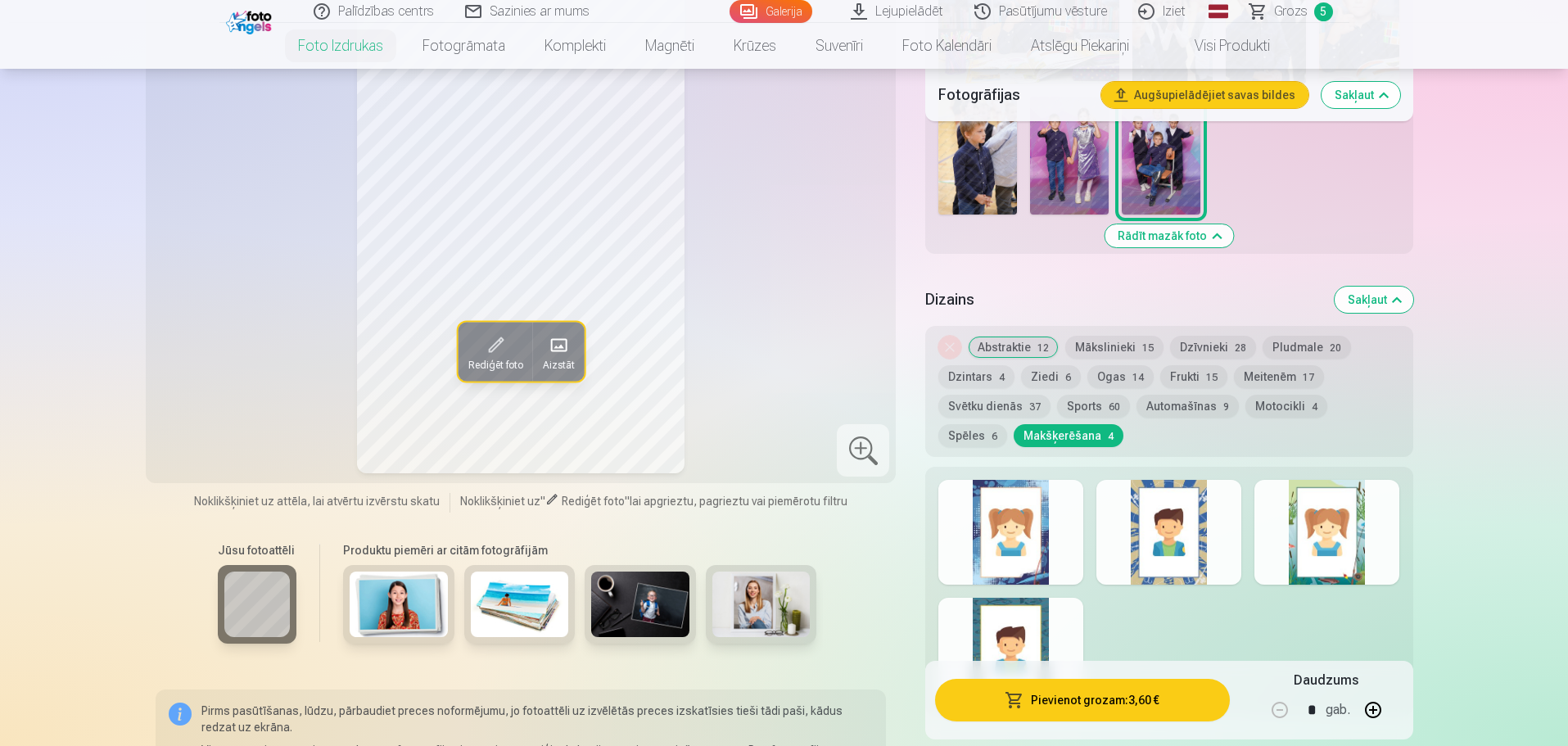
click at [996, 410] on button "Svētku dienās 37" at bounding box center [994, 407] width 112 height 23
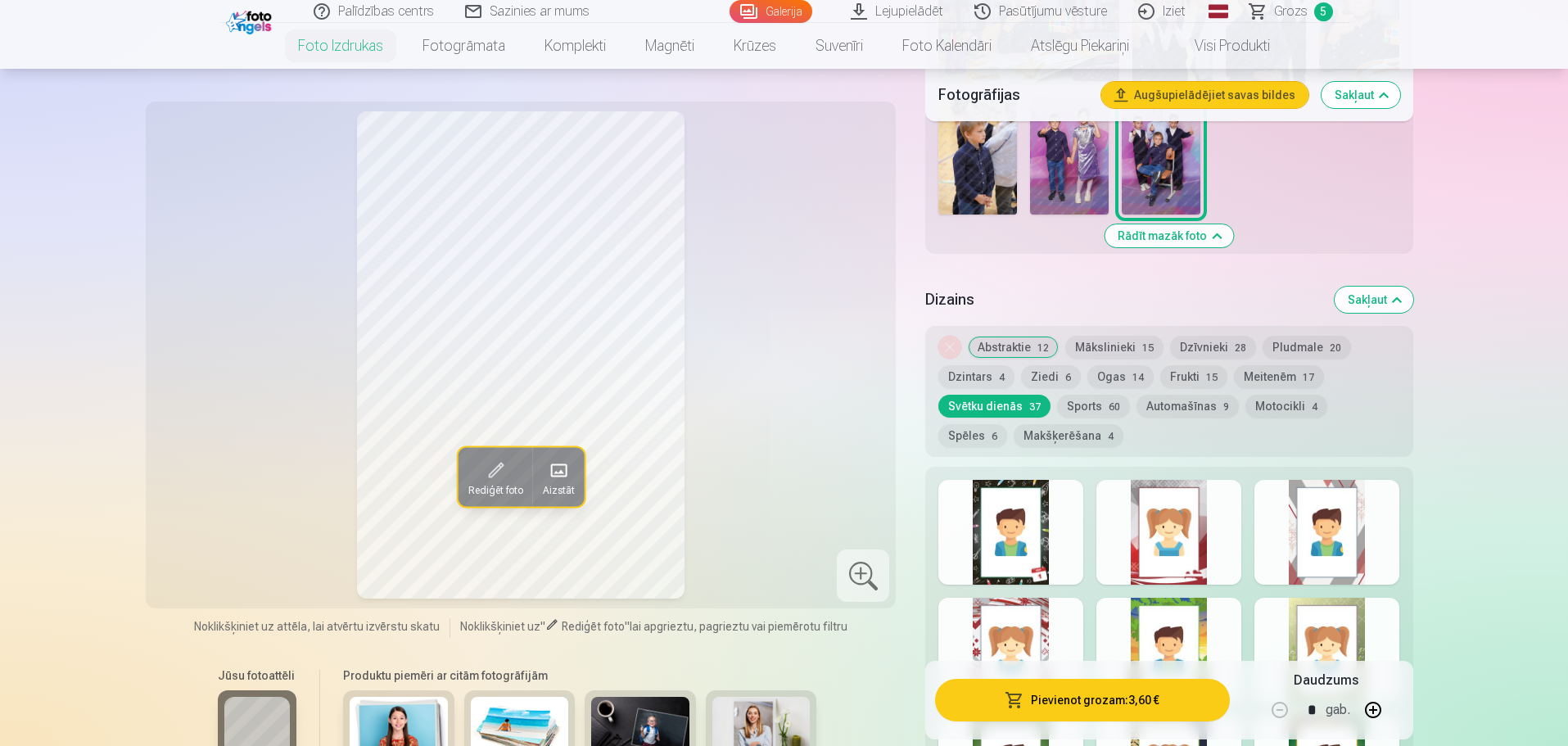
click at [1118, 408] on button "Sports 60" at bounding box center [1094, 407] width 73 height 23
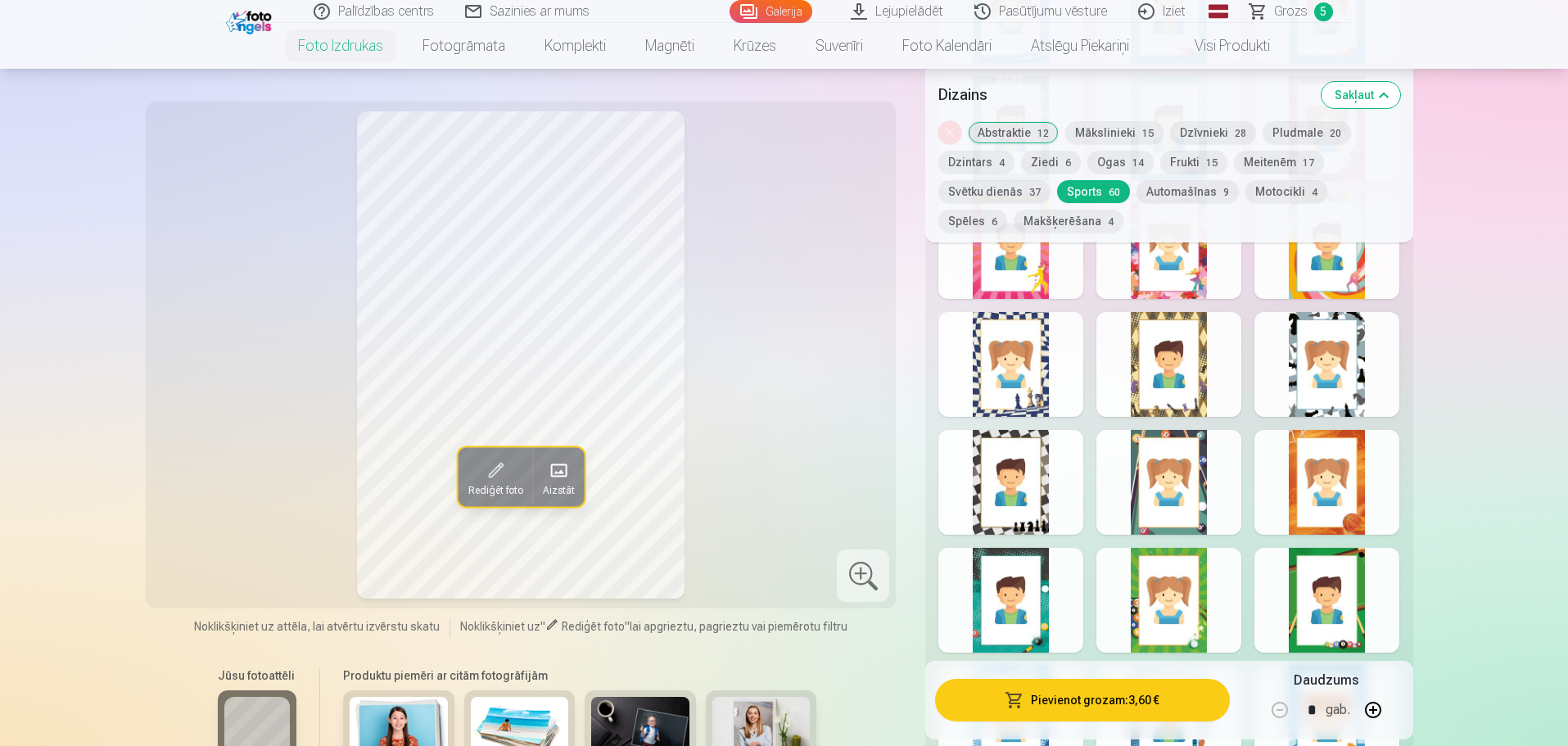
scroll to position [2949, 0]
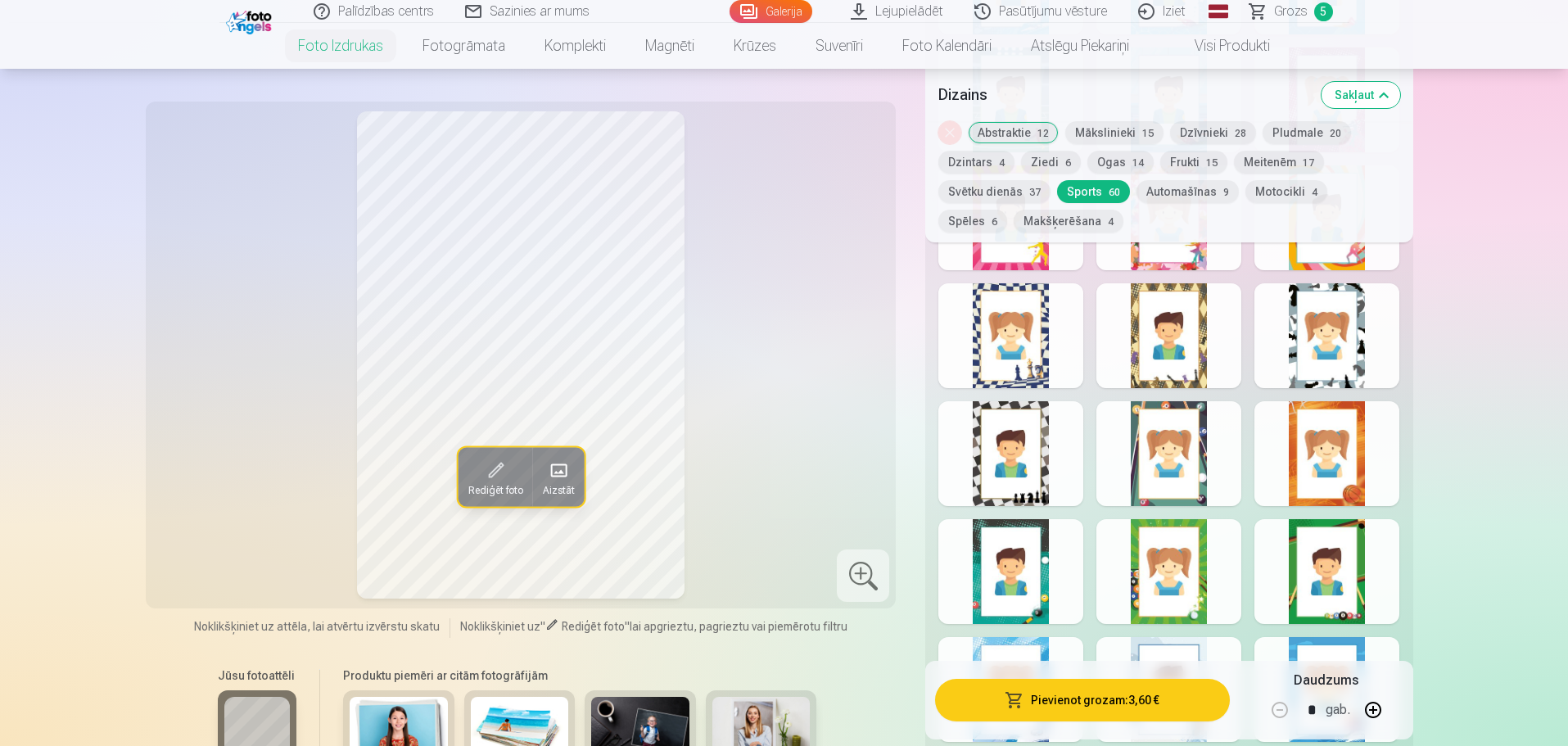
click at [1043, 481] on div at bounding box center [1010, 454] width 145 height 105
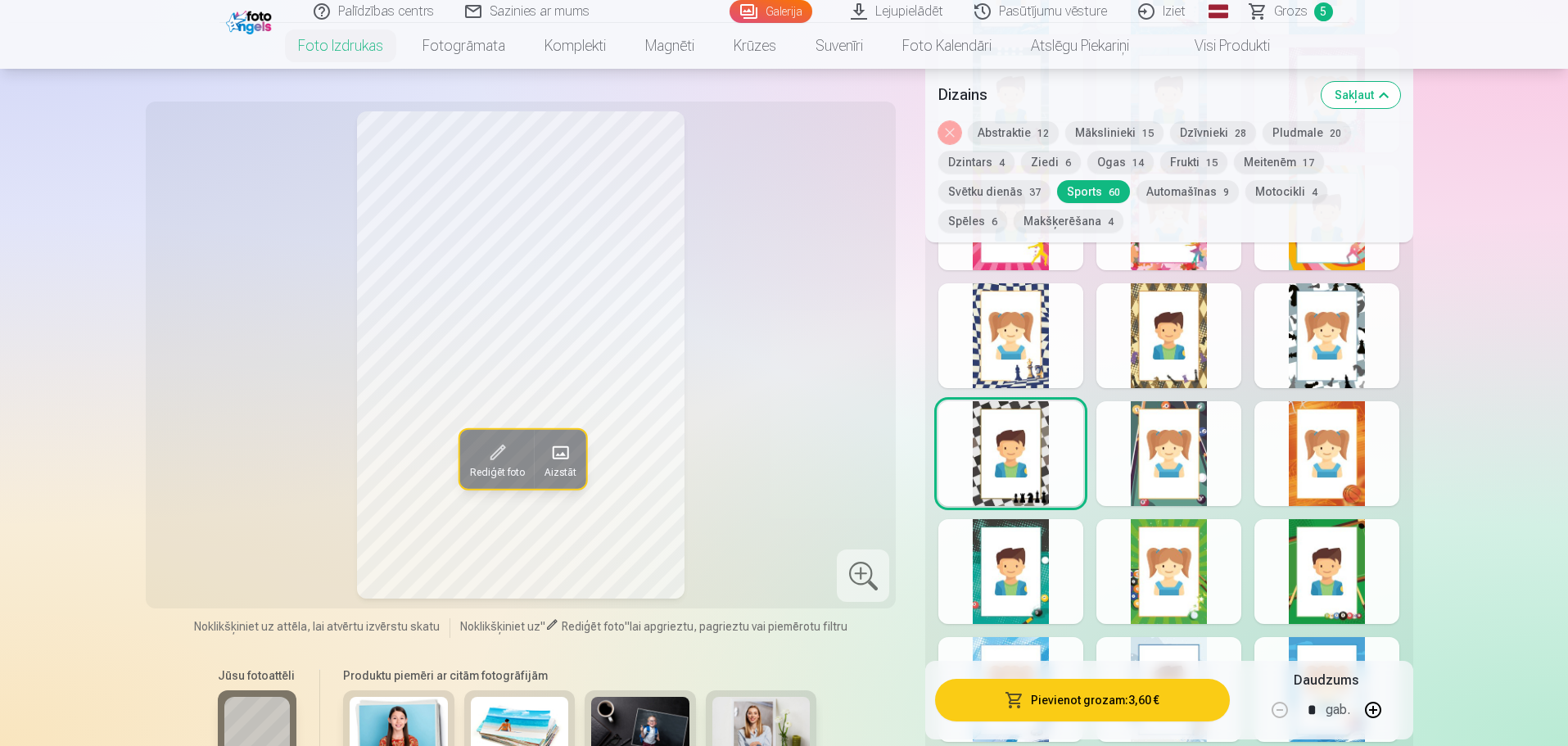
click at [1003, 340] on div at bounding box center [1010, 336] width 145 height 105
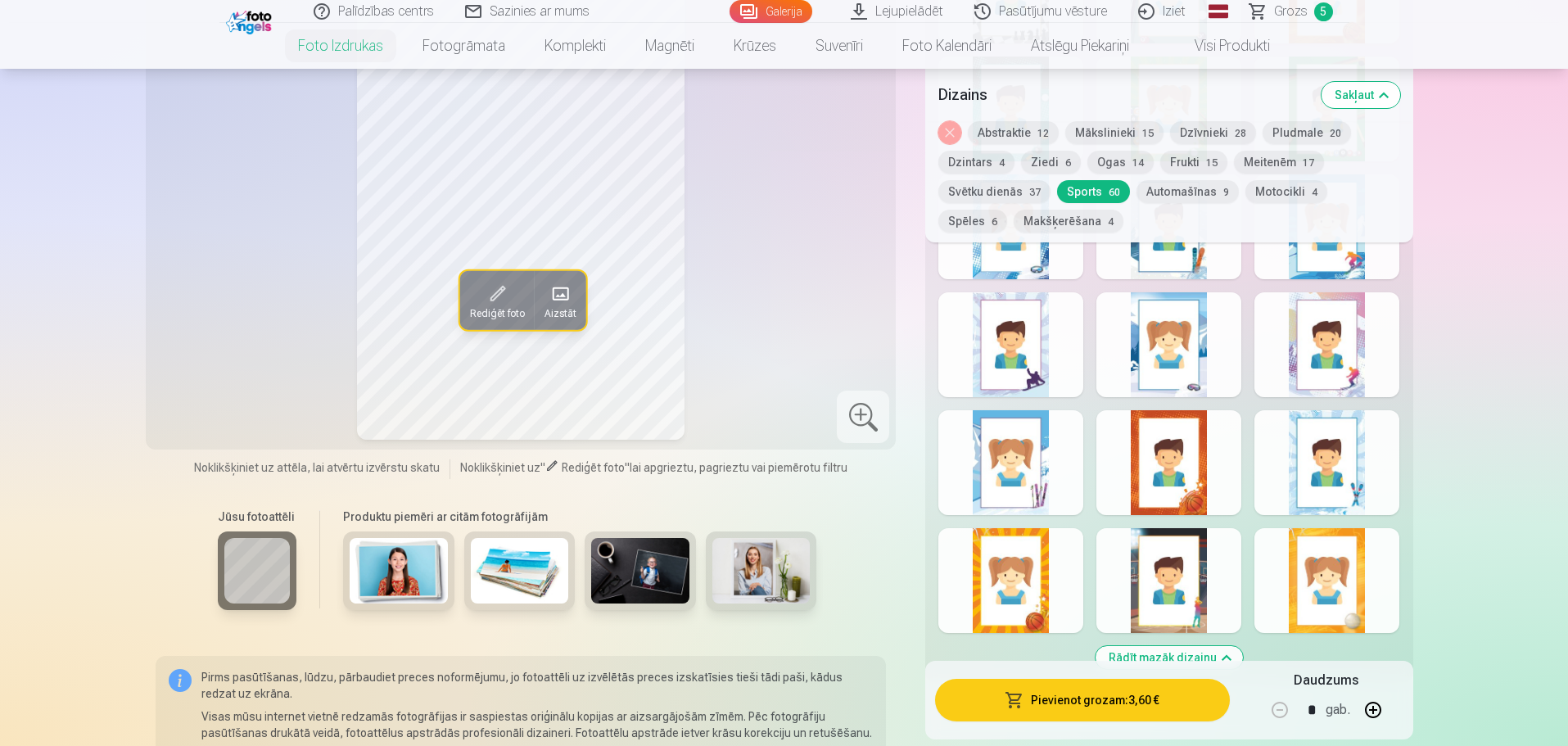
scroll to position [3440, 0]
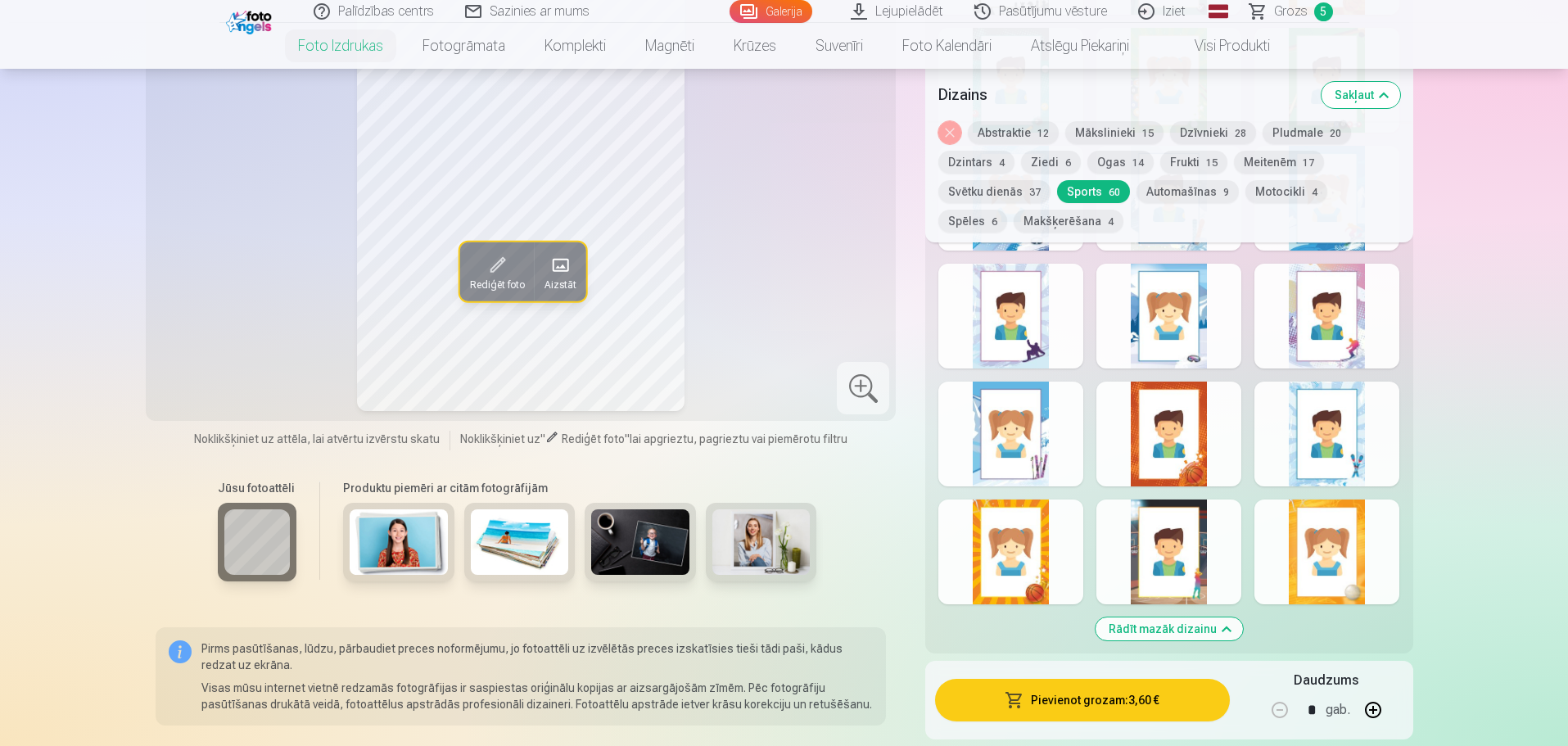
click at [1187, 198] on button "Automašīnas 9" at bounding box center [1188, 192] width 103 height 23
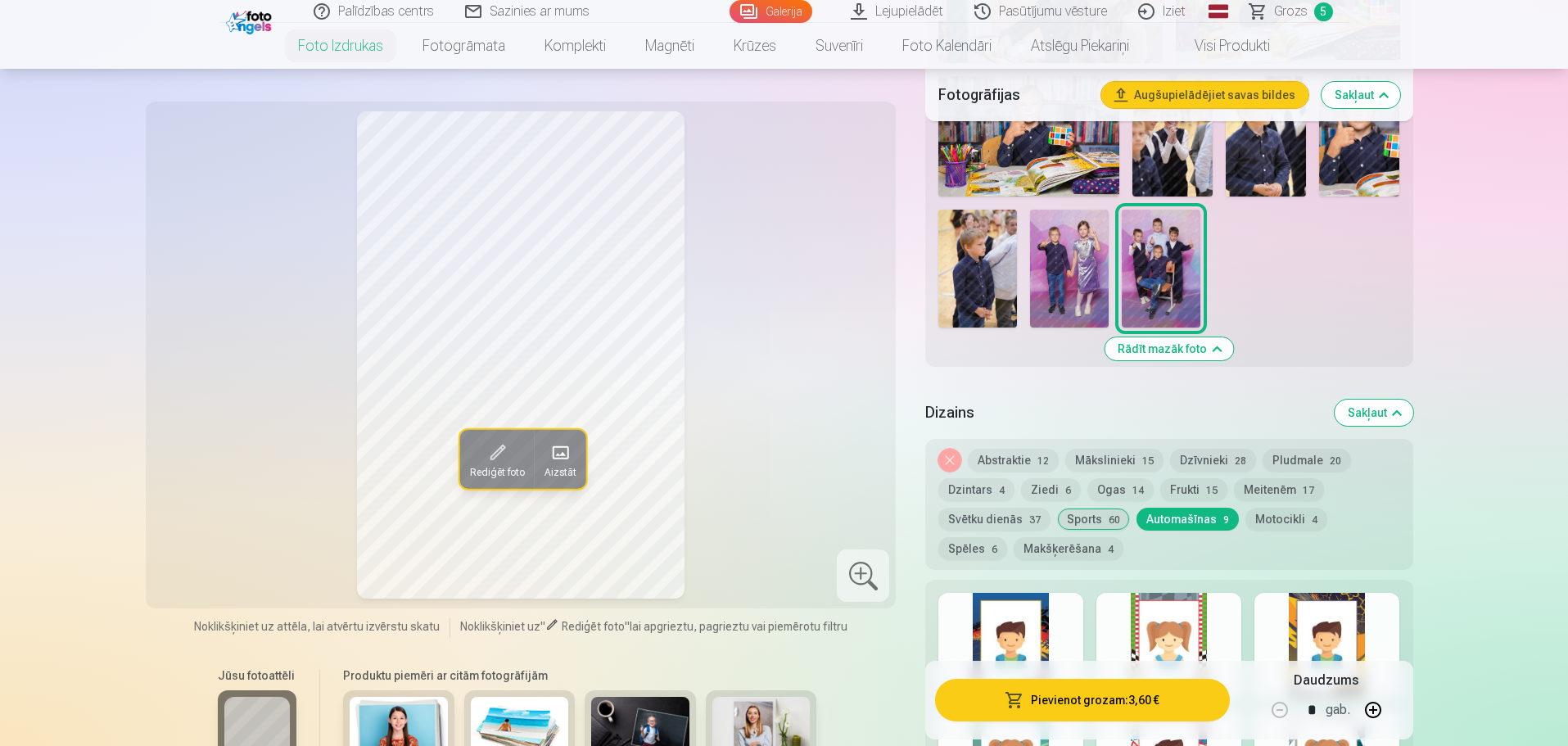
scroll to position [1147, 0]
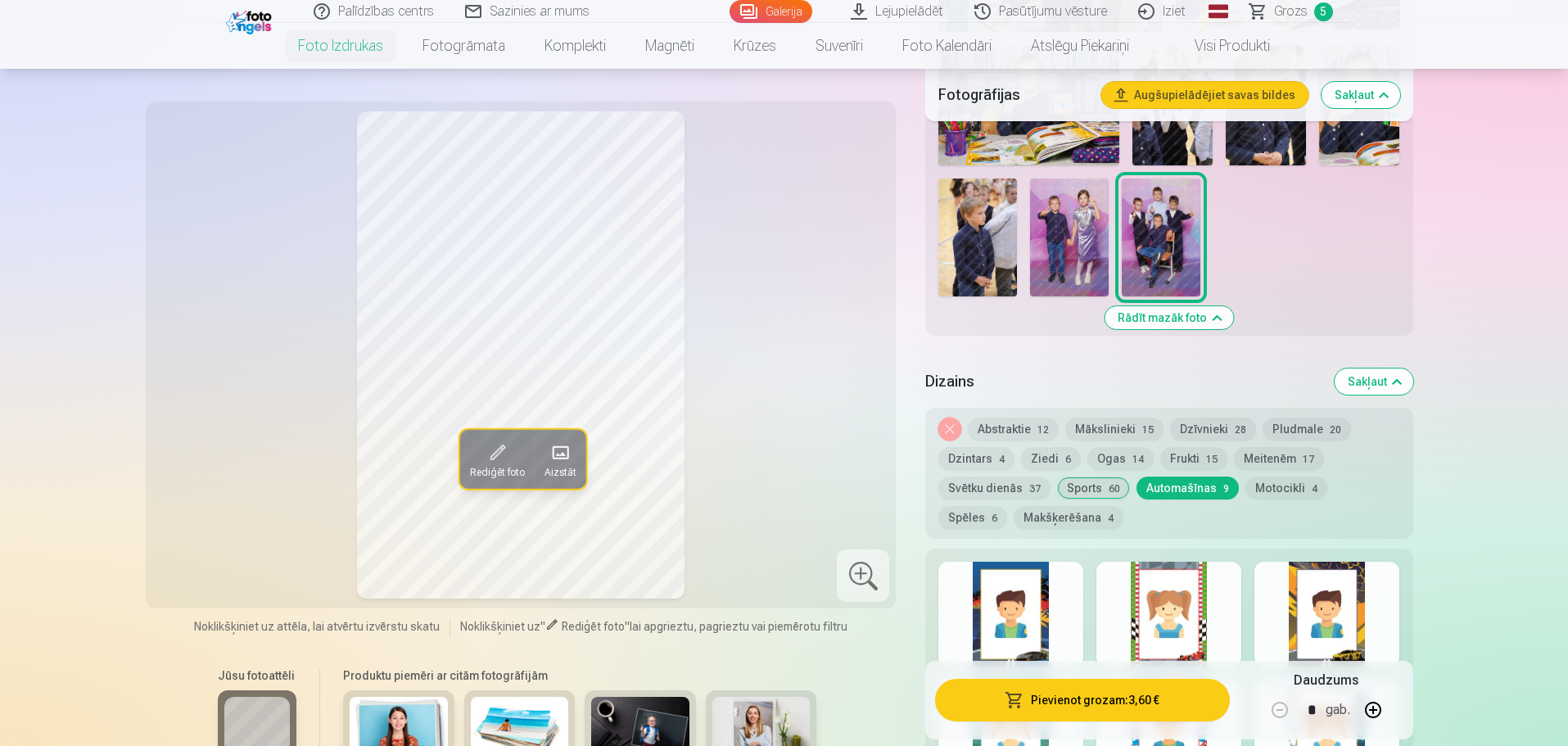
click at [950, 427] on button "Noņemiet dizainu" at bounding box center [950, 430] width 23 height 23
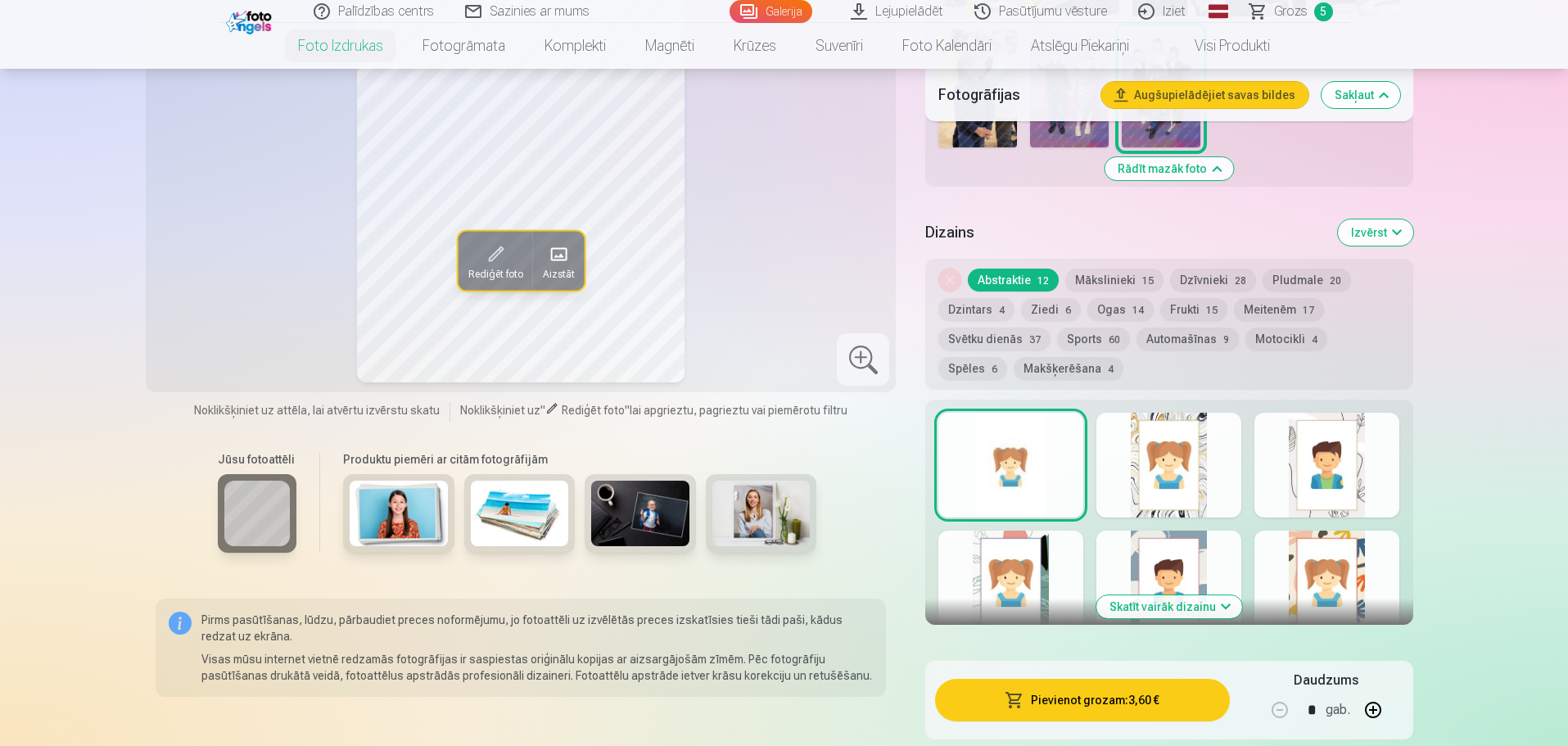
scroll to position [1267, 0]
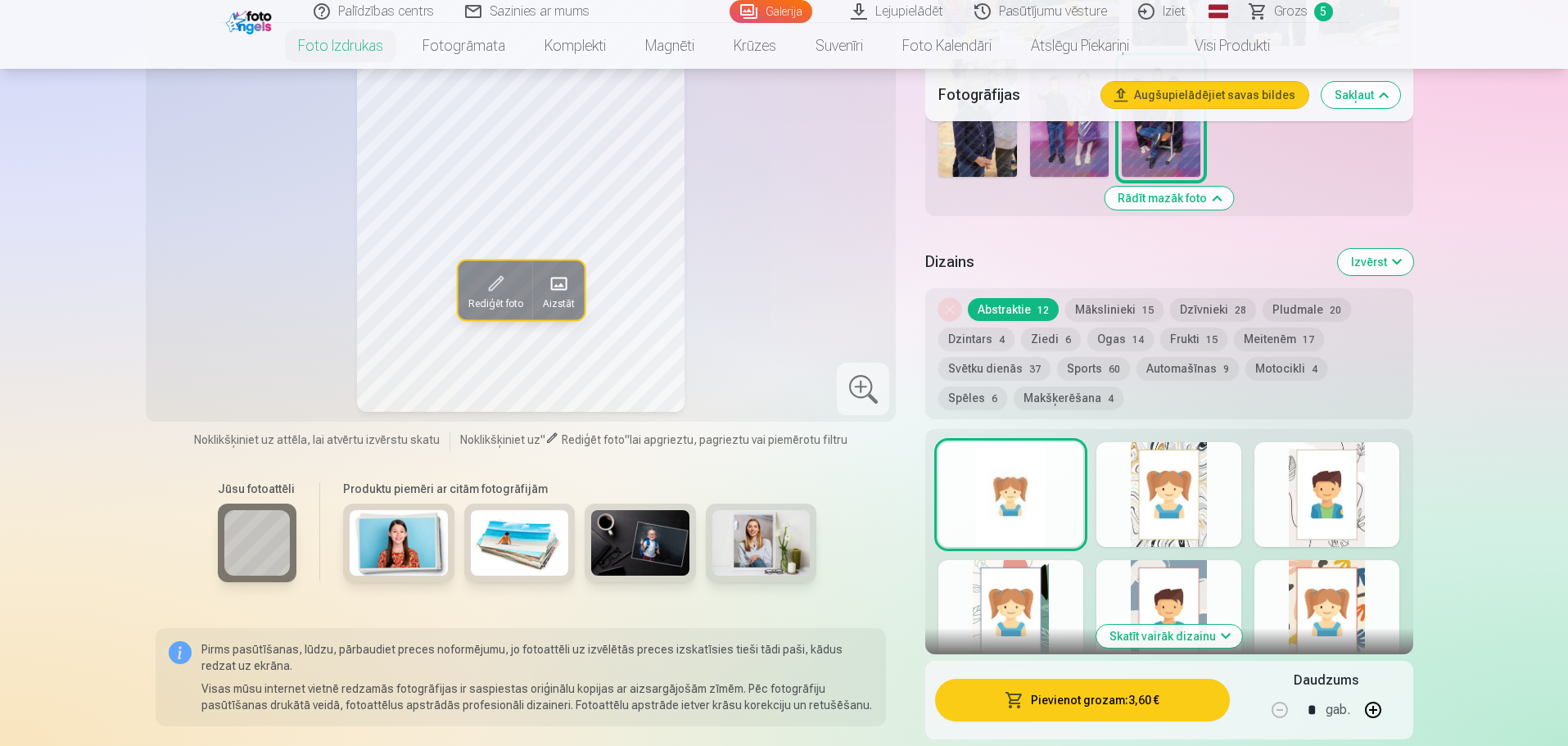
click at [1027, 485] on div at bounding box center [1010, 494] width 145 height 105
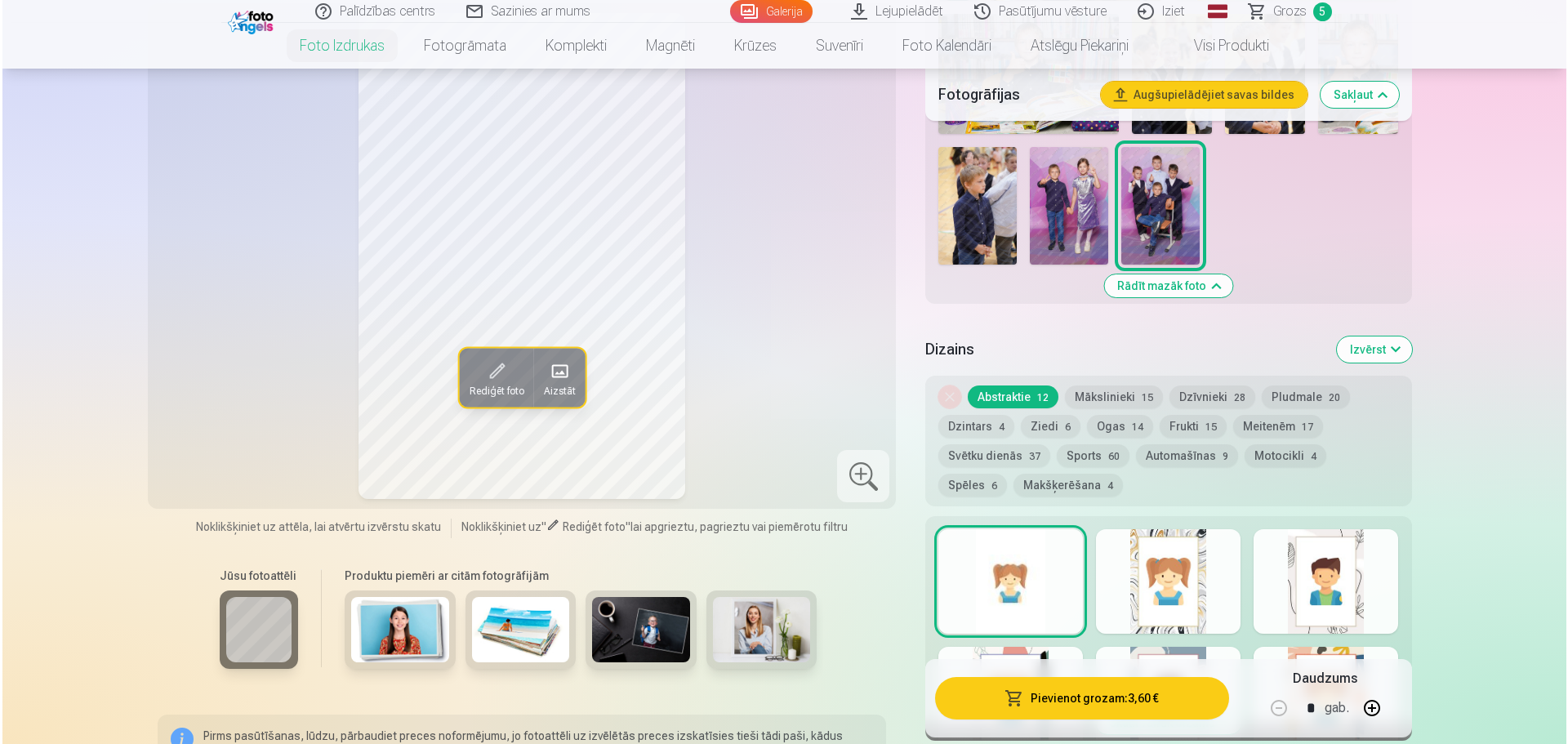
scroll to position [1181, 0]
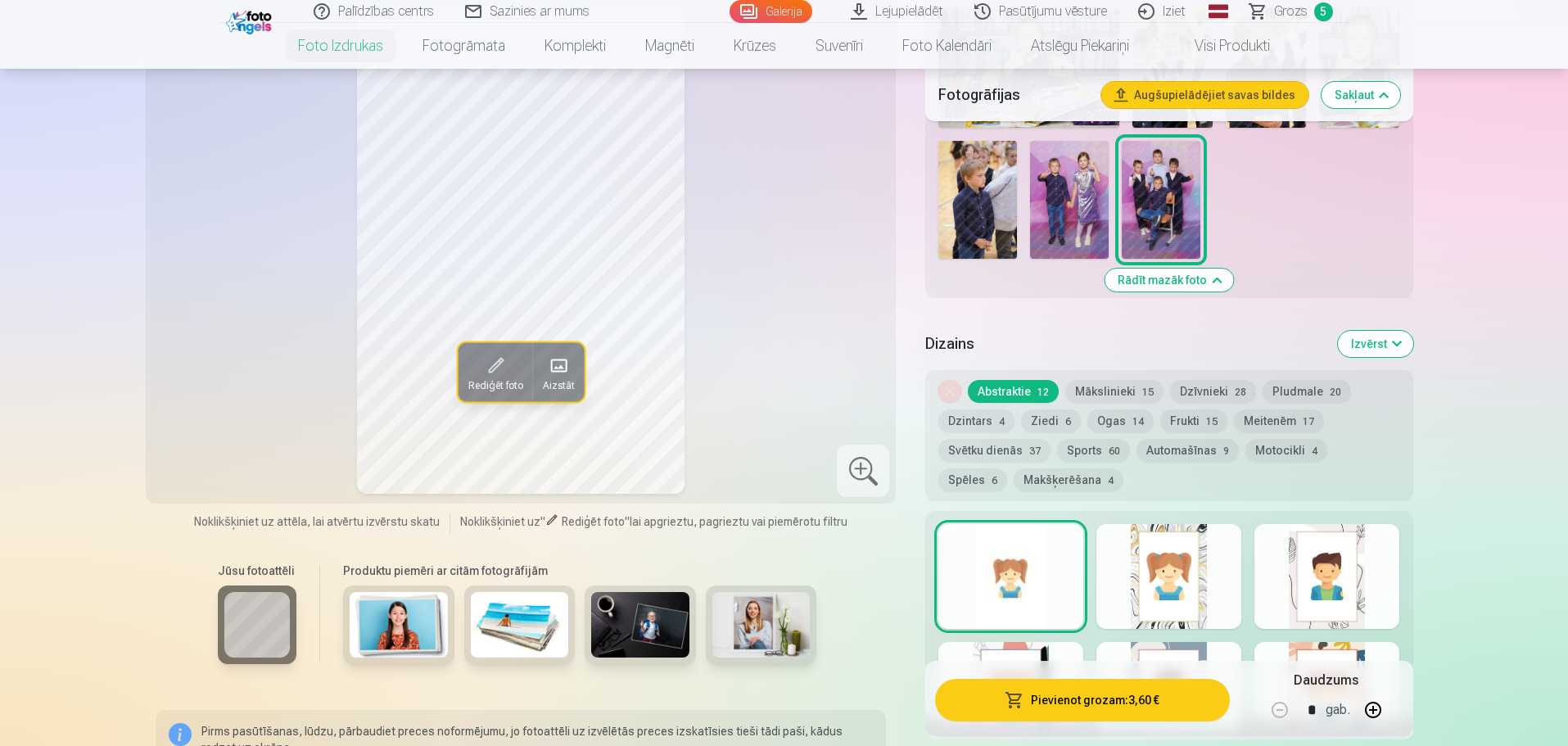
click at [1138, 709] on button "Pievienot grozam : 3,60 €" at bounding box center [1082, 700] width 294 height 42
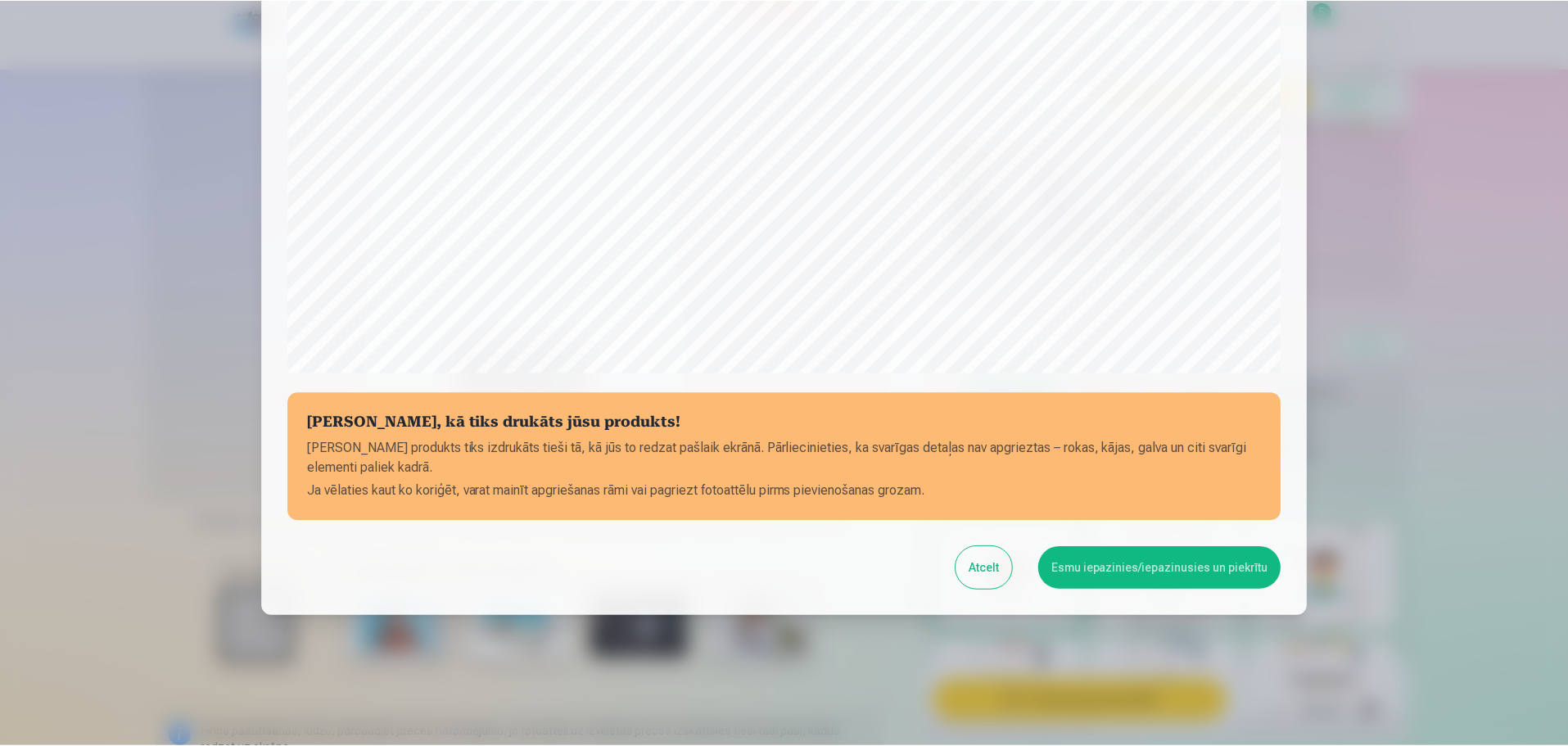
scroll to position [433, 0]
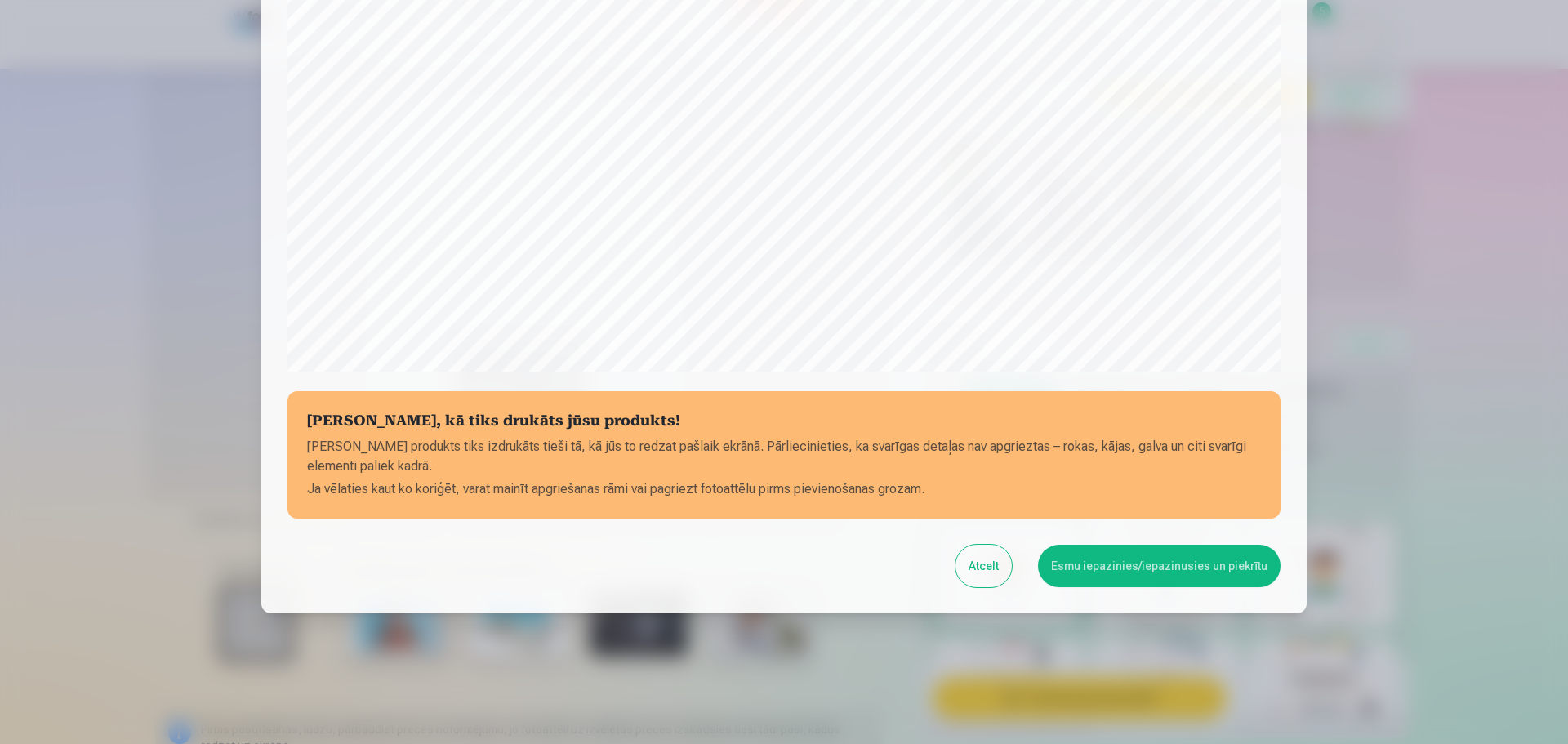
click at [1096, 566] on button "Esmu iepazinies/iepazinusies un piekrītu" at bounding box center [1160, 566] width 243 height 42
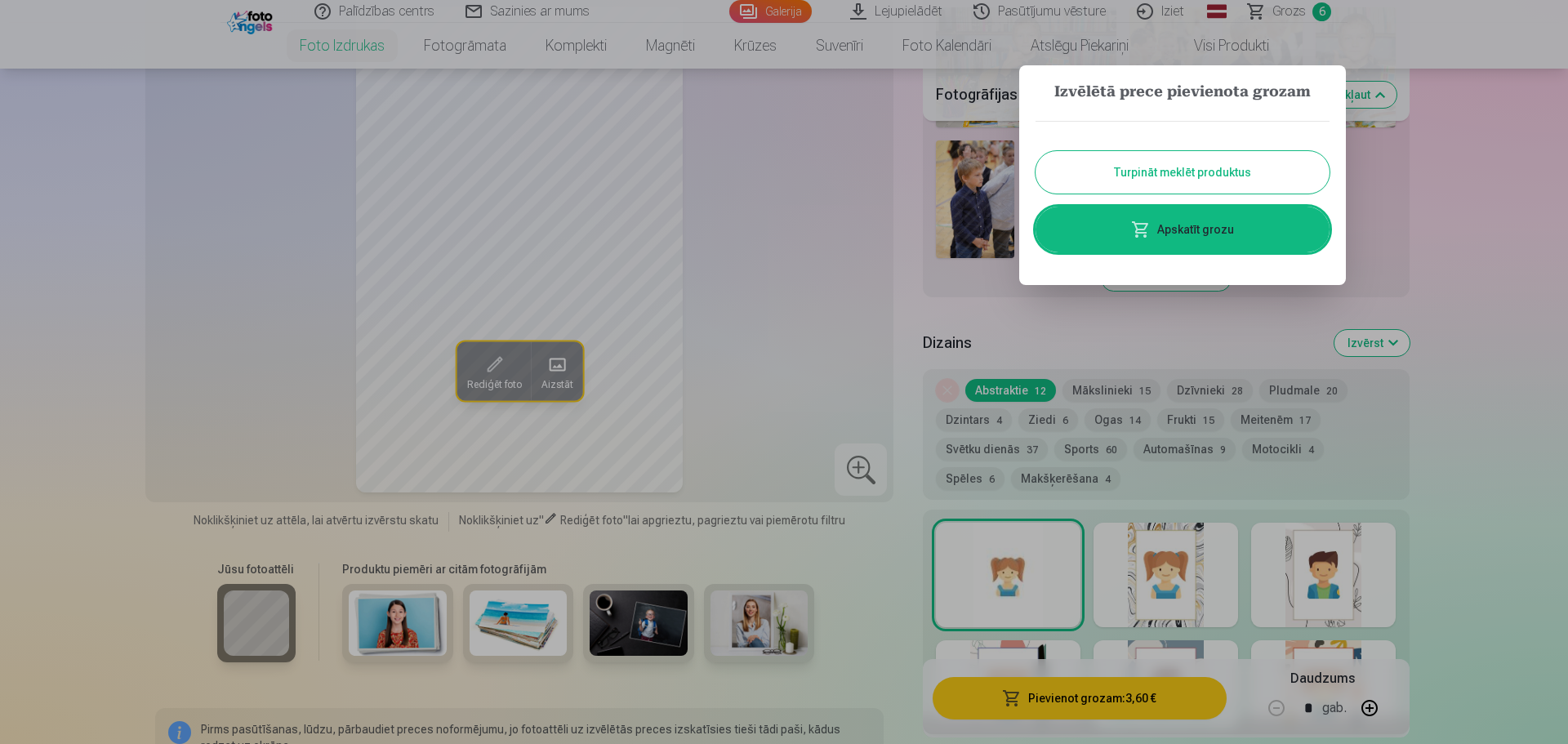
click at [1437, 199] on div at bounding box center [784, 372] width 1568 height 744
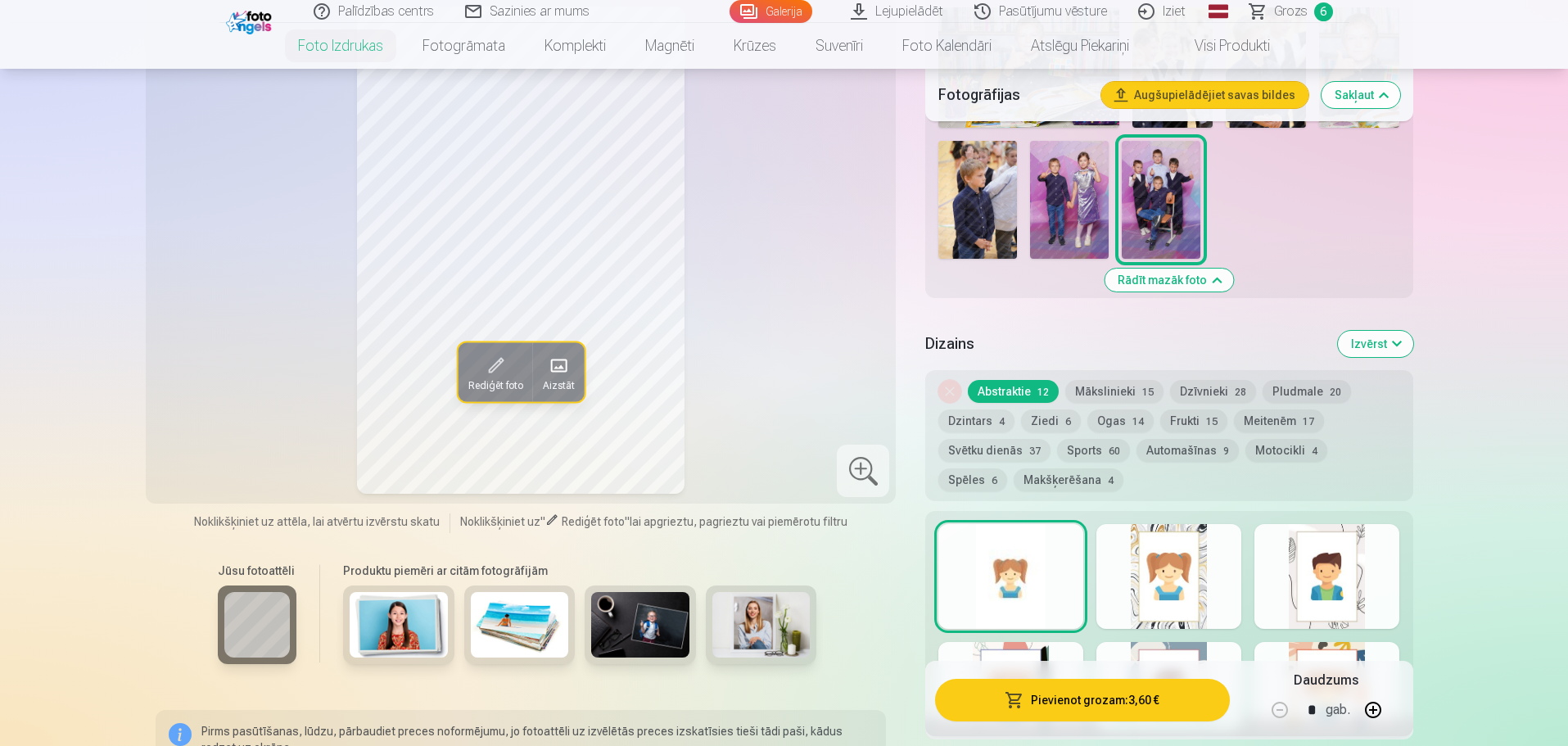
click at [1285, 14] on span "Grozs" at bounding box center [1290, 12] width 34 height 20
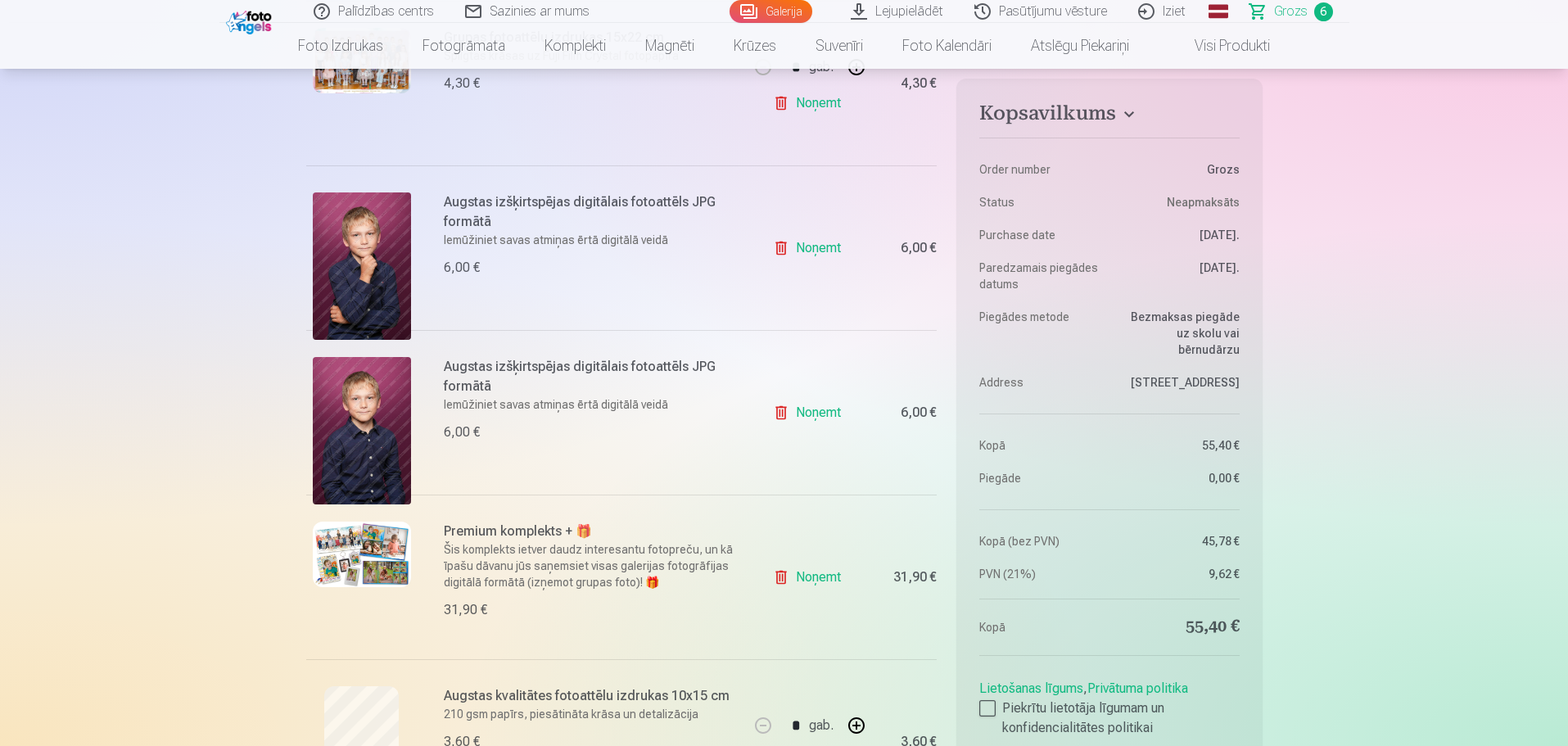
scroll to position [409, 0]
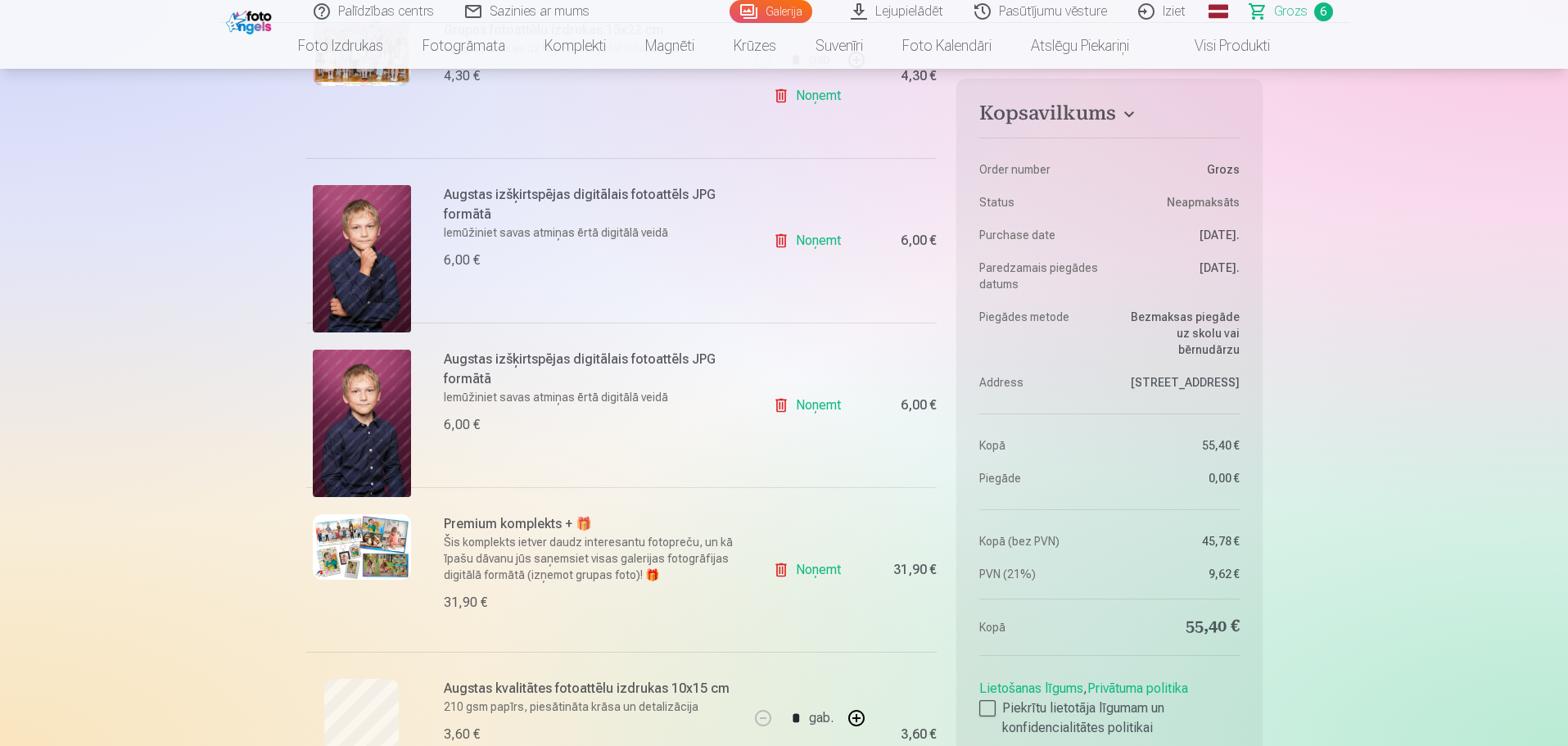
click at [806, 238] on link "Noņemt" at bounding box center [810, 241] width 75 height 33
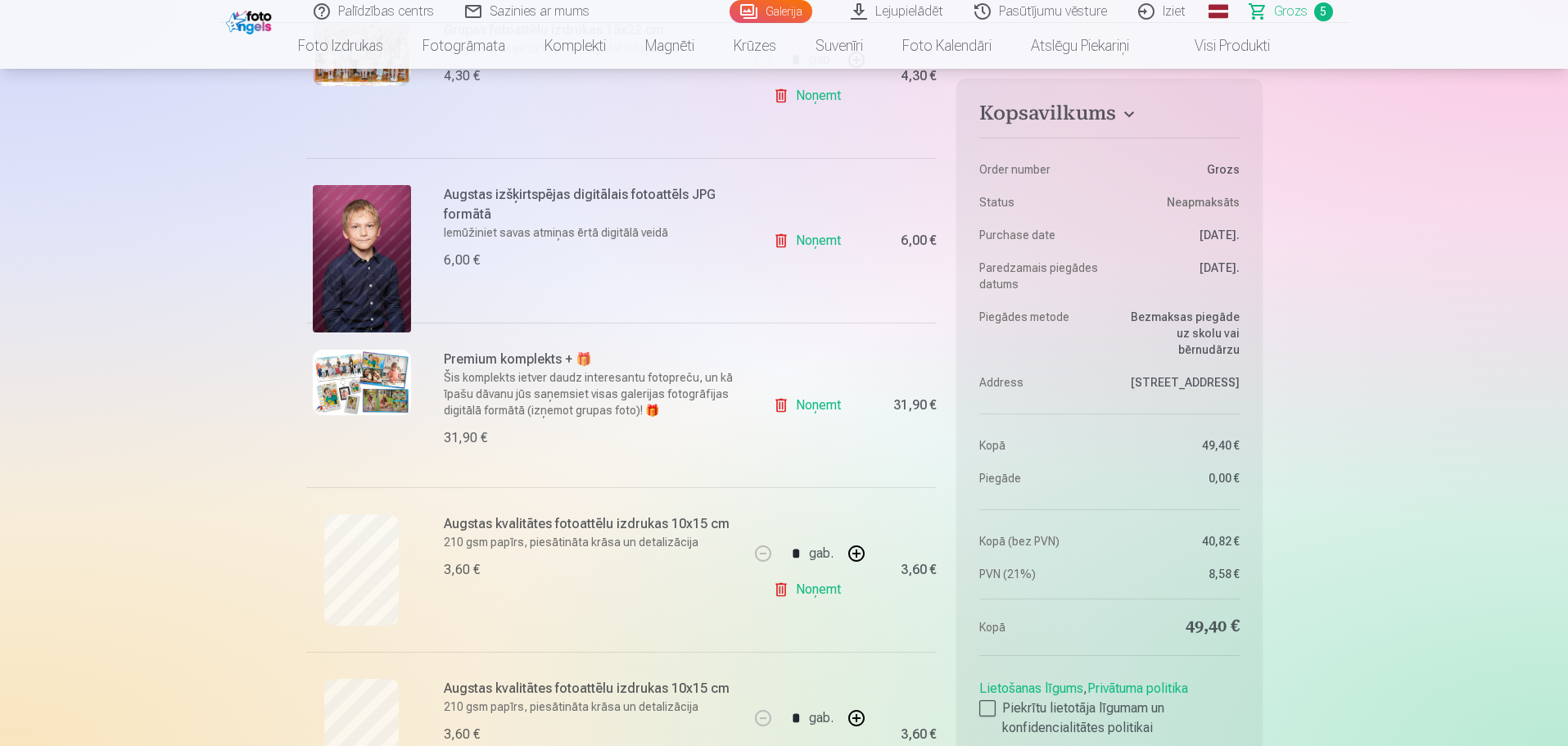
click at [816, 242] on link "Noņemt" at bounding box center [810, 241] width 75 height 33
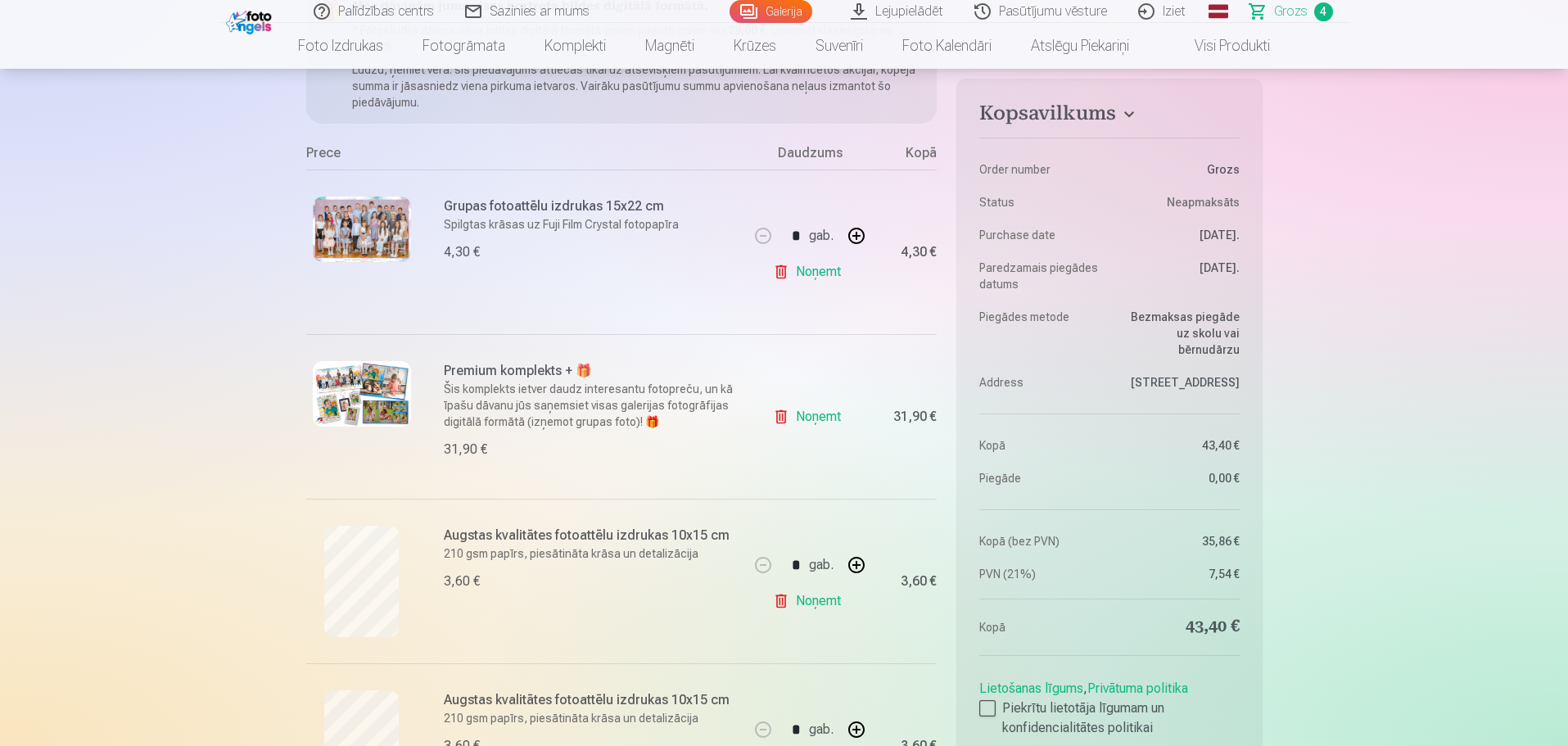
scroll to position [245, 0]
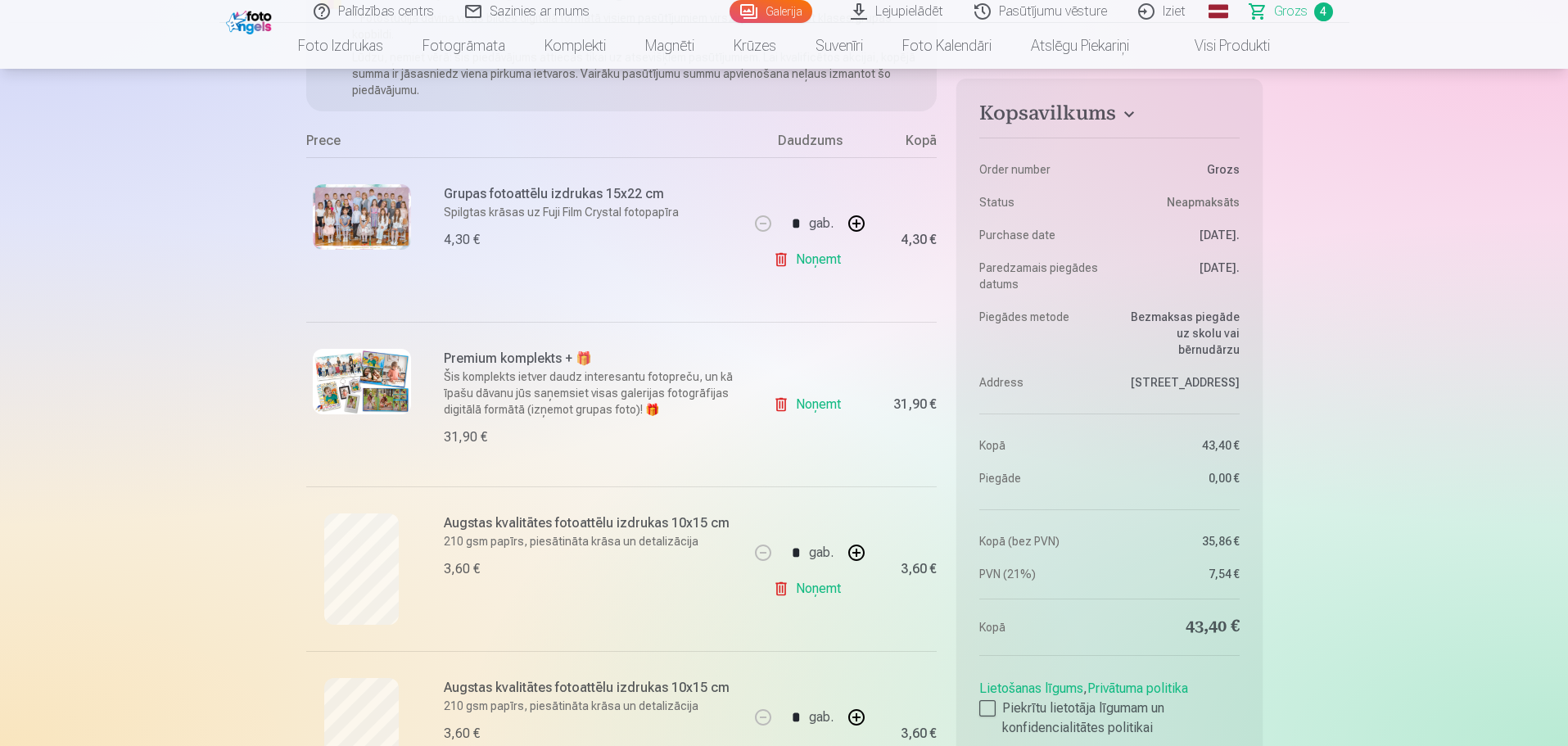
click at [807, 255] on link "Noņemt" at bounding box center [810, 260] width 75 height 33
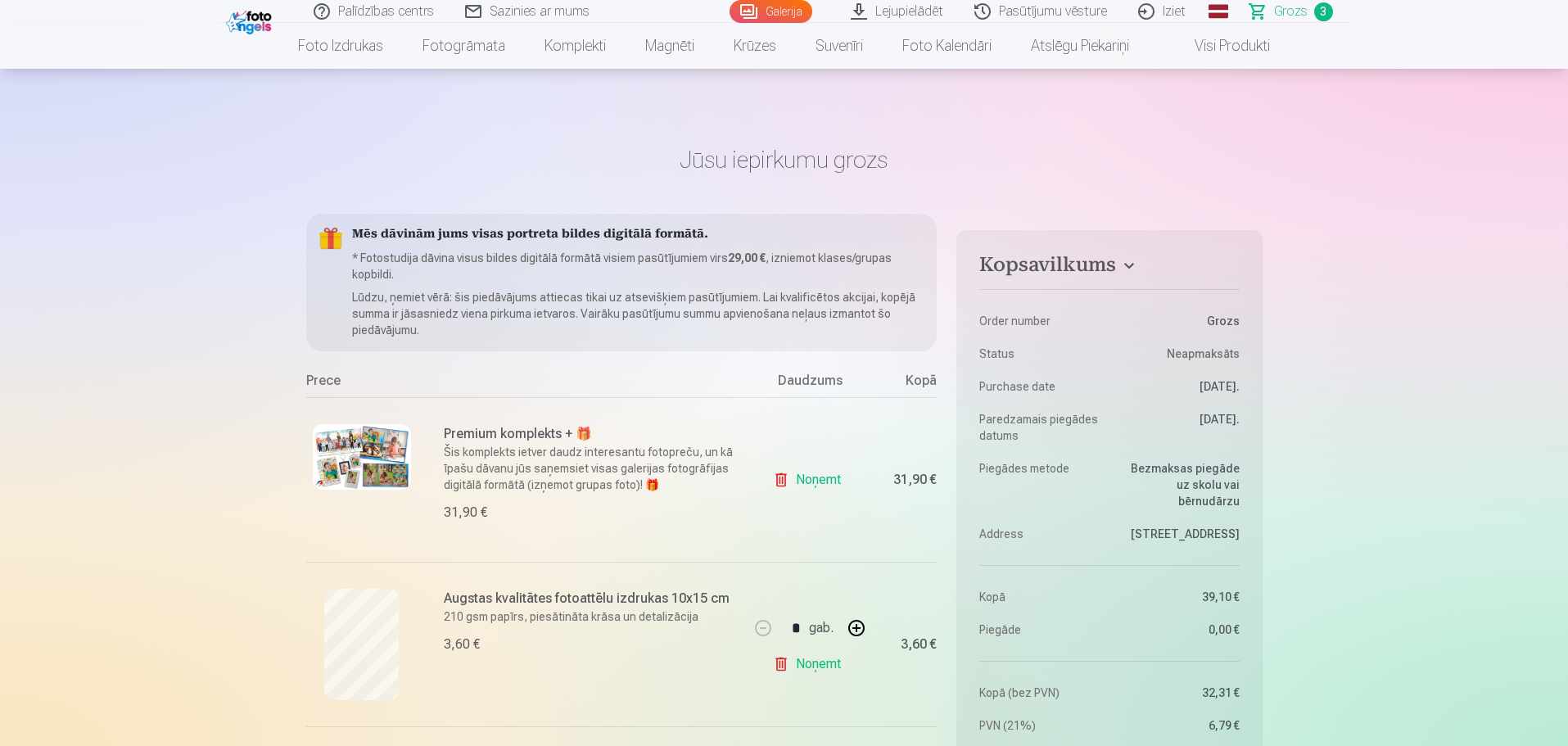
scroll to position [0, 0]
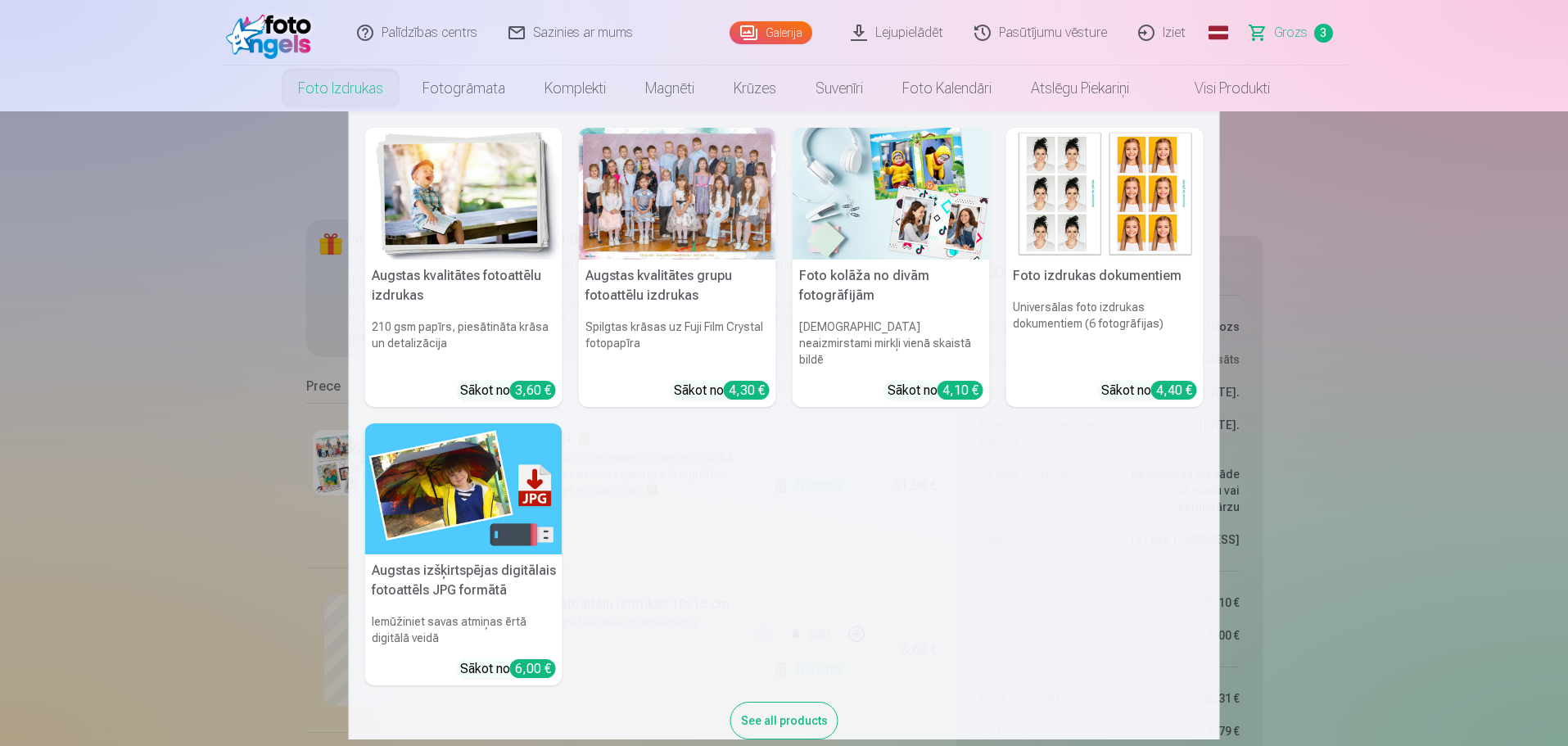
click at [672, 229] on div at bounding box center [678, 194] width 197 height 132
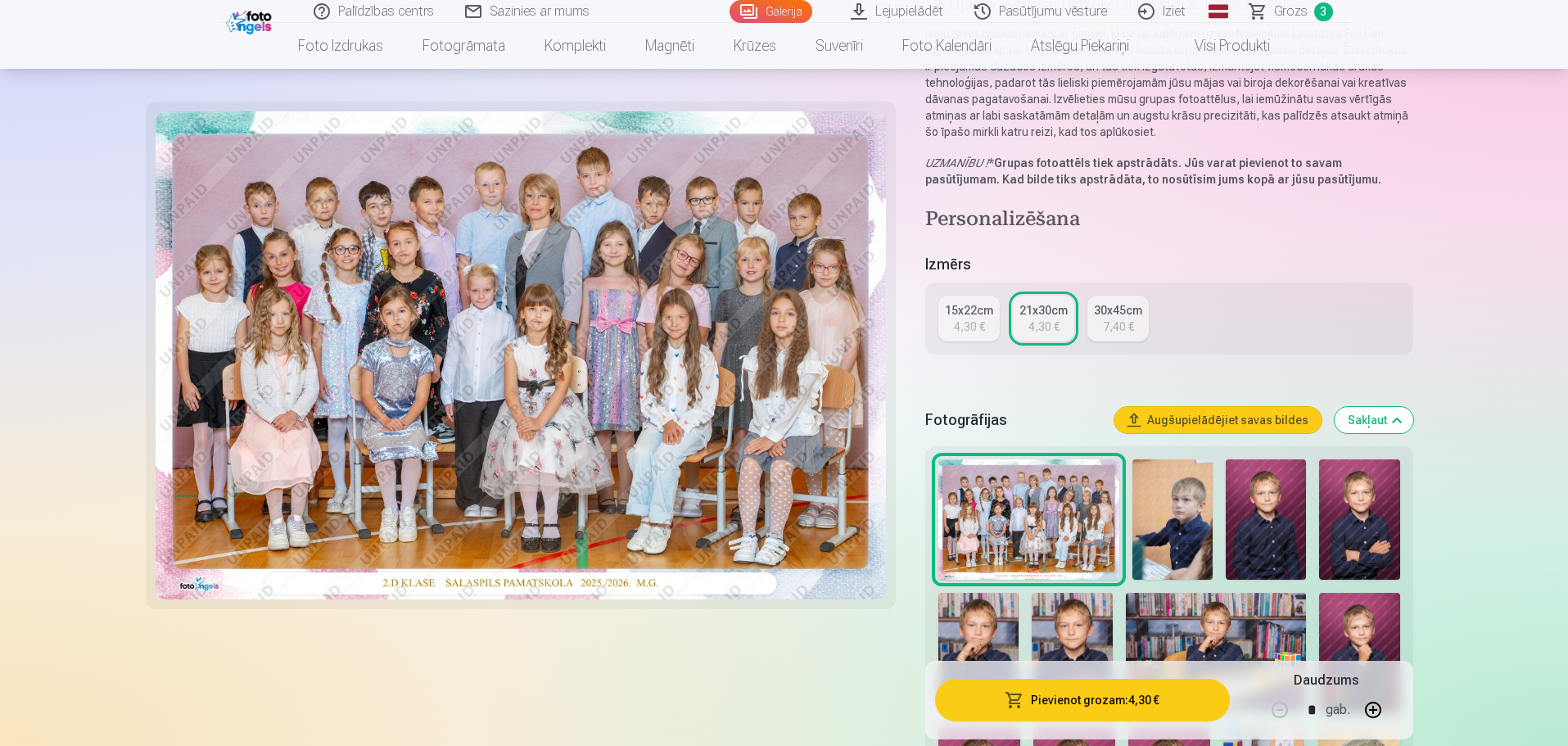
scroll to position [164, 0]
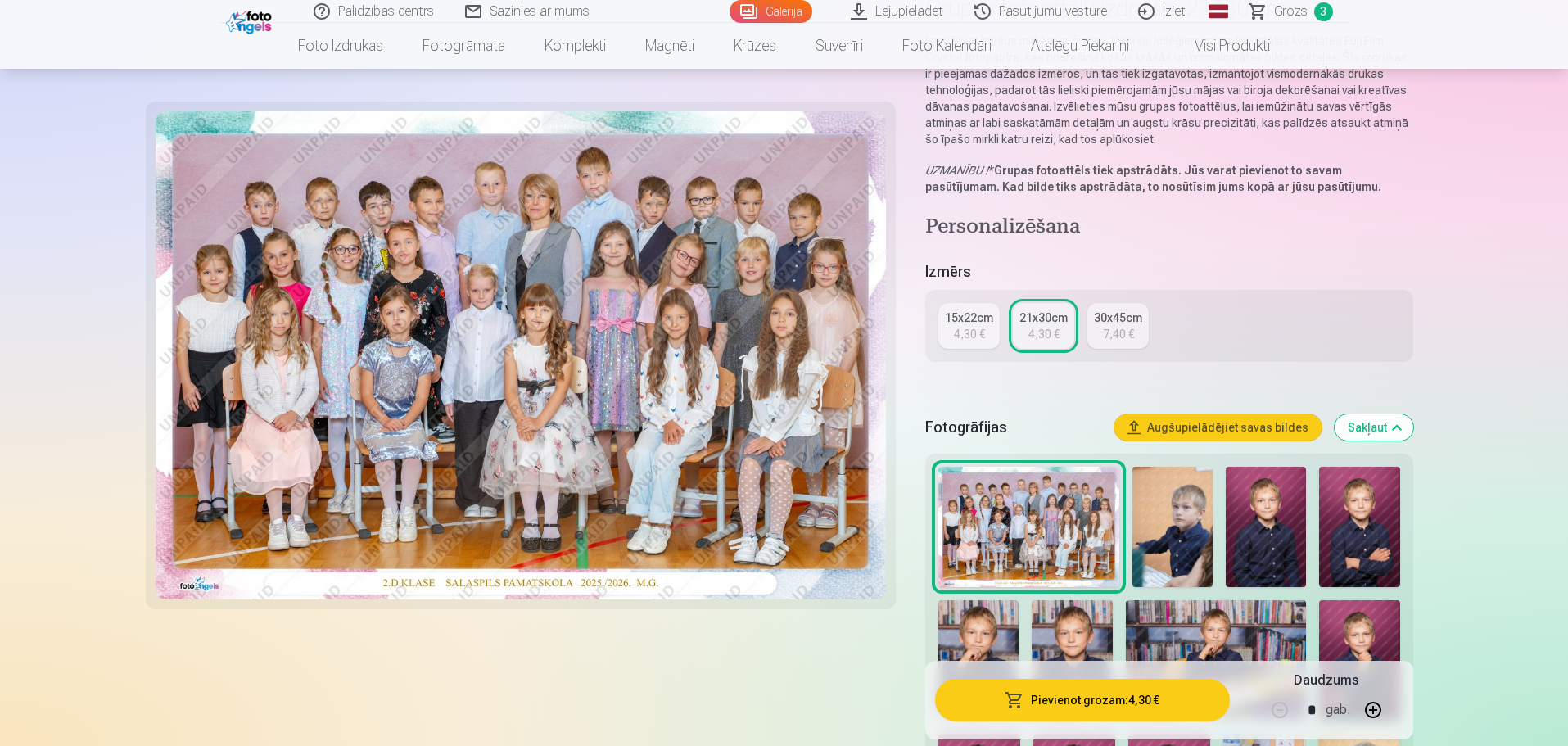
click at [1121, 341] on div "7,40 €" at bounding box center [1118, 334] width 31 height 16
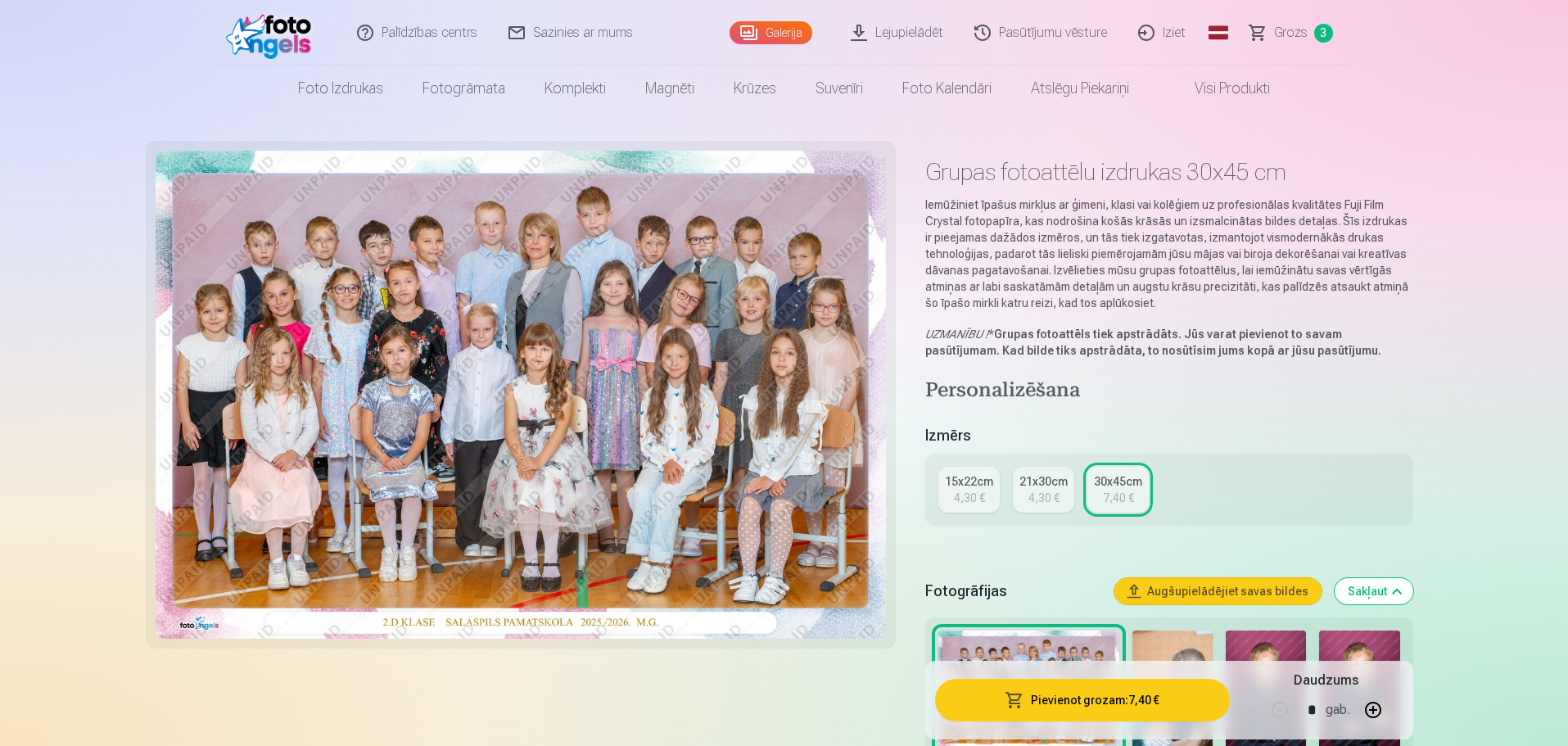
click at [1053, 500] on div "4,30 €" at bounding box center [1044, 498] width 31 height 16
click at [975, 501] on div "4,30 €" at bounding box center [969, 498] width 31 height 16
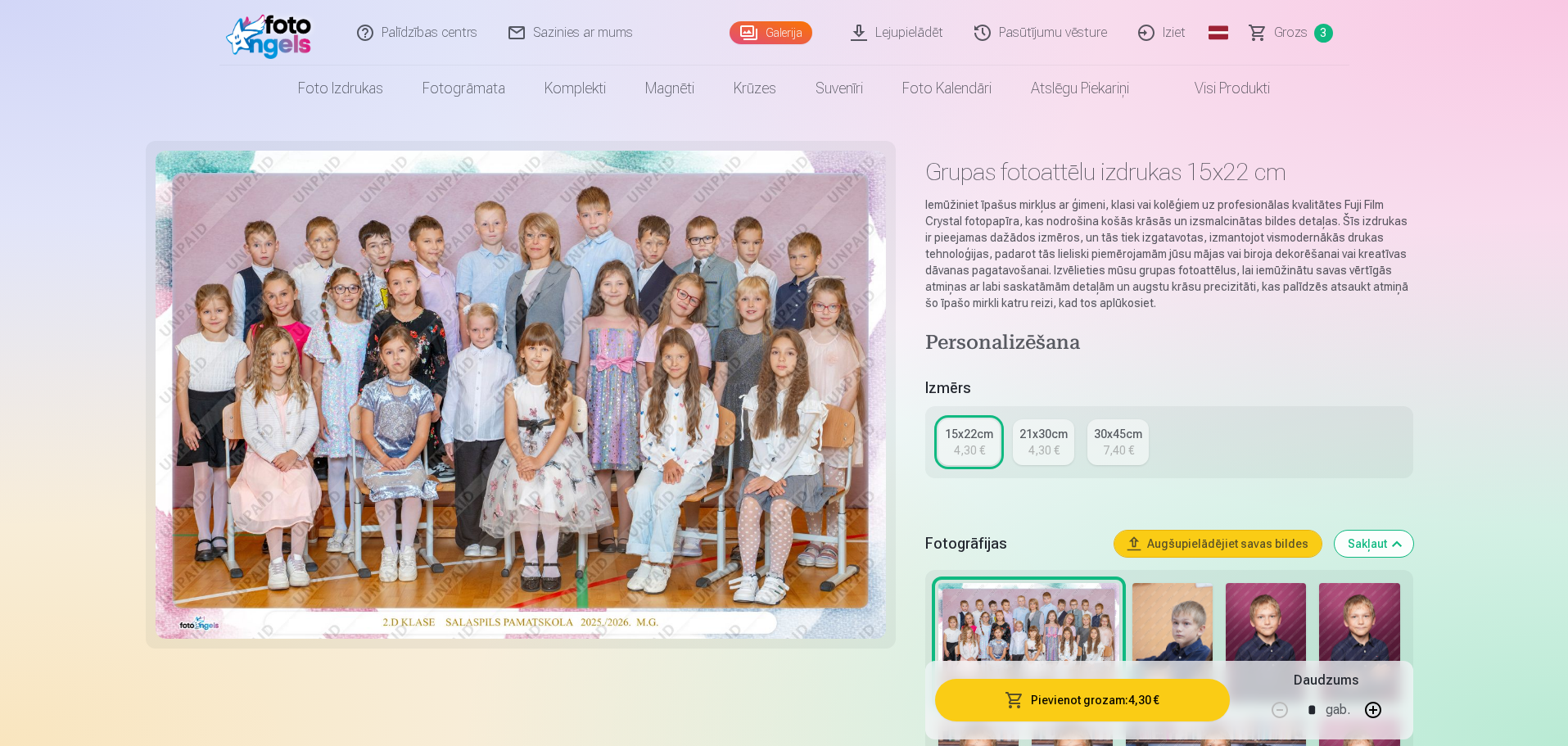
click at [1038, 455] on div "4,30 €" at bounding box center [1044, 450] width 31 height 16
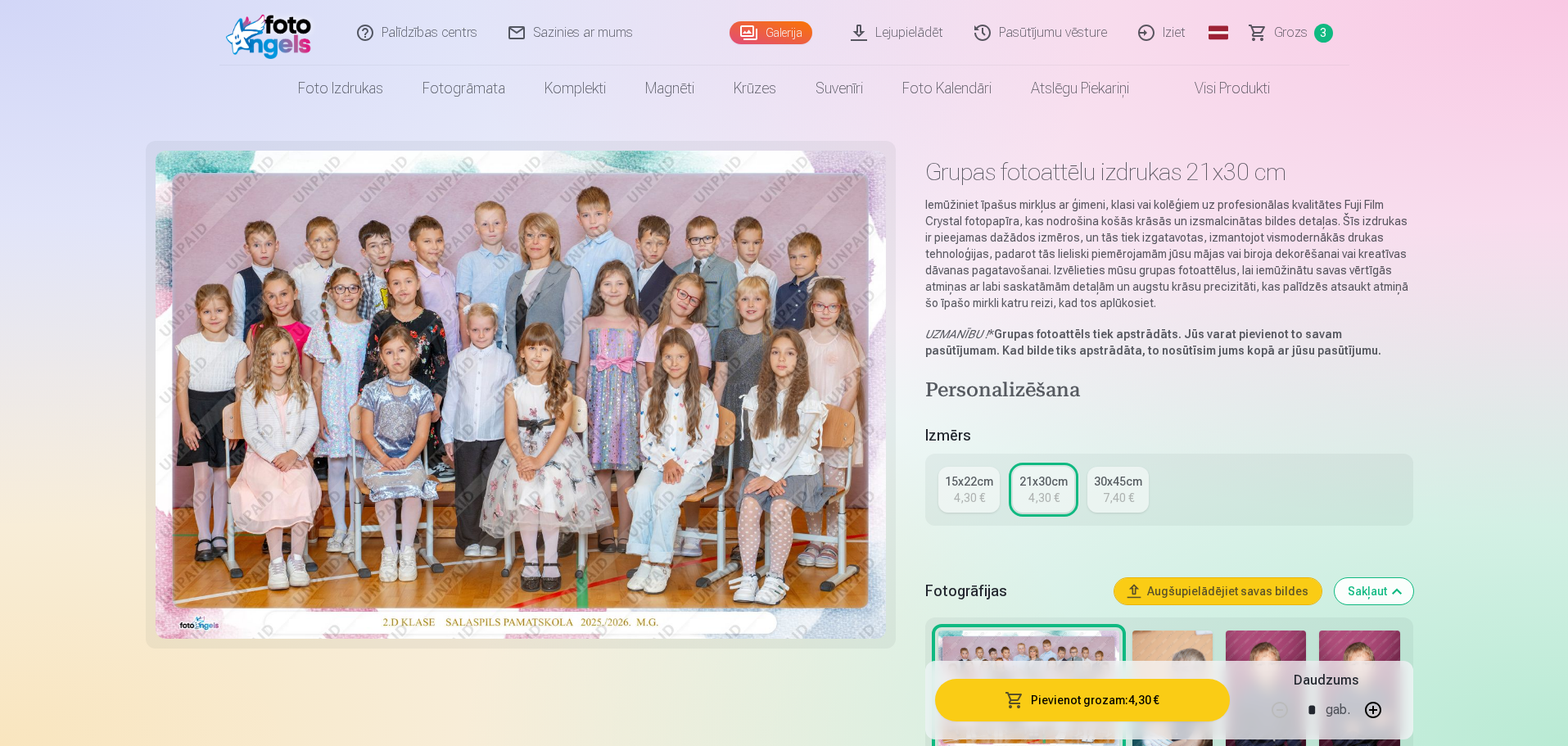
click at [690, 361] on img at bounding box center [520, 394] width 731 height 488
click at [1273, 41] on link "Grozs 3" at bounding box center [1292, 33] width 115 height 65
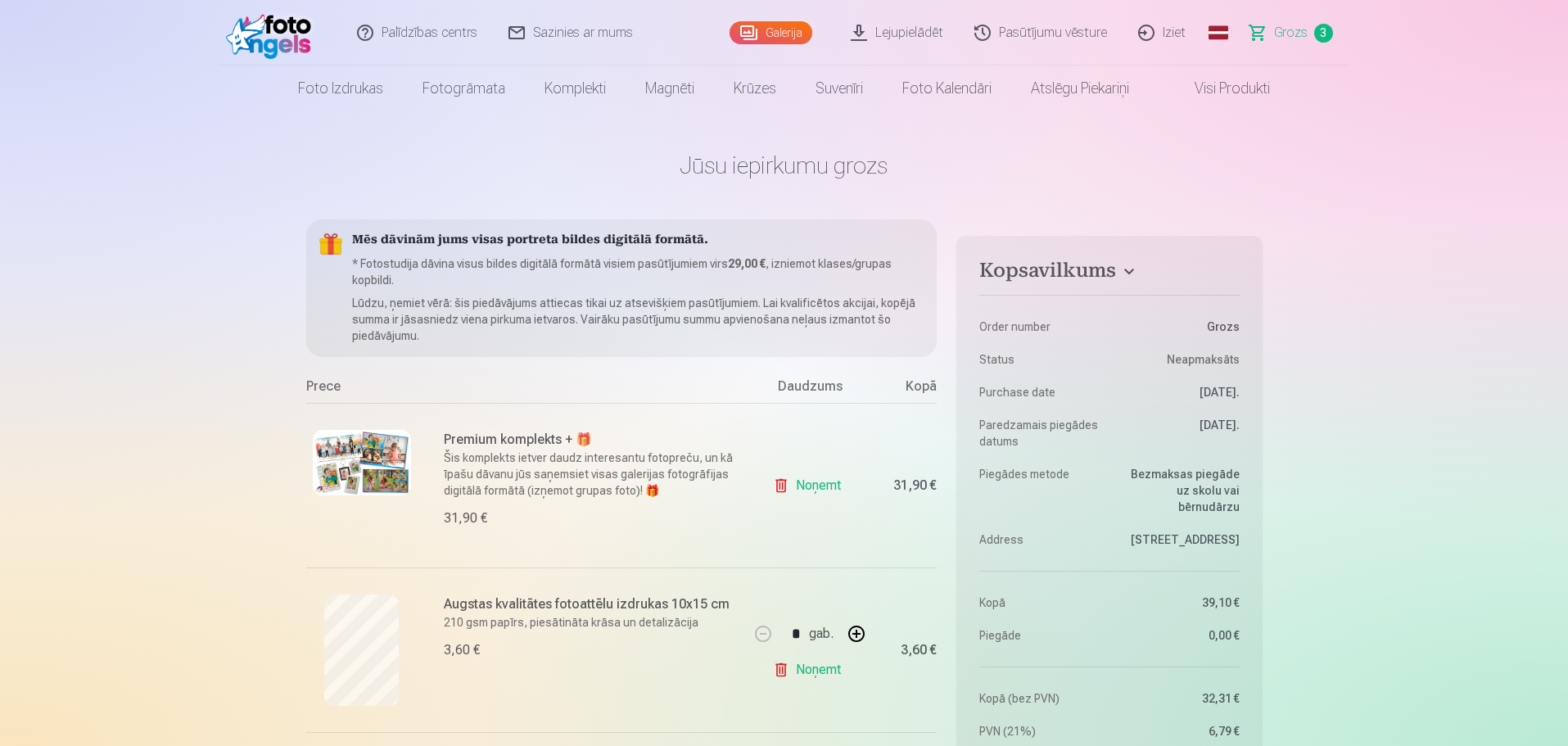
click at [796, 33] on link "Galerija" at bounding box center [771, 33] width 82 height 23
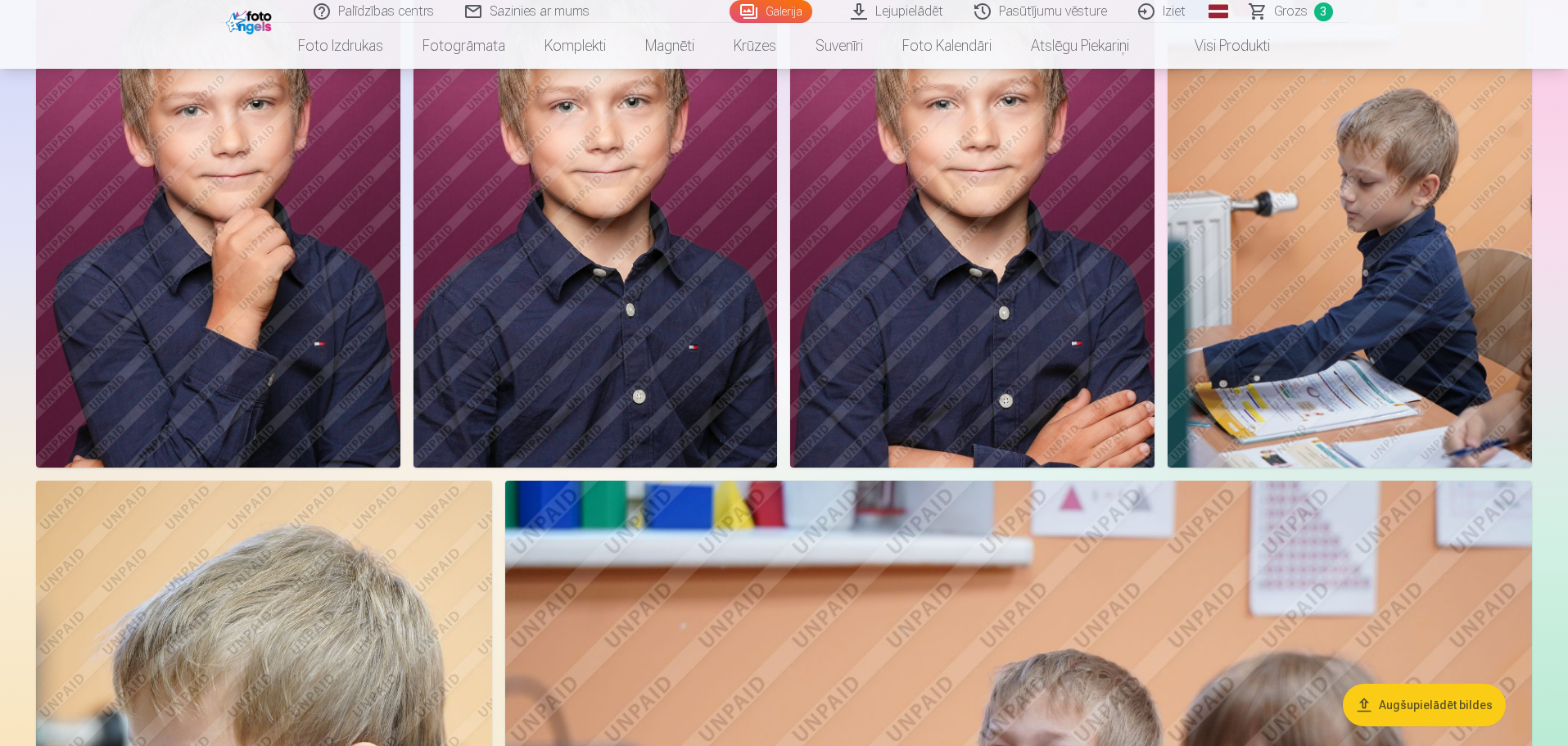
scroll to position [2048, 0]
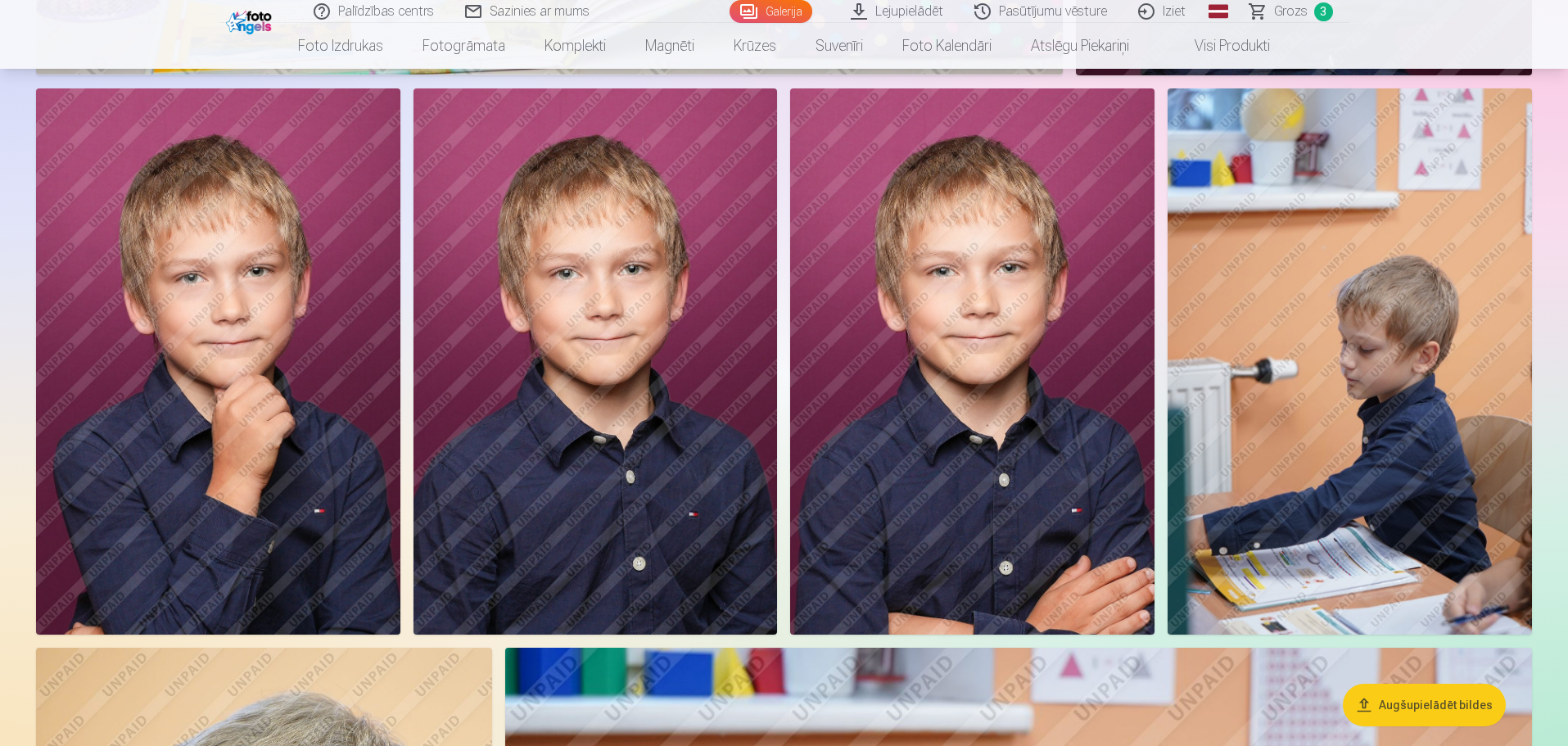
click at [1283, 5] on span "Grozs" at bounding box center [1290, 12] width 34 height 20
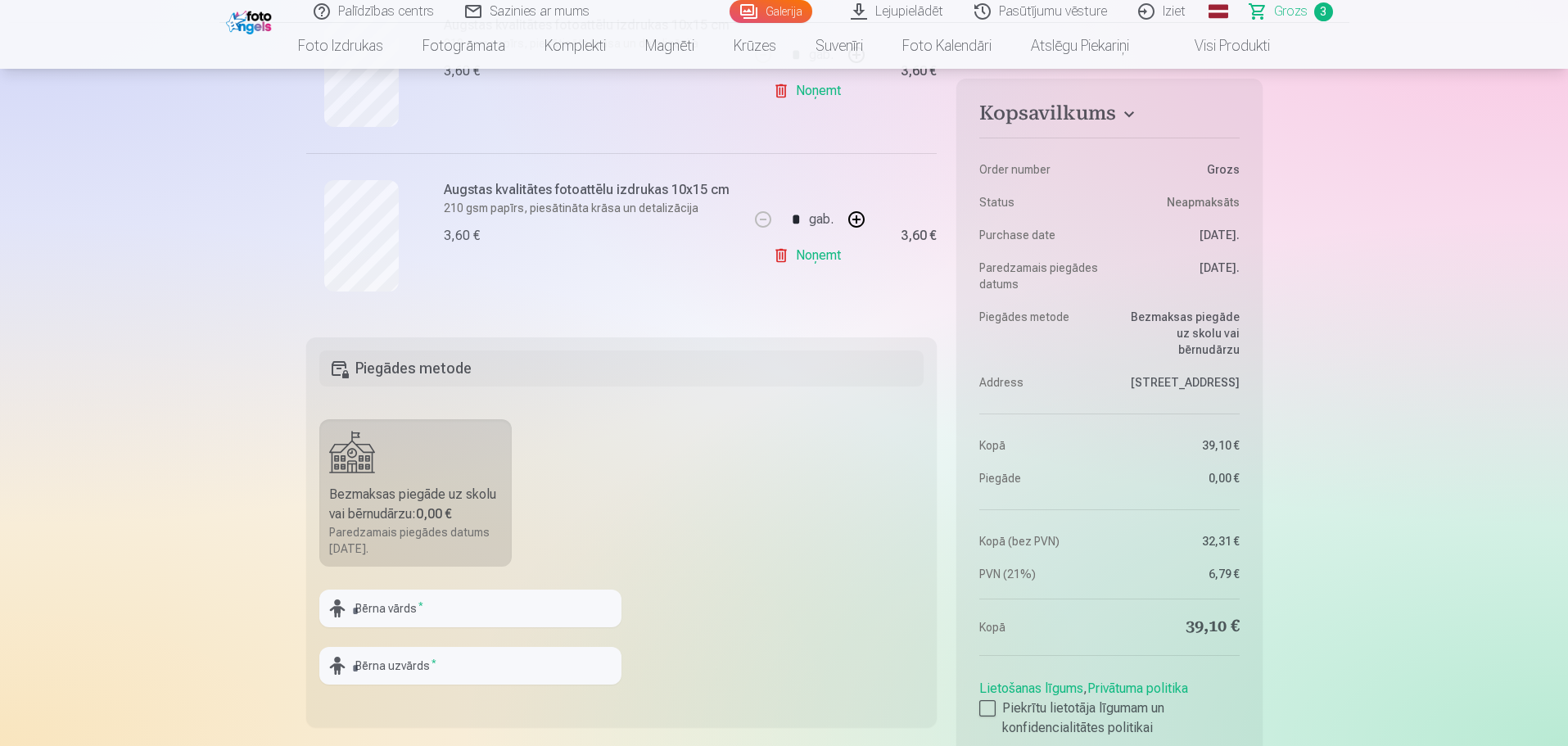
scroll to position [639, 0]
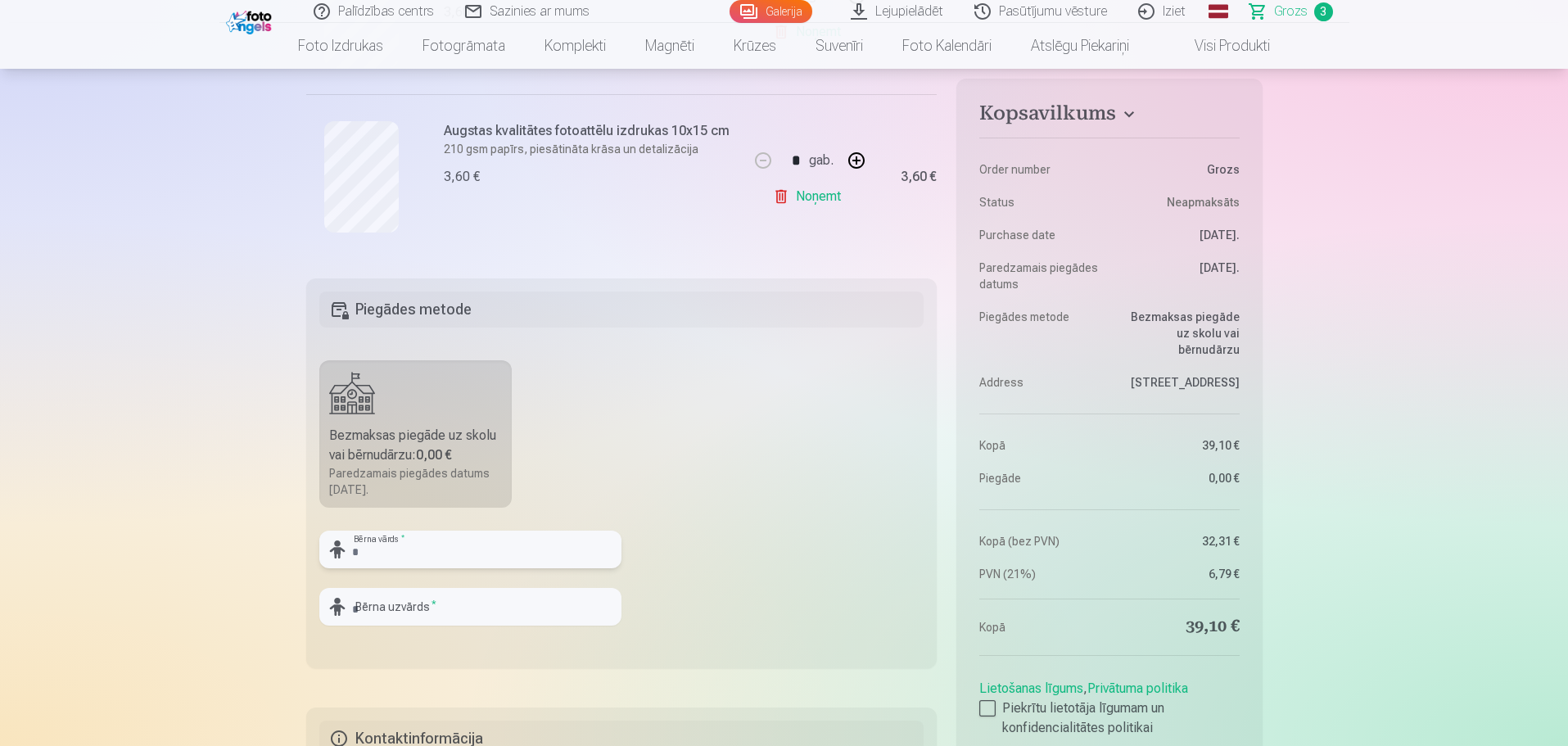
click at [486, 545] on input "text" at bounding box center [470, 549] width 302 height 37
type input "*******"
click at [473, 607] on input "text" at bounding box center [470, 606] width 302 height 37
type input "**********"
click at [656, 446] on fieldset "**********" at bounding box center [622, 473] width 632 height 390
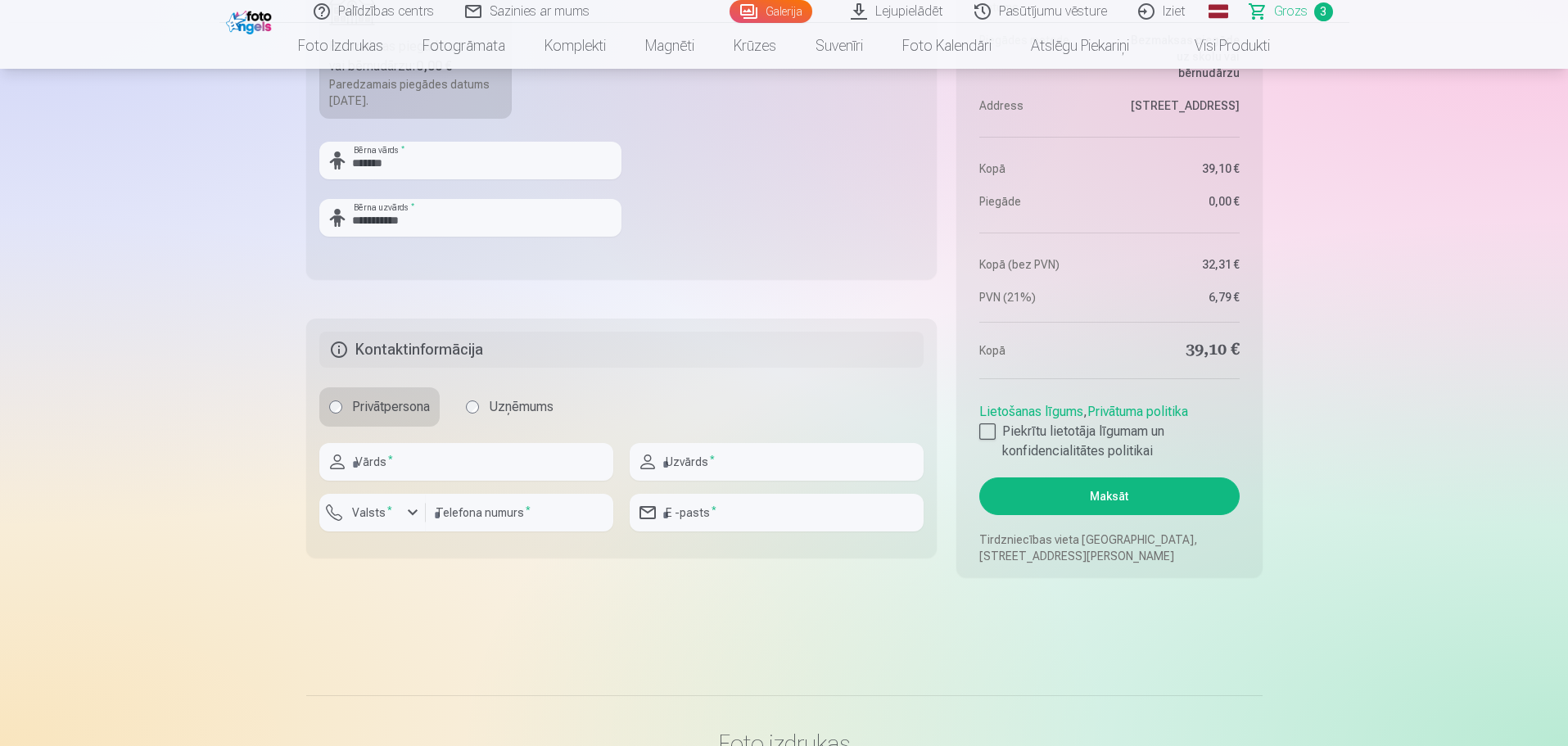
scroll to position [1048, 0]
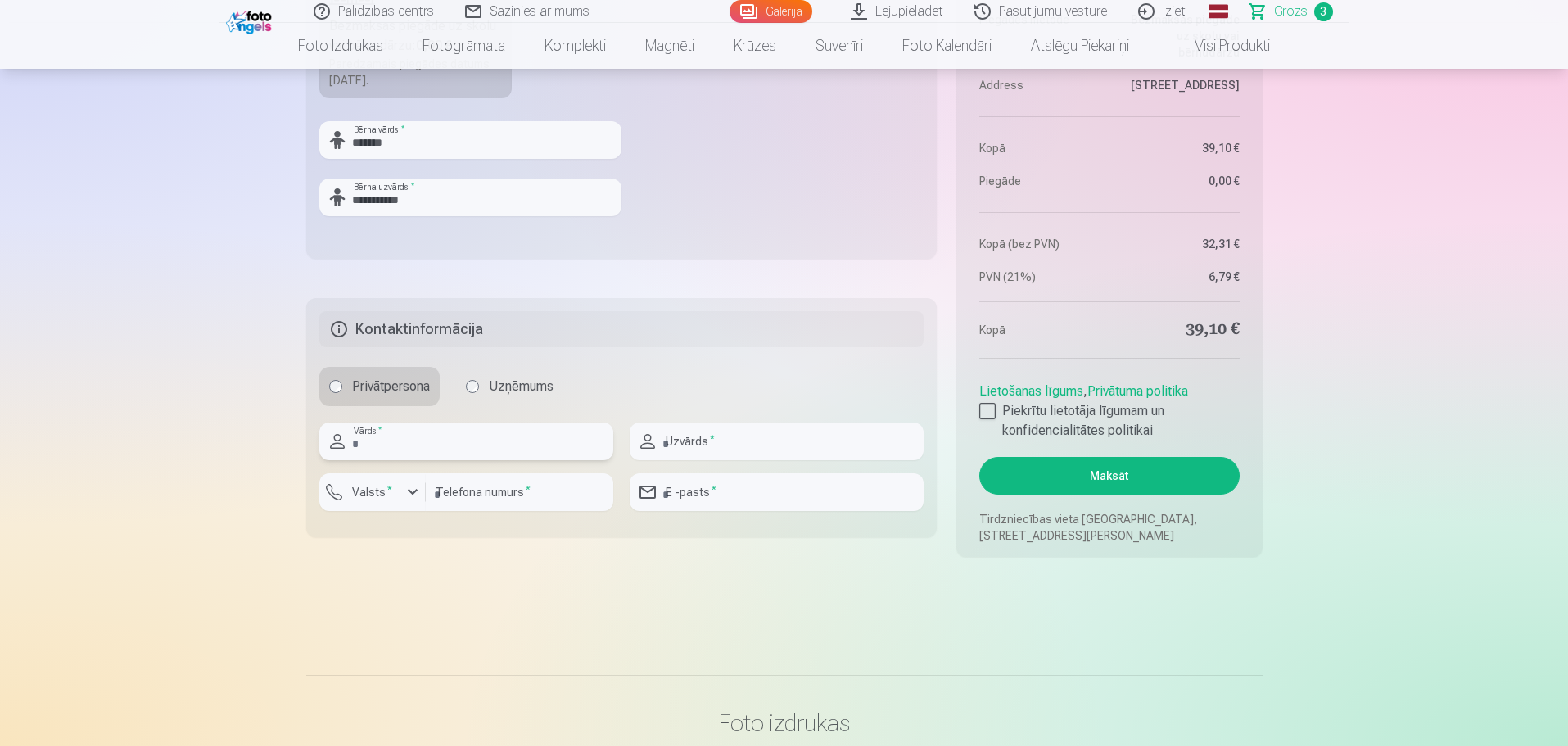
click at [503, 434] on input "text" at bounding box center [466, 441] width 294 height 37
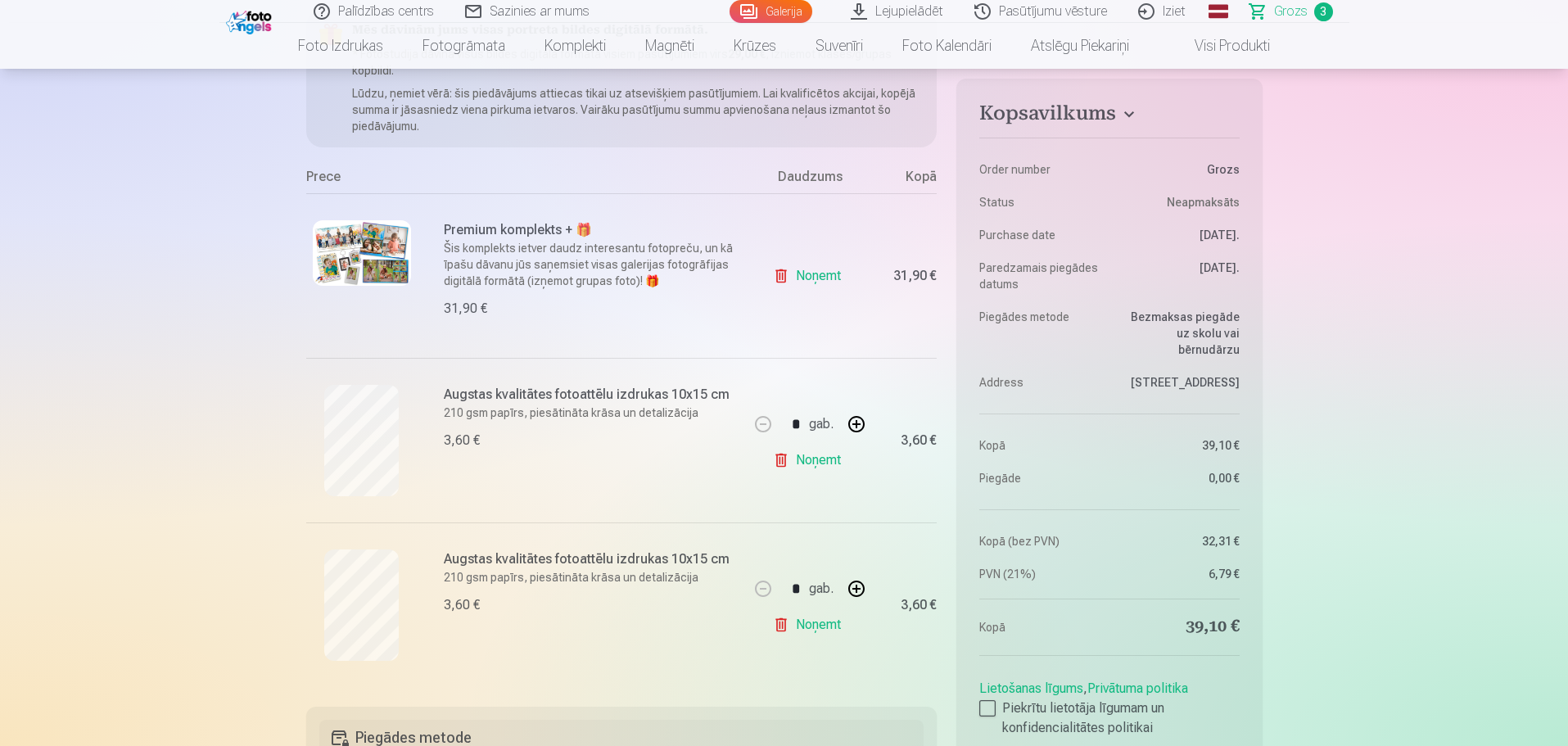
scroll to position [0, 0]
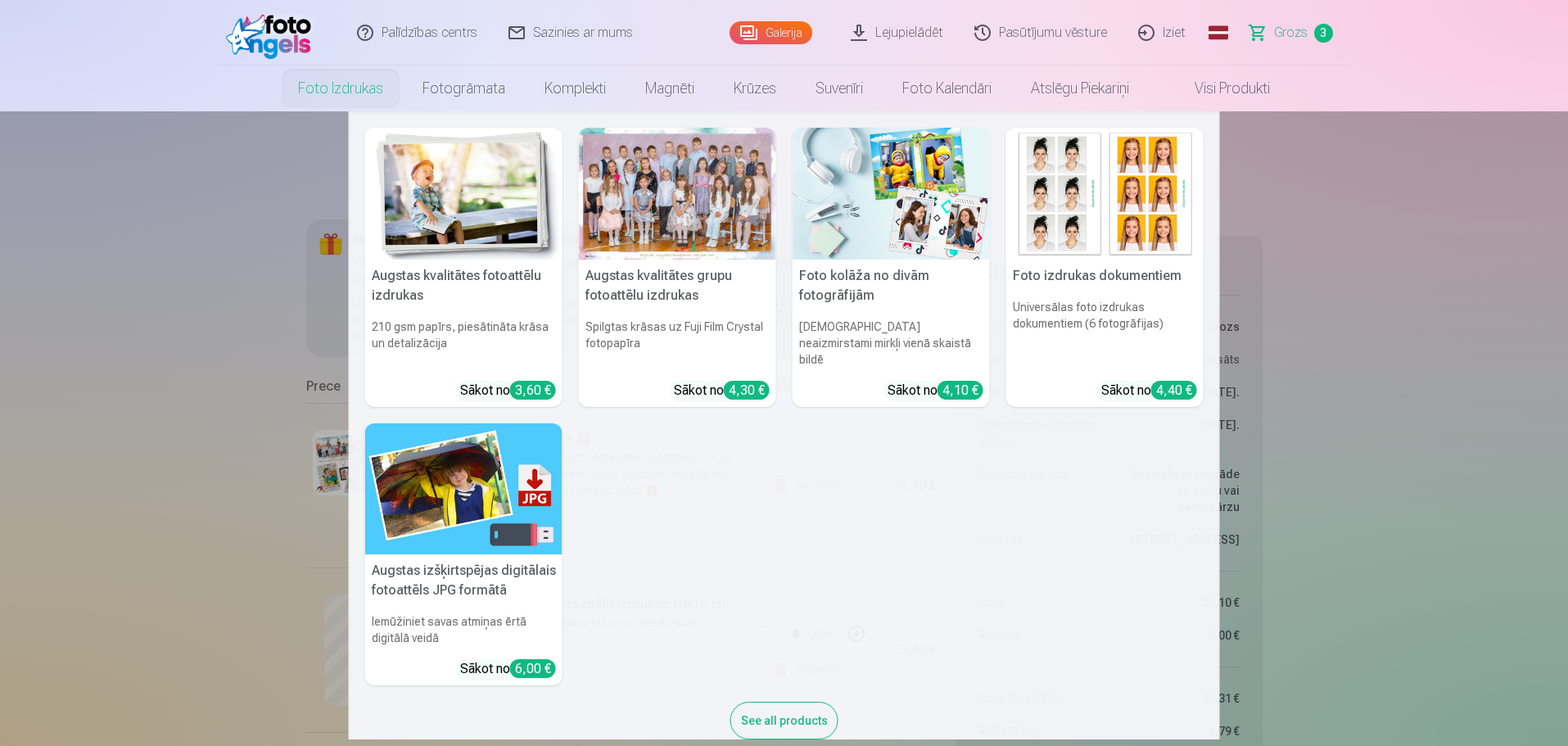
click at [330, 101] on link "Foto izdrukas" at bounding box center [340, 88] width 125 height 46
